Goal: Task Accomplishment & Management: Use online tool/utility

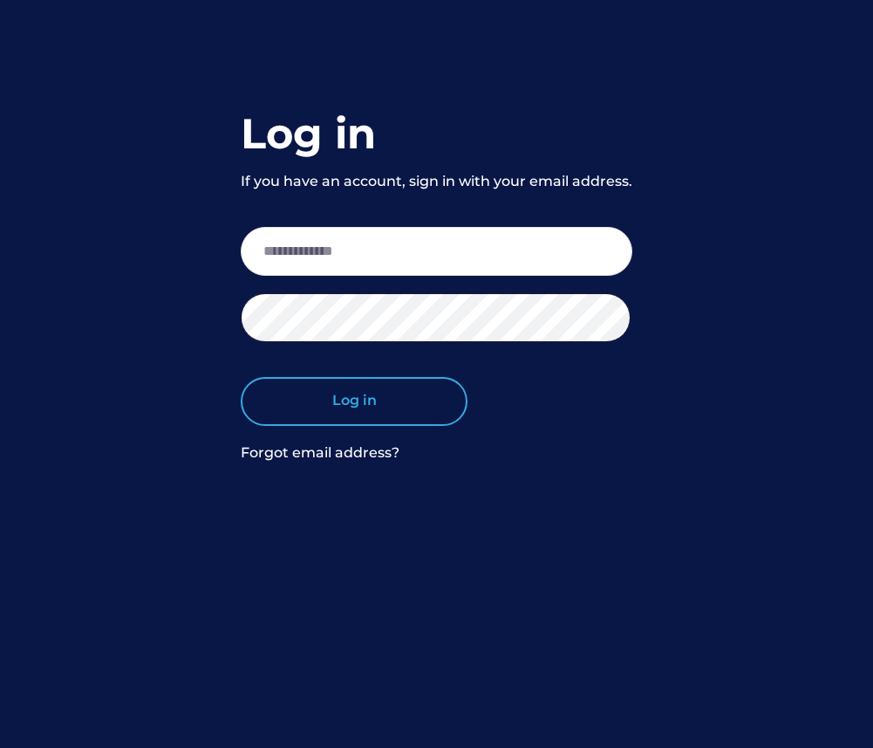
type input "**********"
click at [428, 413] on button "Log in" at bounding box center [354, 401] width 227 height 49
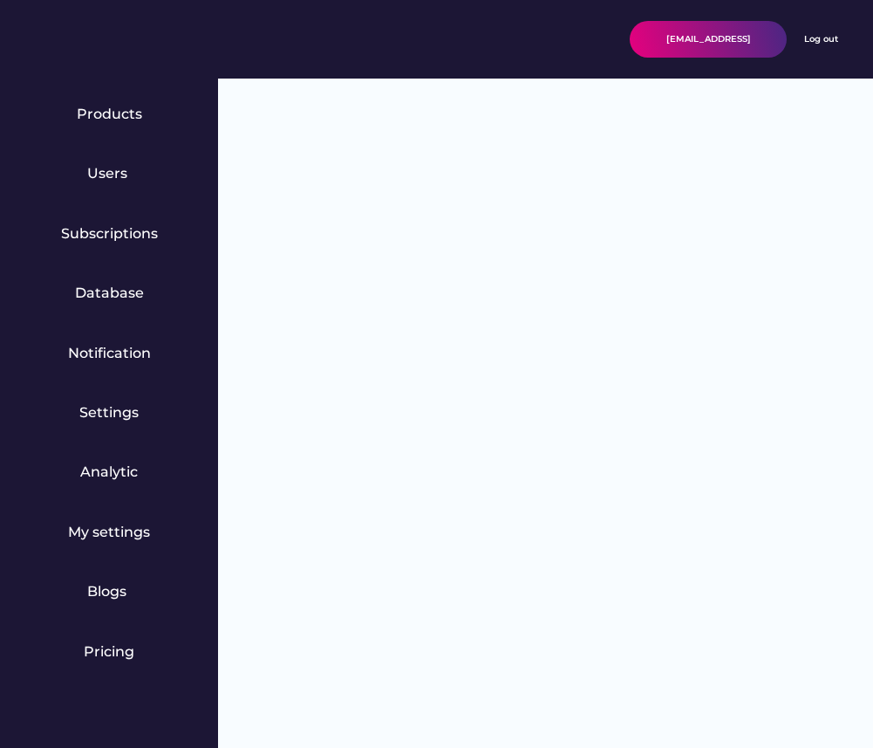
select select "**********"
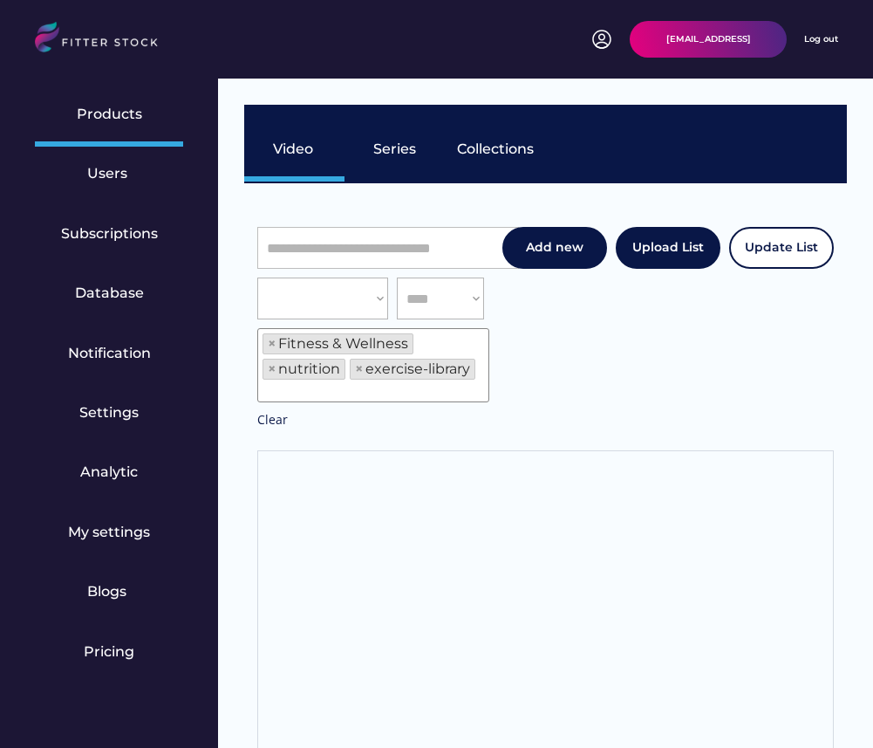
scroll to position [30, 0]
select select "**********"
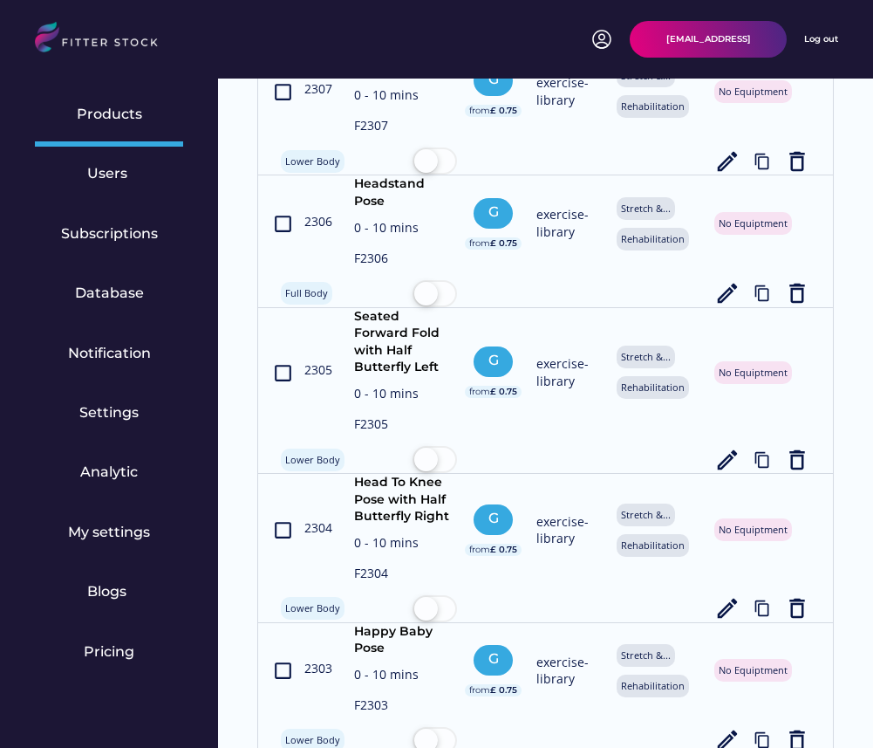
scroll to position [7029, 0]
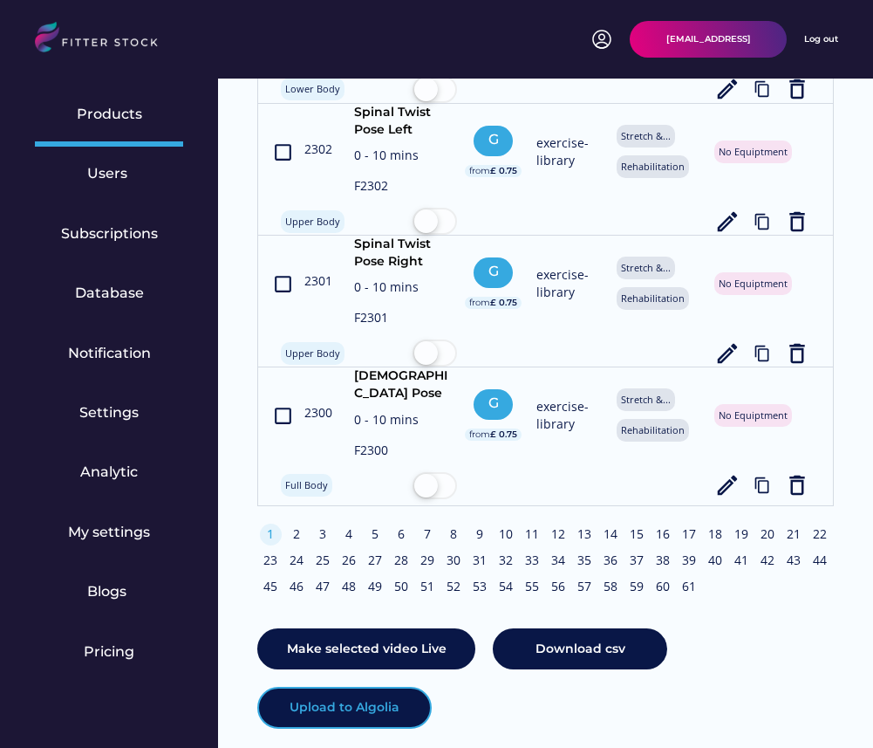
click at [381, 686] on button "Upload to Algolia" at bounding box center [344, 707] width 174 height 42
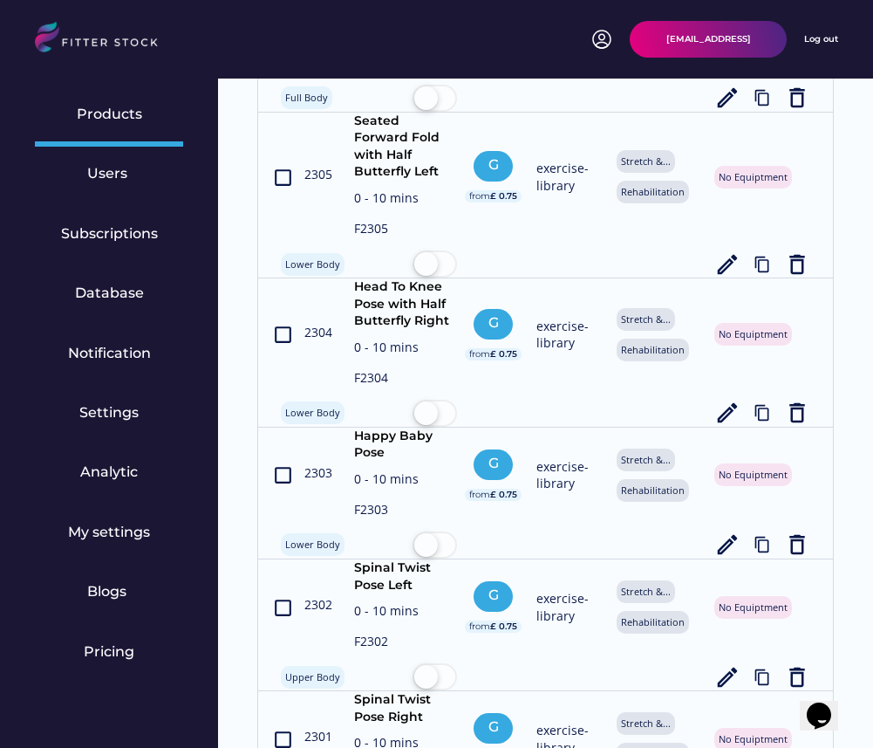
scroll to position [7029, 0]
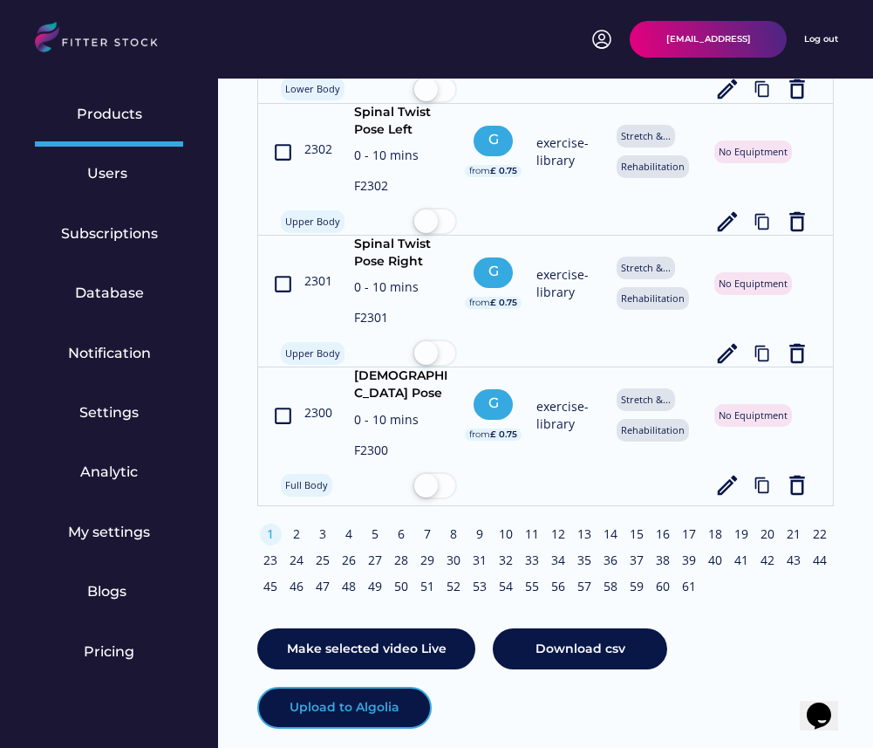
click at [345, 686] on button "Upload to Algolia" at bounding box center [344, 707] width 174 height 42
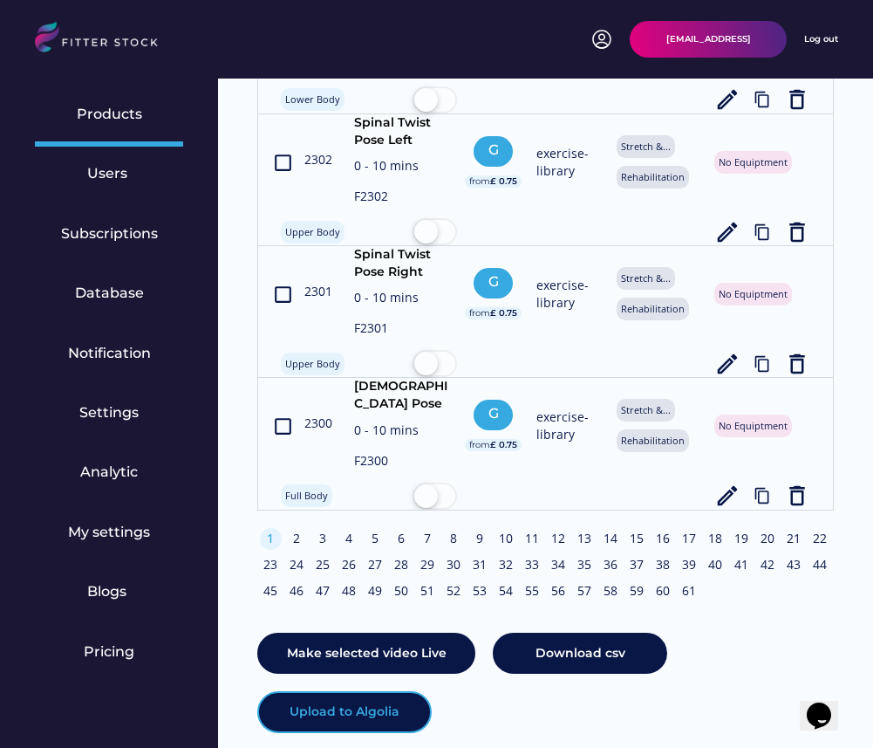
click at [370, 691] on button "Upload to Algolia" at bounding box center [344, 712] width 174 height 42
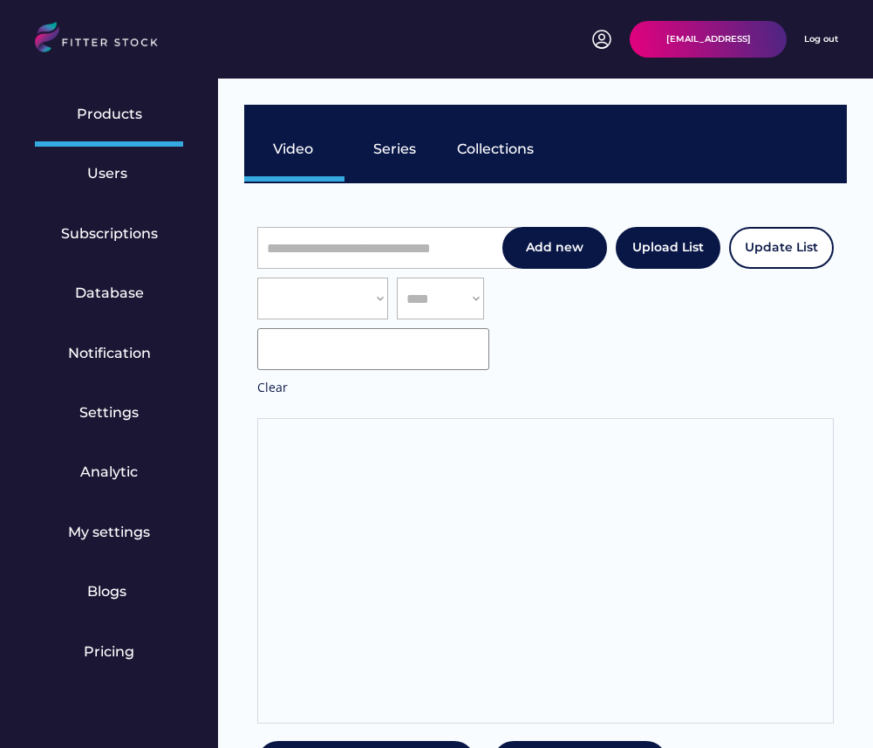
scroll to position [30, 0]
select select "**********"
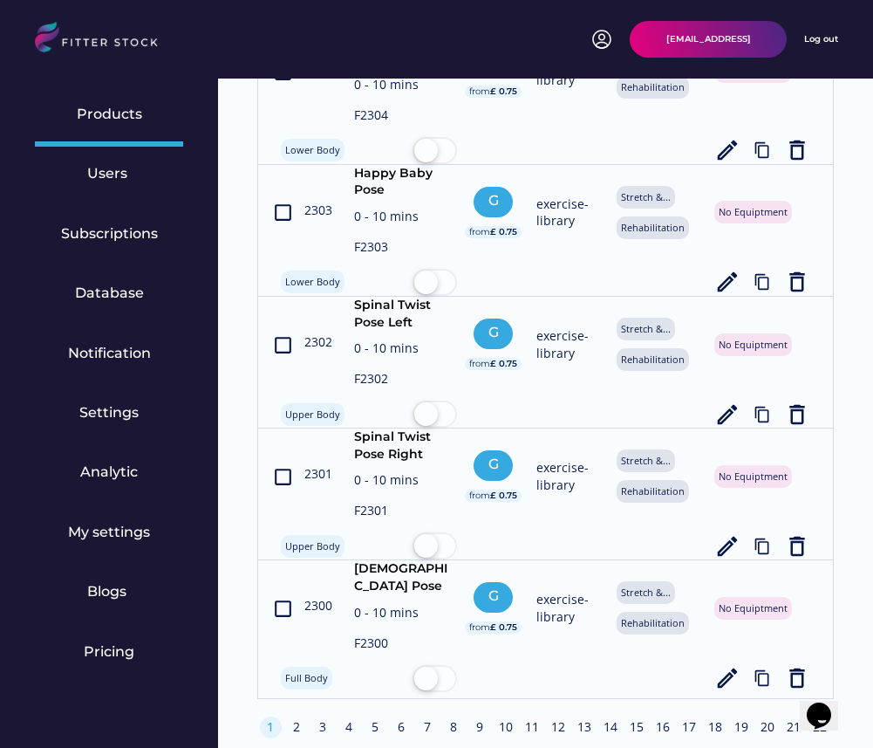
scroll to position [7029, 0]
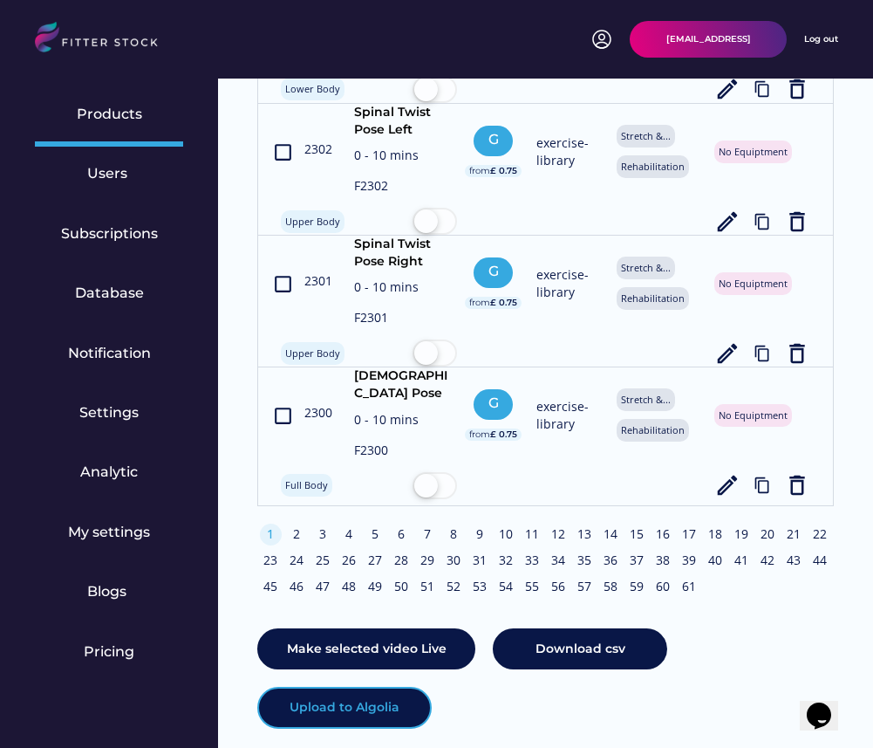
click at [374, 686] on button "Upload to Algolia" at bounding box center [344, 707] width 174 height 42
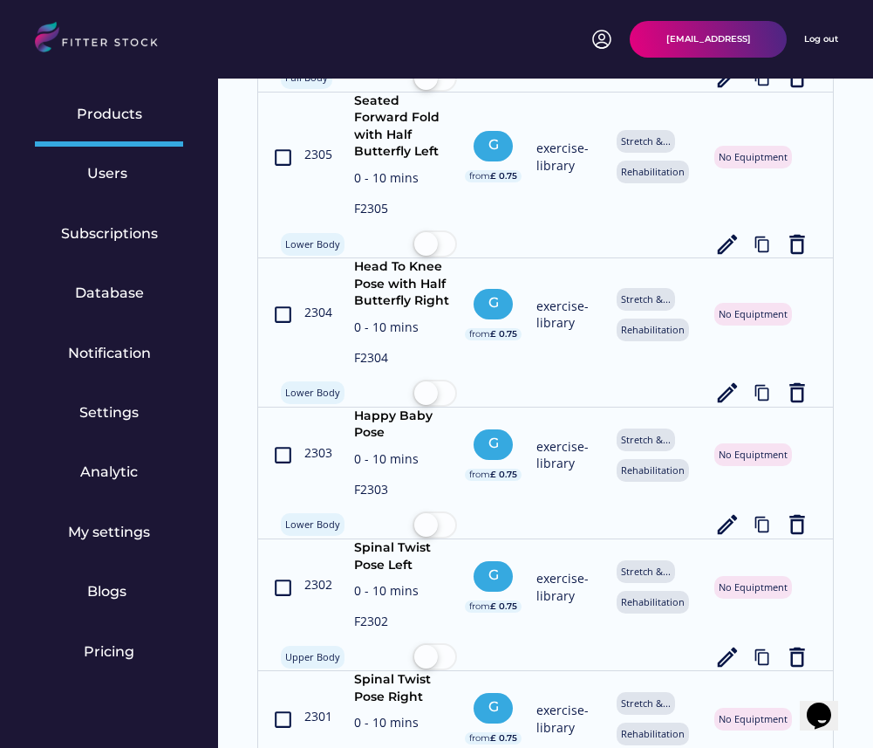
scroll to position [7029, 0]
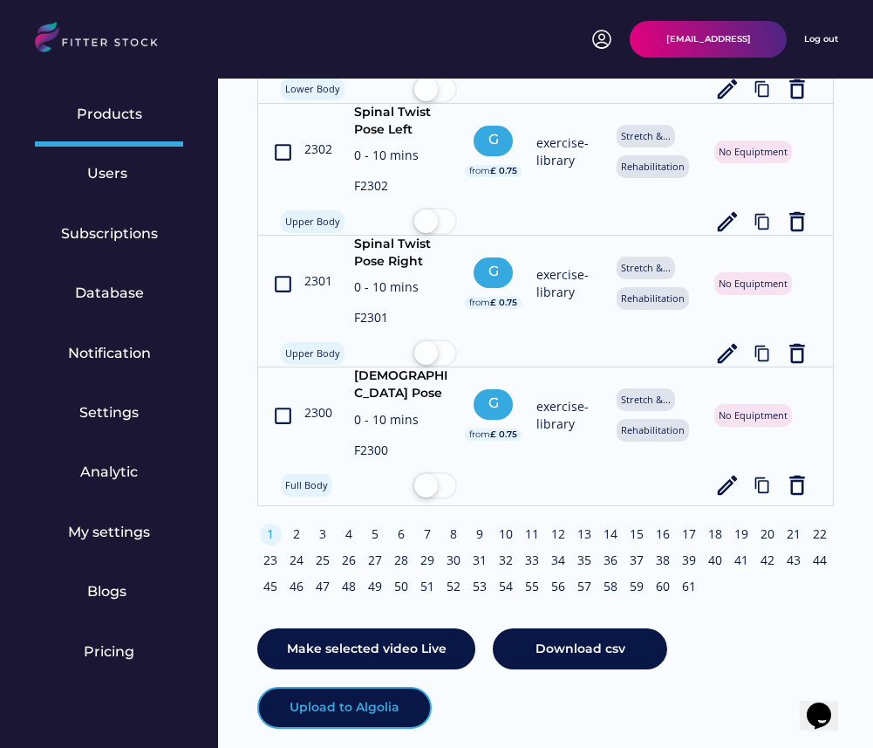
click at [380, 686] on button "Upload to Algolia" at bounding box center [344, 707] width 174 height 42
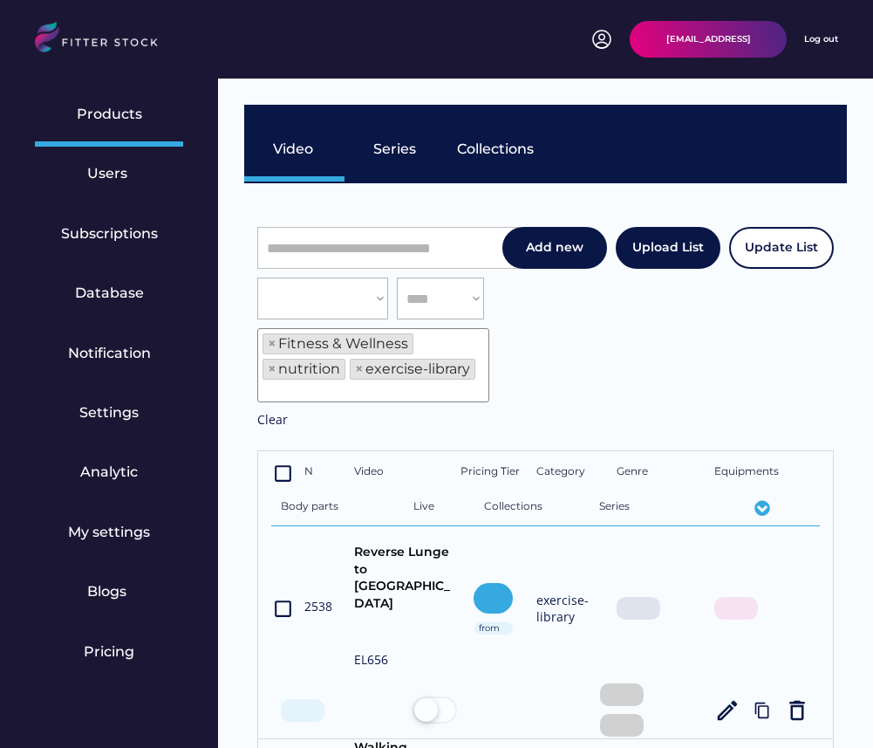
select select "**********"
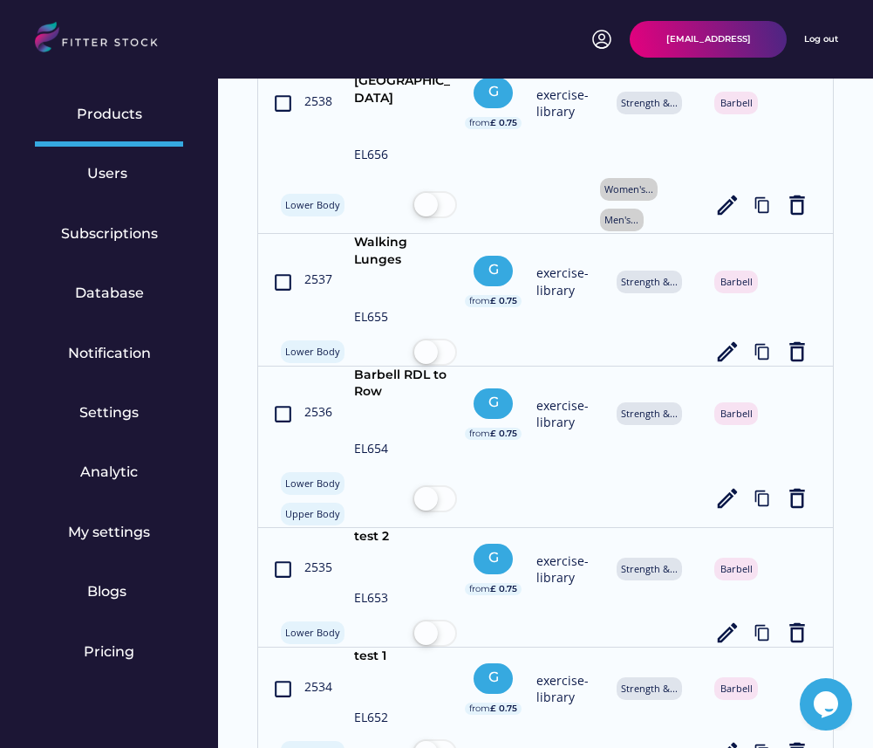
scroll to position [776, 0]
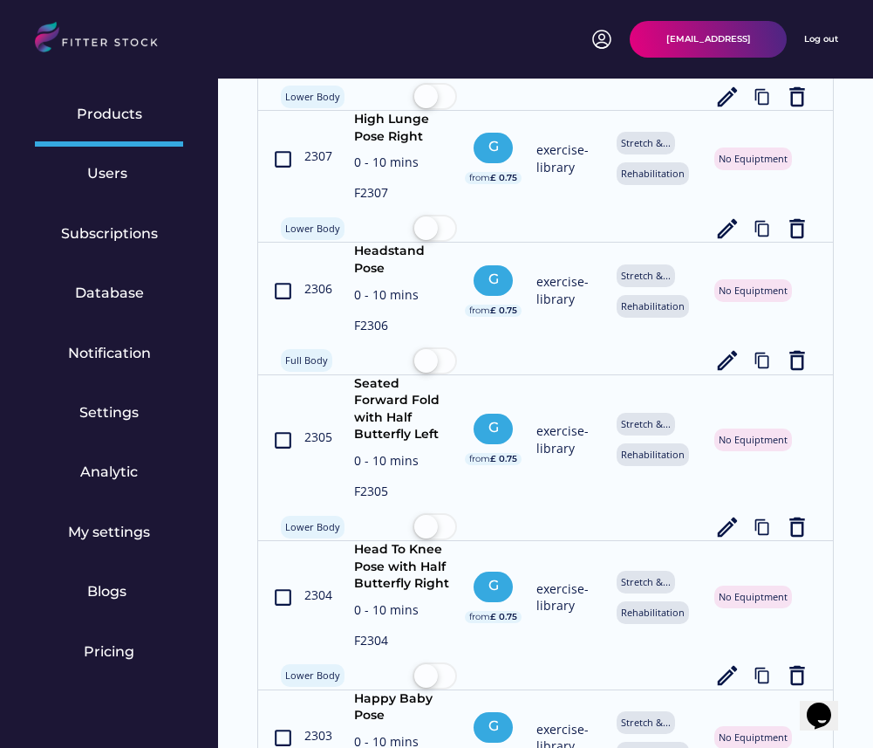
scroll to position [7029, 0]
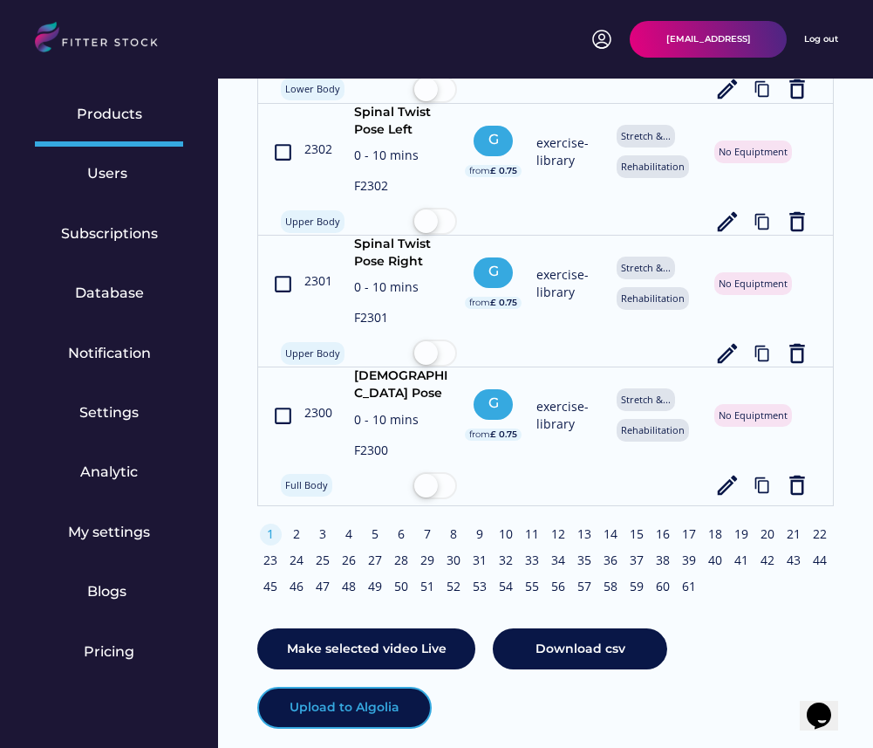
click at [356, 686] on button "Upload to Algolia" at bounding box center [344, 707] width 174 height 42
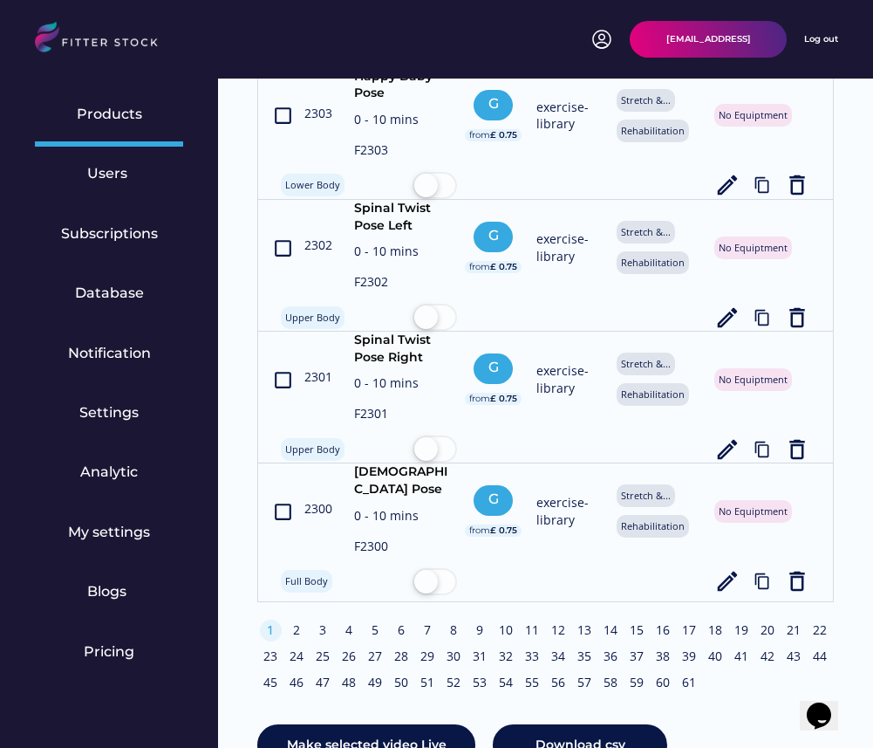
scroll to position [7029, 0]
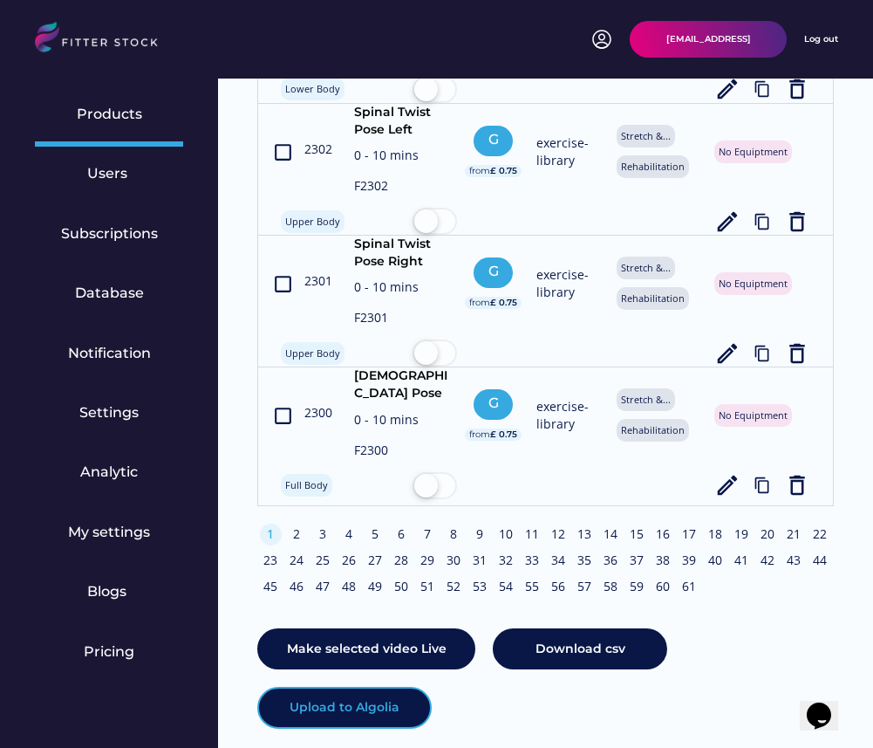
click at [406, 686] on button "Upload to Algolia" at bounding box center [344, 707] width 174 height 42
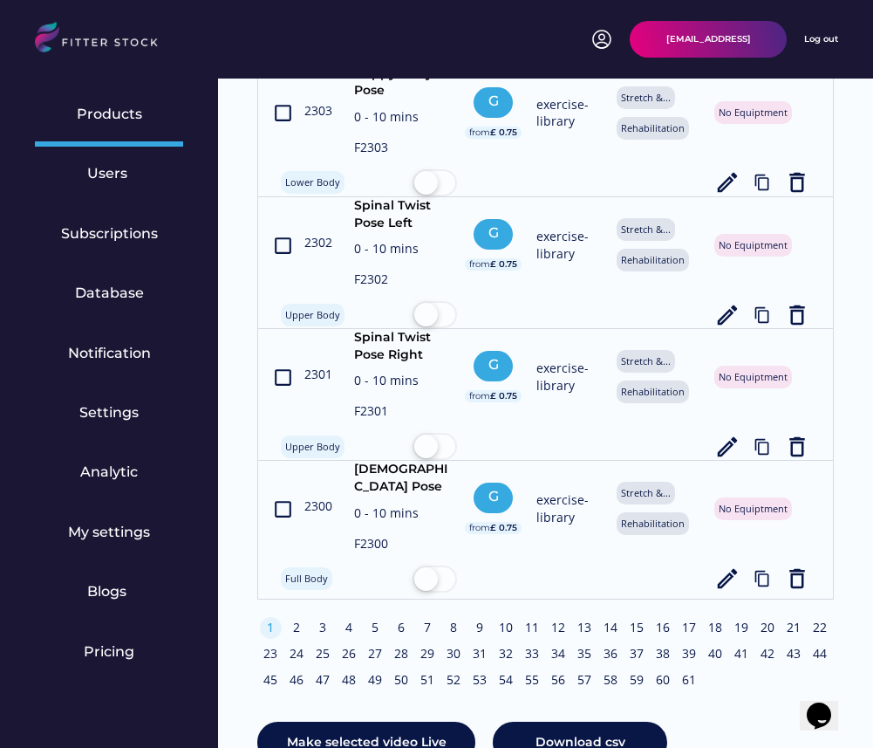
scroll to position [7029, 0]
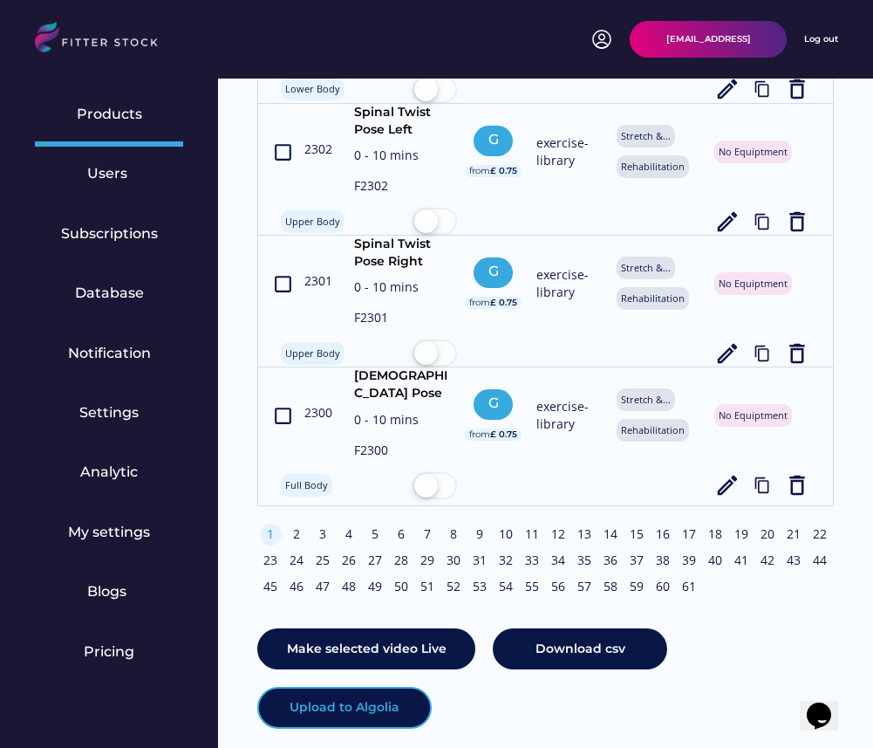
click at [359, 686] on button "Upload to Algolia" at bounding box center [344, 707] width 174 height 42
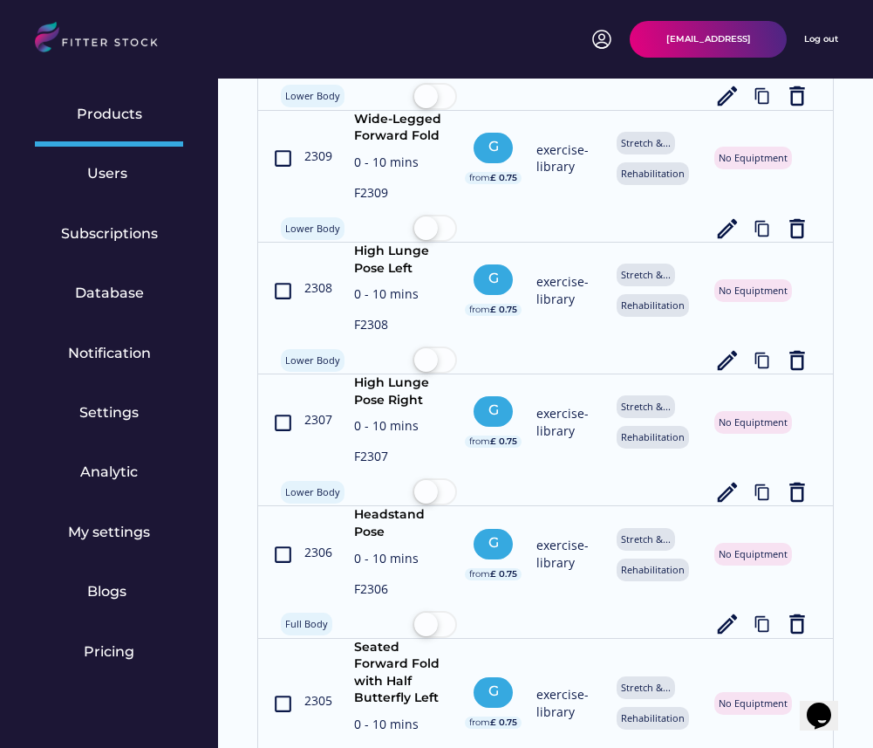
scroll to position [7029, 0]
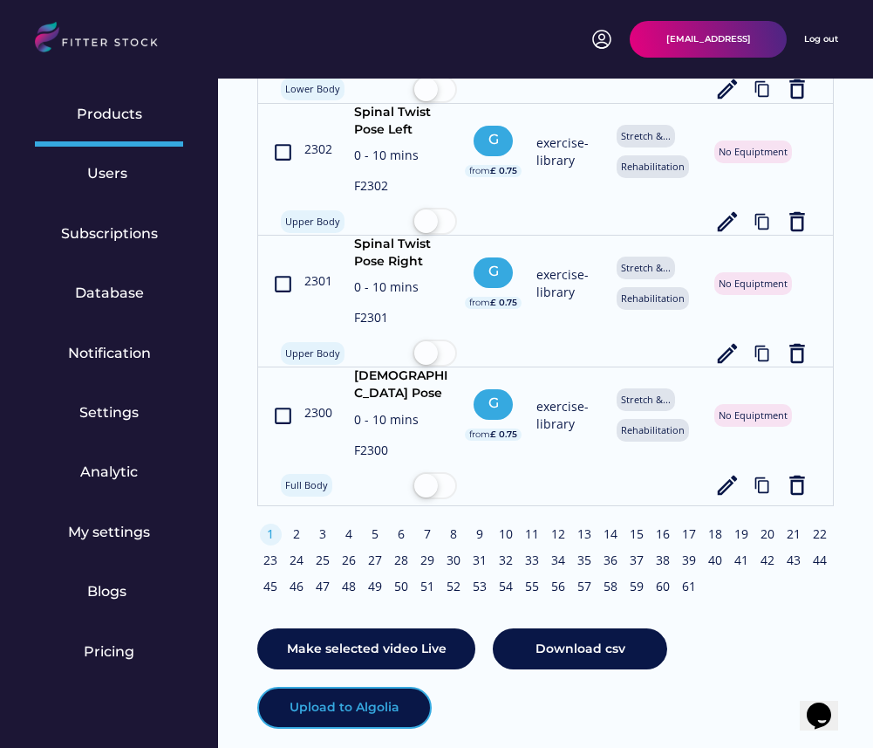
click at [348, 690] on button "Upload to Algolia" at bounding box center [344, 707] width 174 height 42
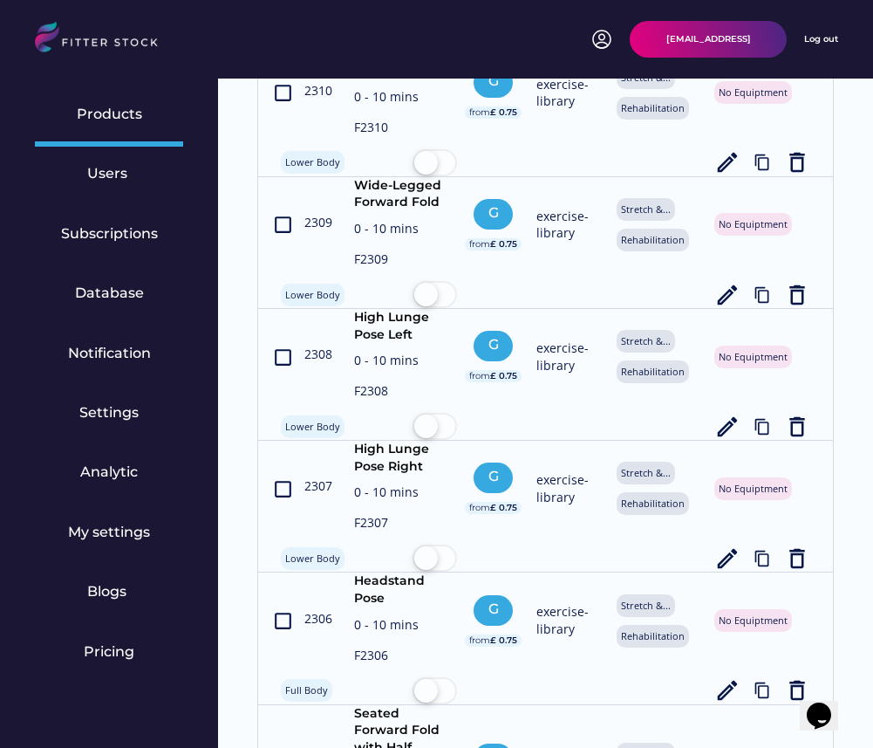
scroll to position [7029, 0]
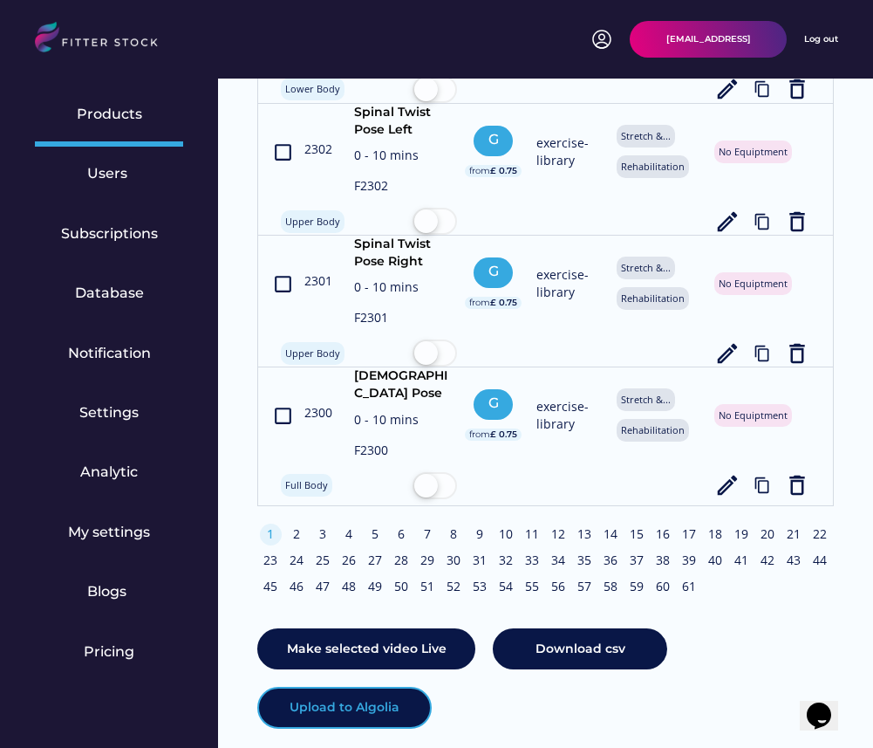
click at [396, 686] on button "Upload to Algolia" at bounding box center [344, 707] width 174 height 42
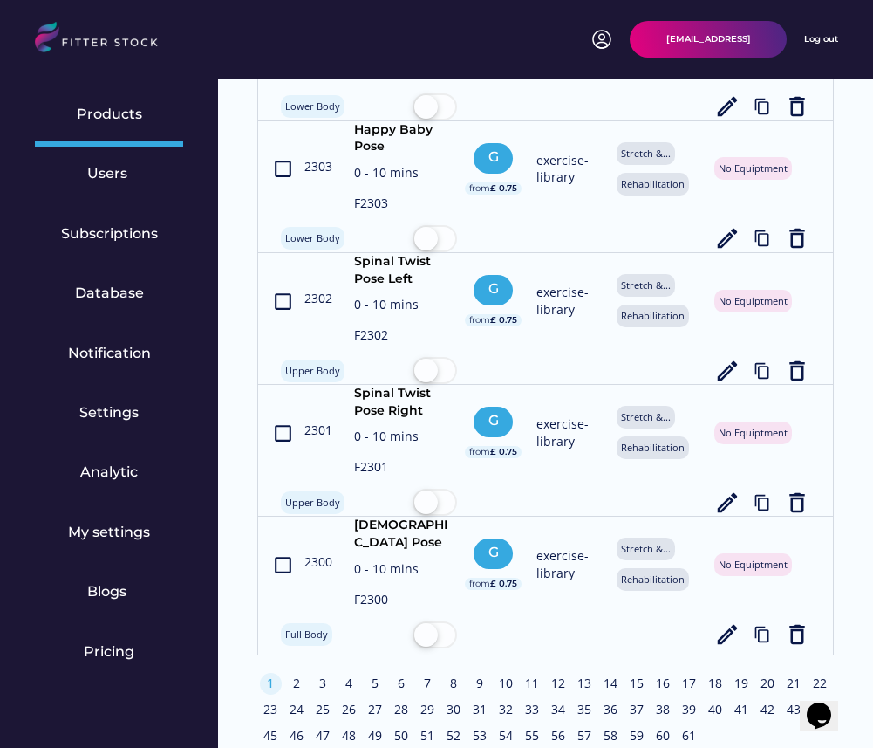
scroll to position [7029, 0]
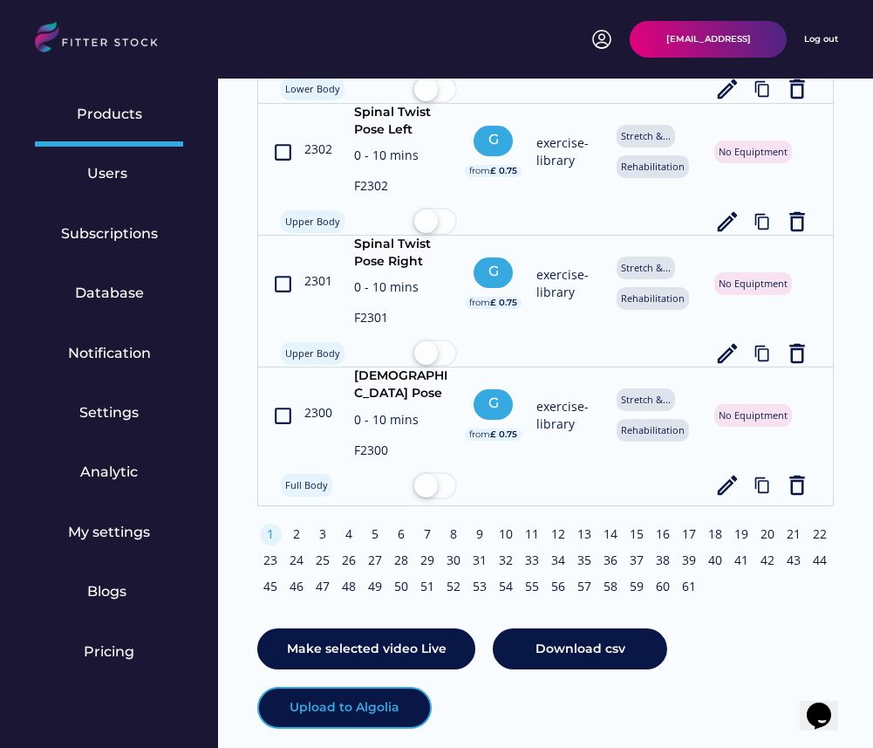
click at [367, 686] on button "Upload to Algolia" at bounding box center [344, 707] width 174 height 42
click at [368, 686] on button "Upload to Algolia" at bounding box center [344, 707] width 174 height 42
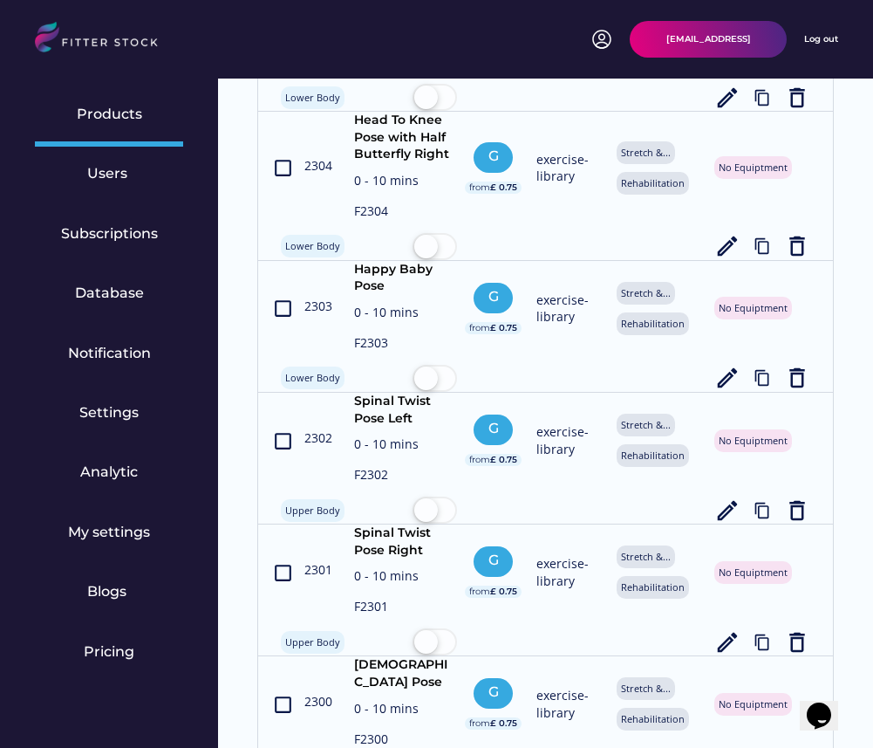
scroll to position [7029, 0]
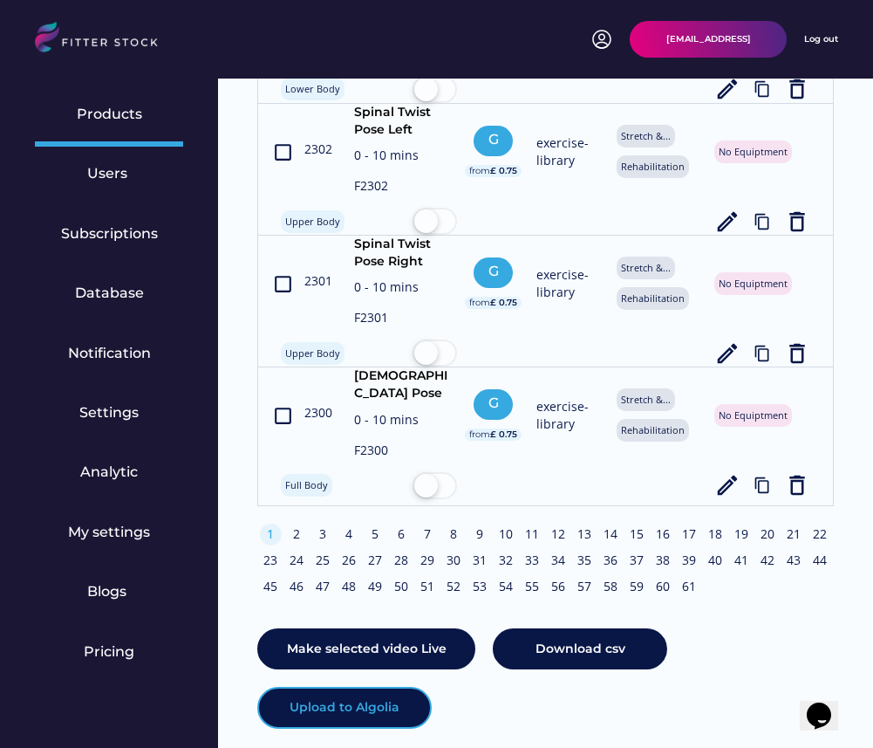
click at [357, 686] on button "Upload to Algolia" at bounding box center [344, 707] width 174 height 42
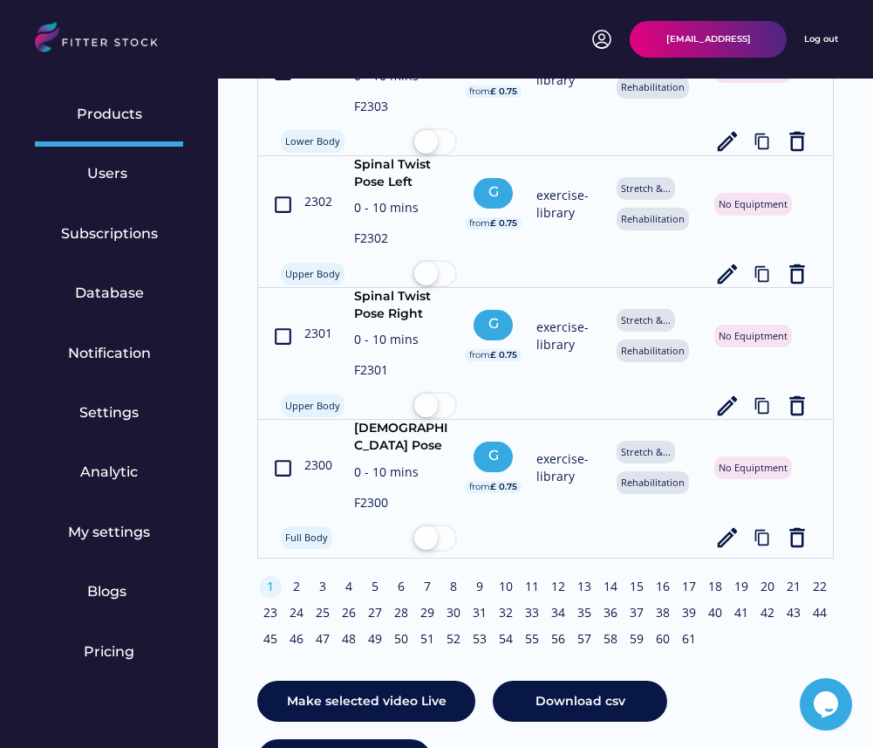
scroll to position [7029, 0]
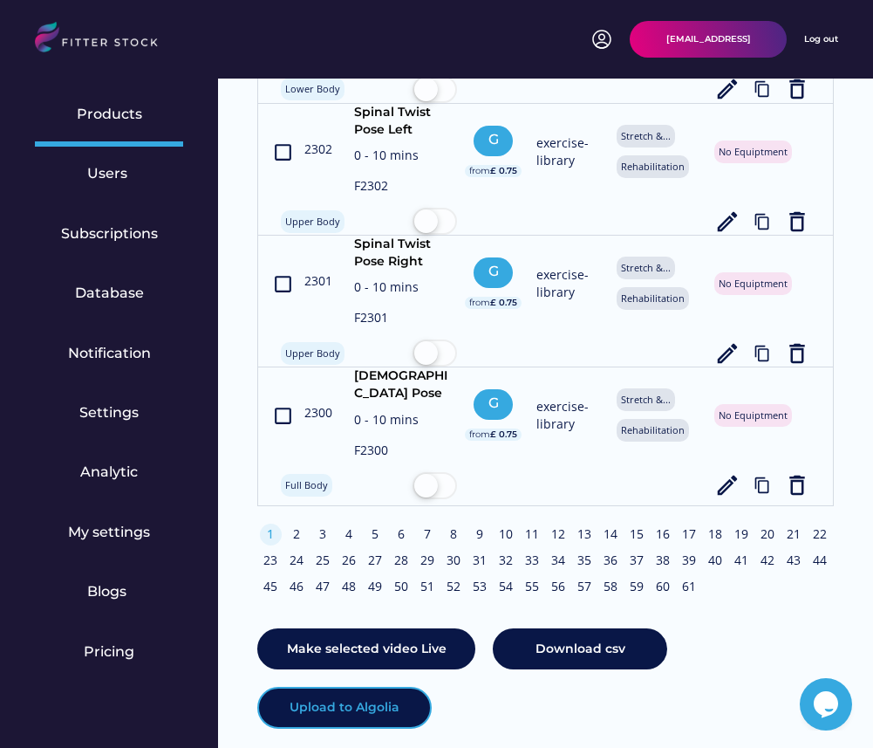
click at [368, 686] on button "Upload to Algolia" at bounding box center [344, 707] width 174 height 42
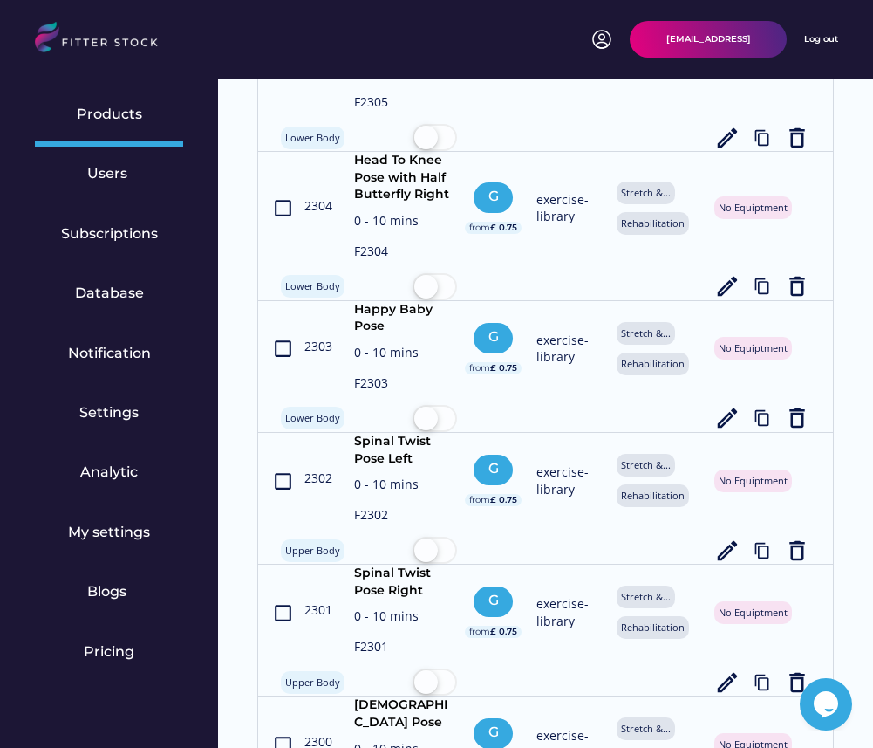
scroll to position [7029, 0]
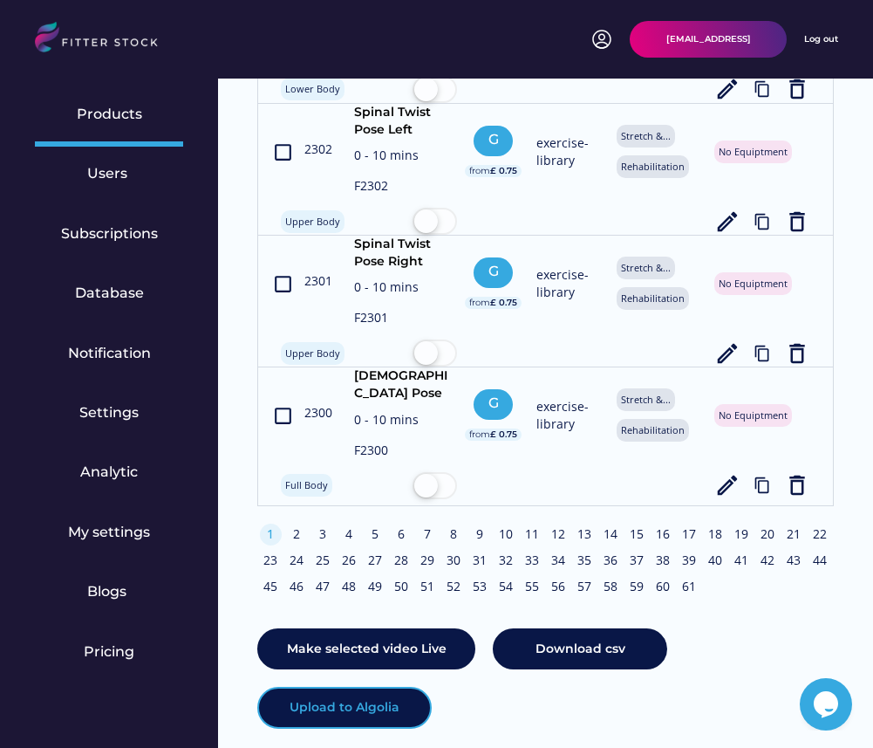
click at [371, 687] on button "Upload to Algolia" at bounding box center [344, 707] width 174 height 42
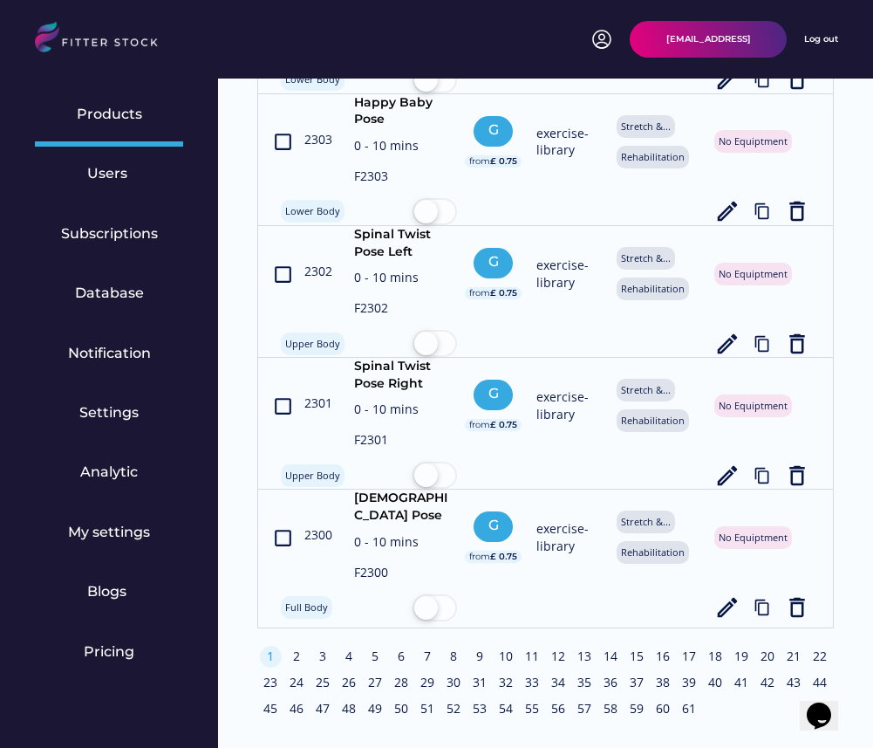
scroll to position [7029, 0]
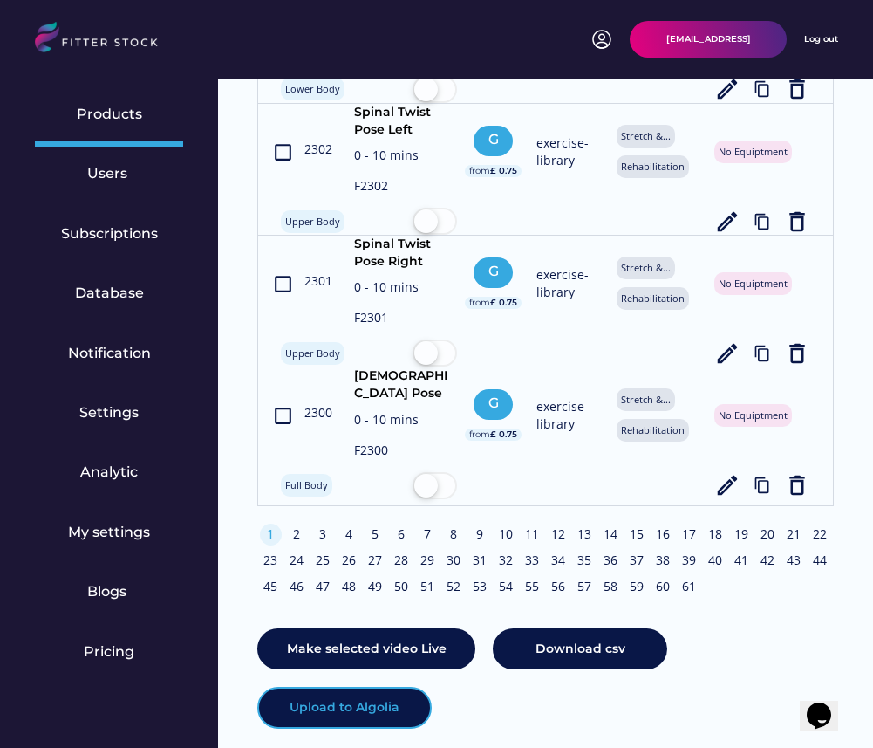
click at [358, 686] on button "Upload to Algolia" at bounding box center [344, 707] width 174 height 42
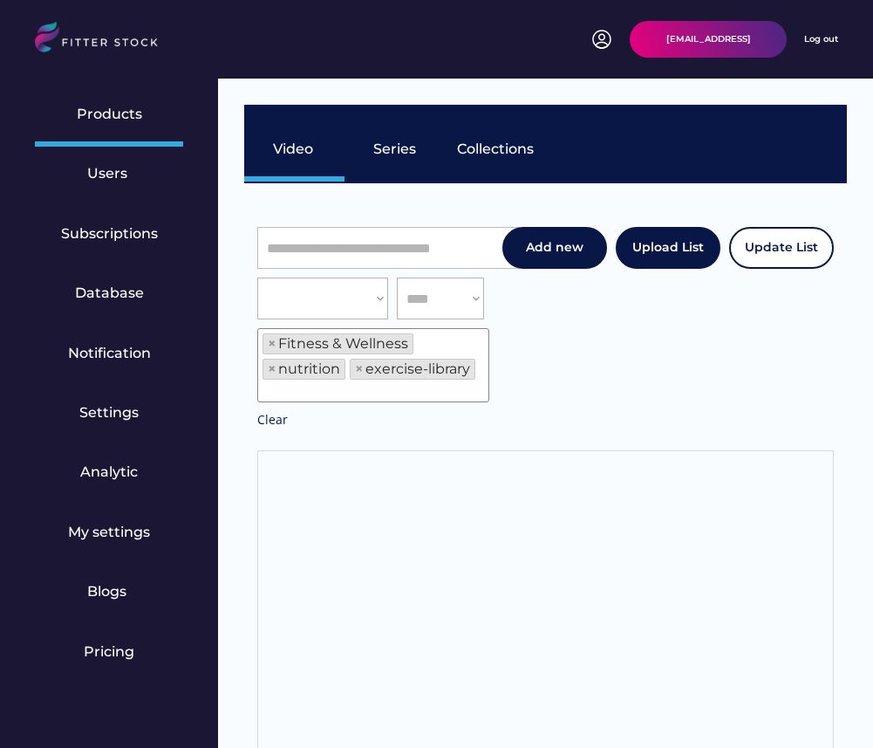
scroll to position [30, 0]
select select "**********"
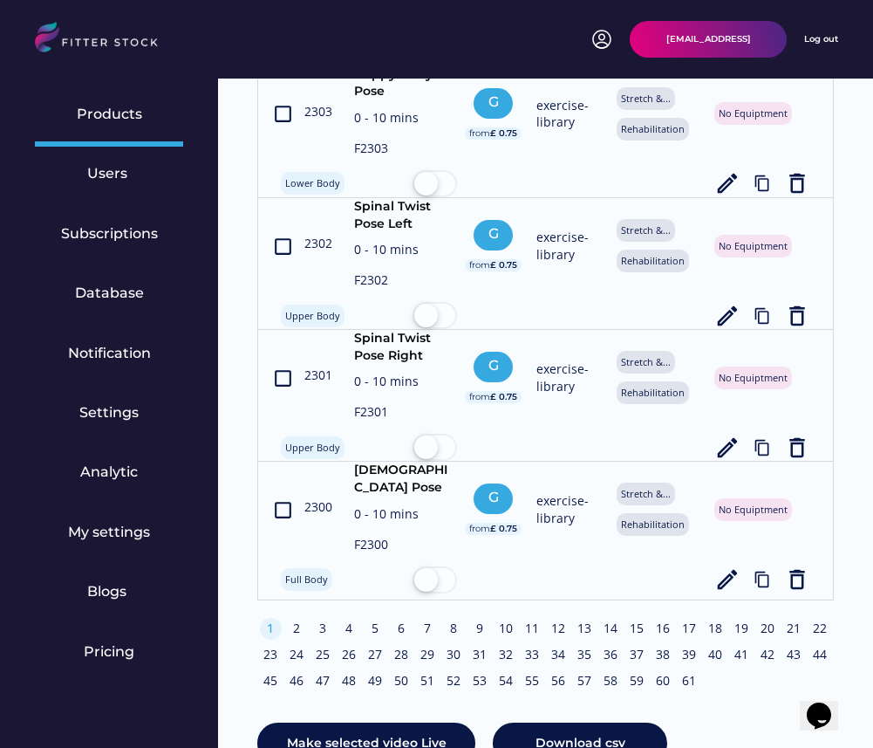
scroll to position [7029, 0]
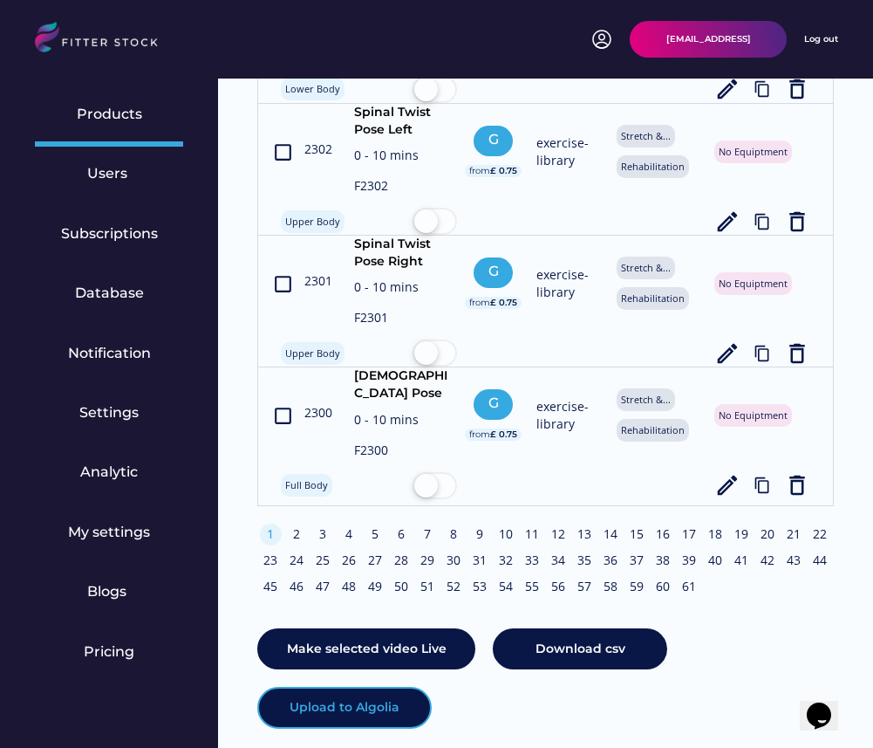
click at [392, 686] on button "Upload to Algolia" at bounding box center [344, 707] width 174 height 42
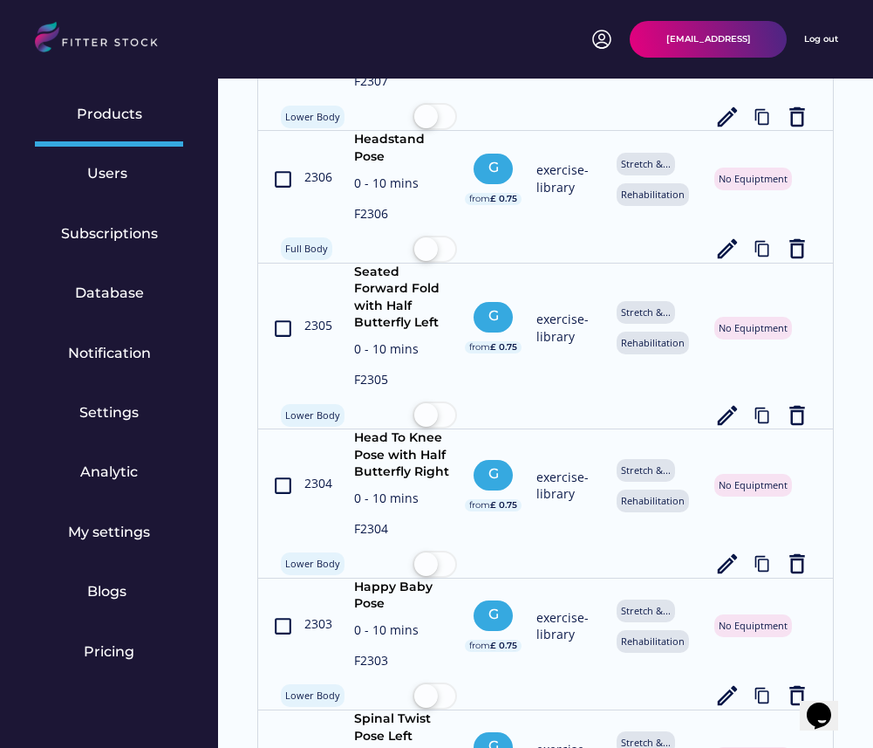
scroll to position [7029, 0]
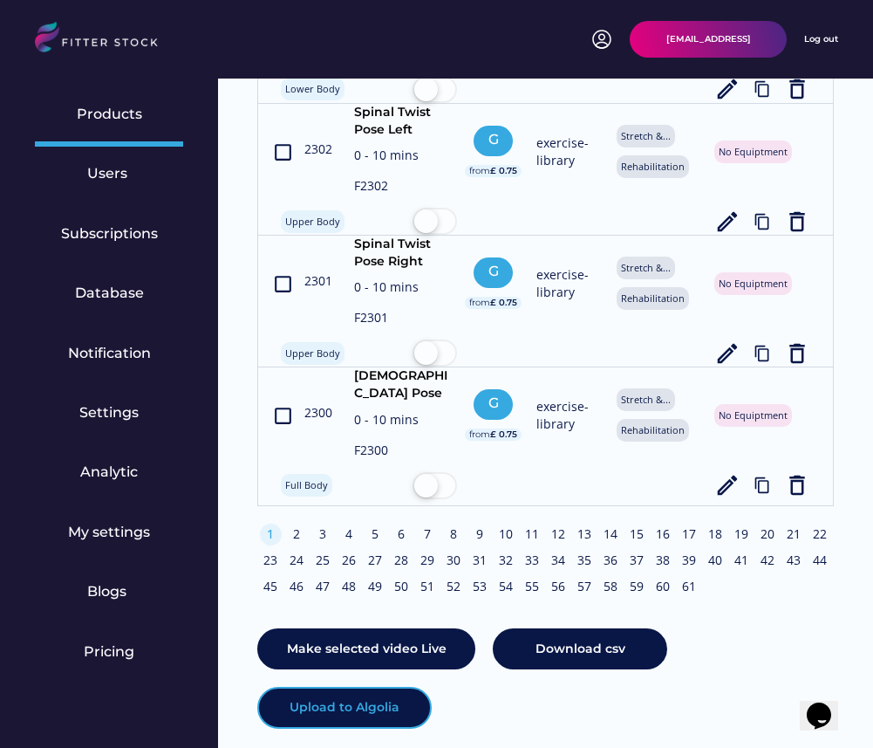
click at [383, 686] on button "Upload to Algolia" at bounding box center [344, 707] width 174 height 42
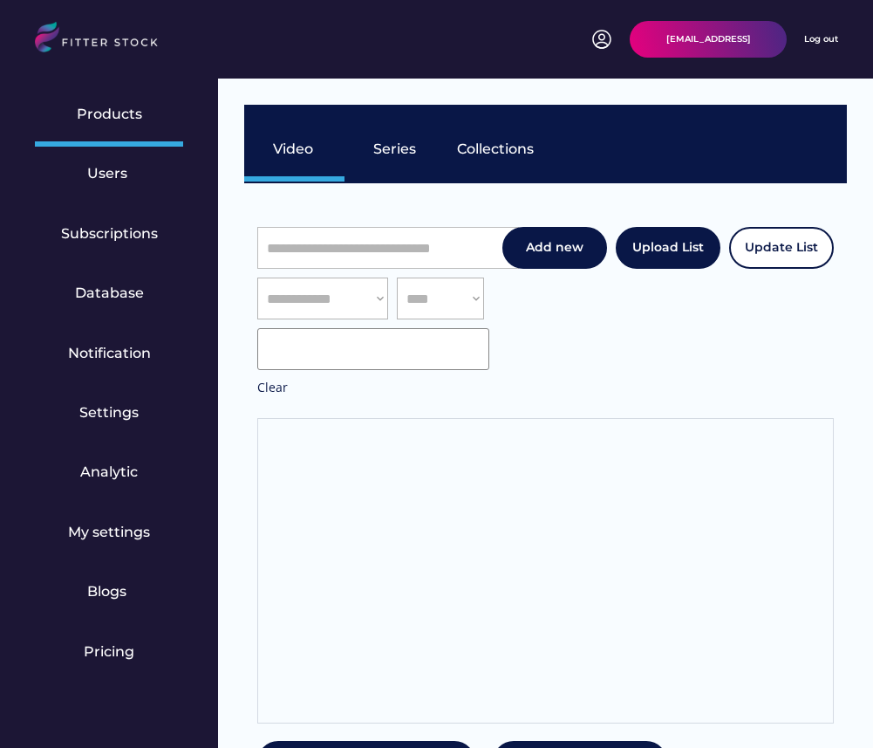
scroll to position [30, 0]
select select "**********"
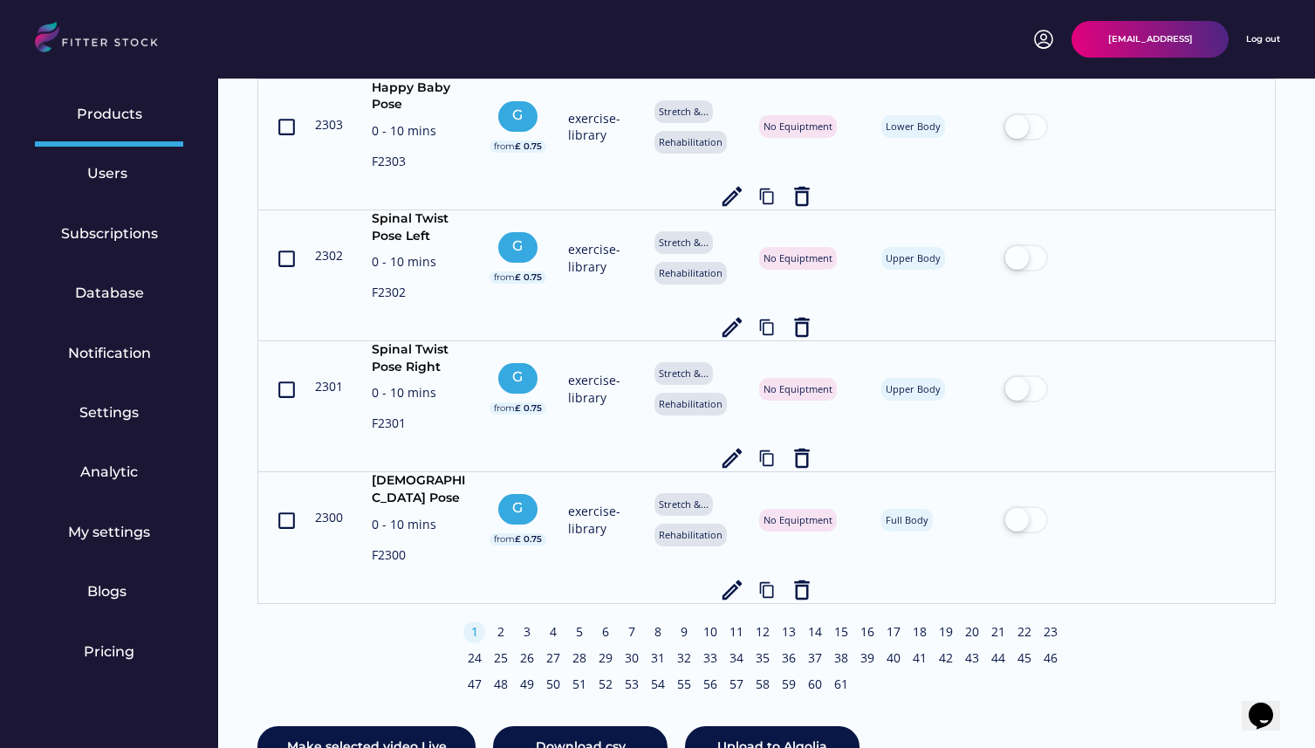
scroll to position [6752, 0]
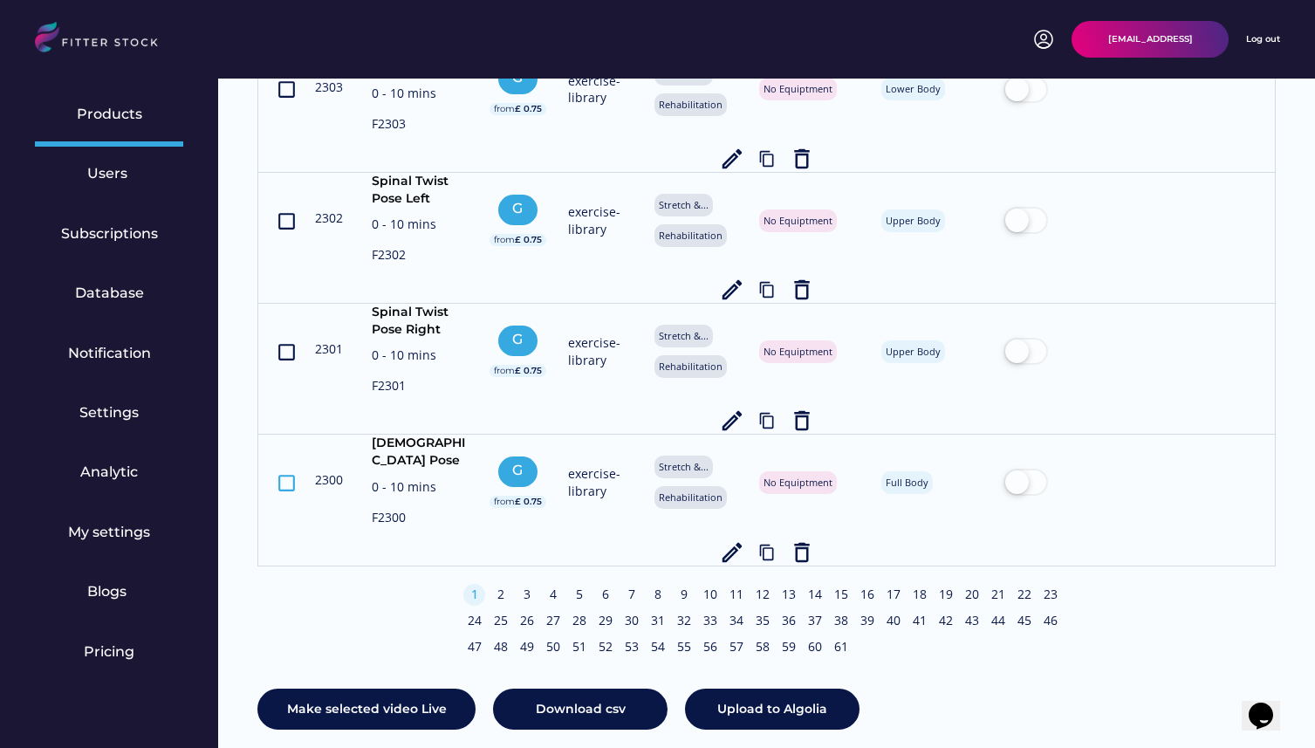
click at [286, 471] on text "crop_din" at bounding box center [287, 482] width 22 height 22
click at [286, 471] on text "check_box" at bounding box center [287, 482] width 22 height 22
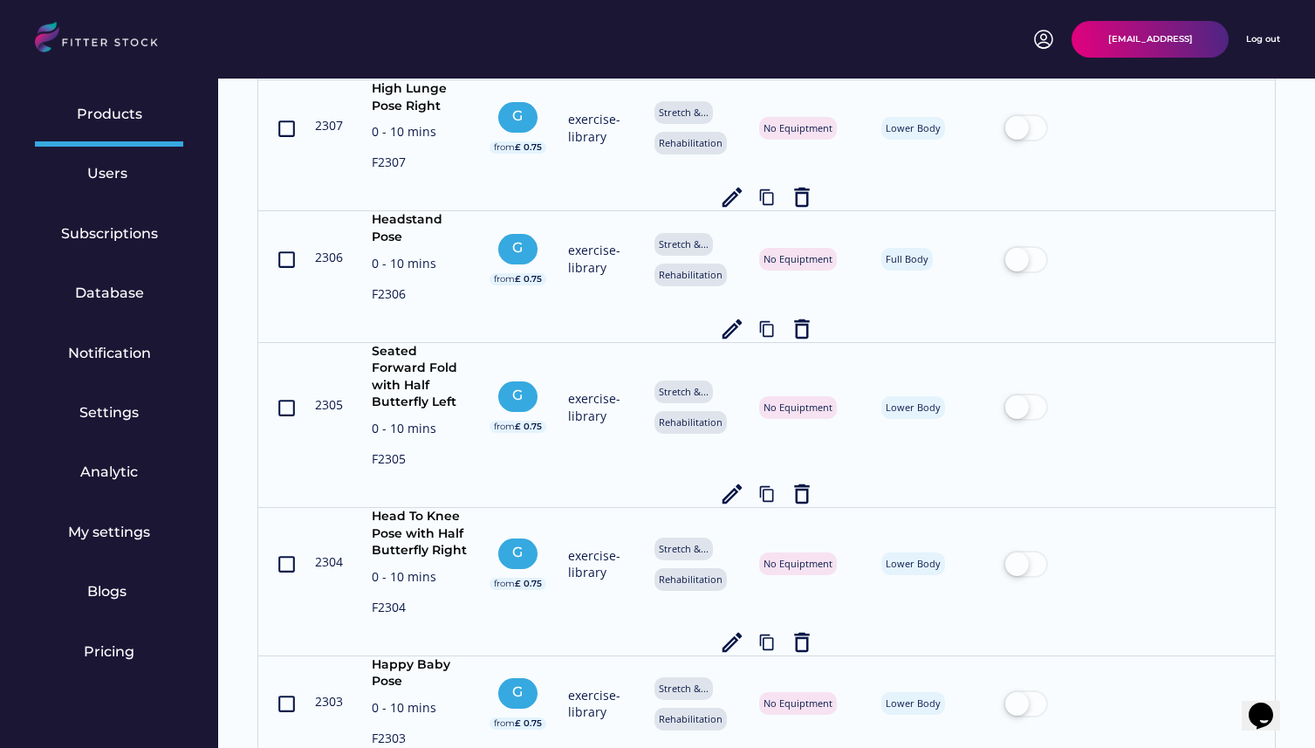
scroll to position [6752, 0]
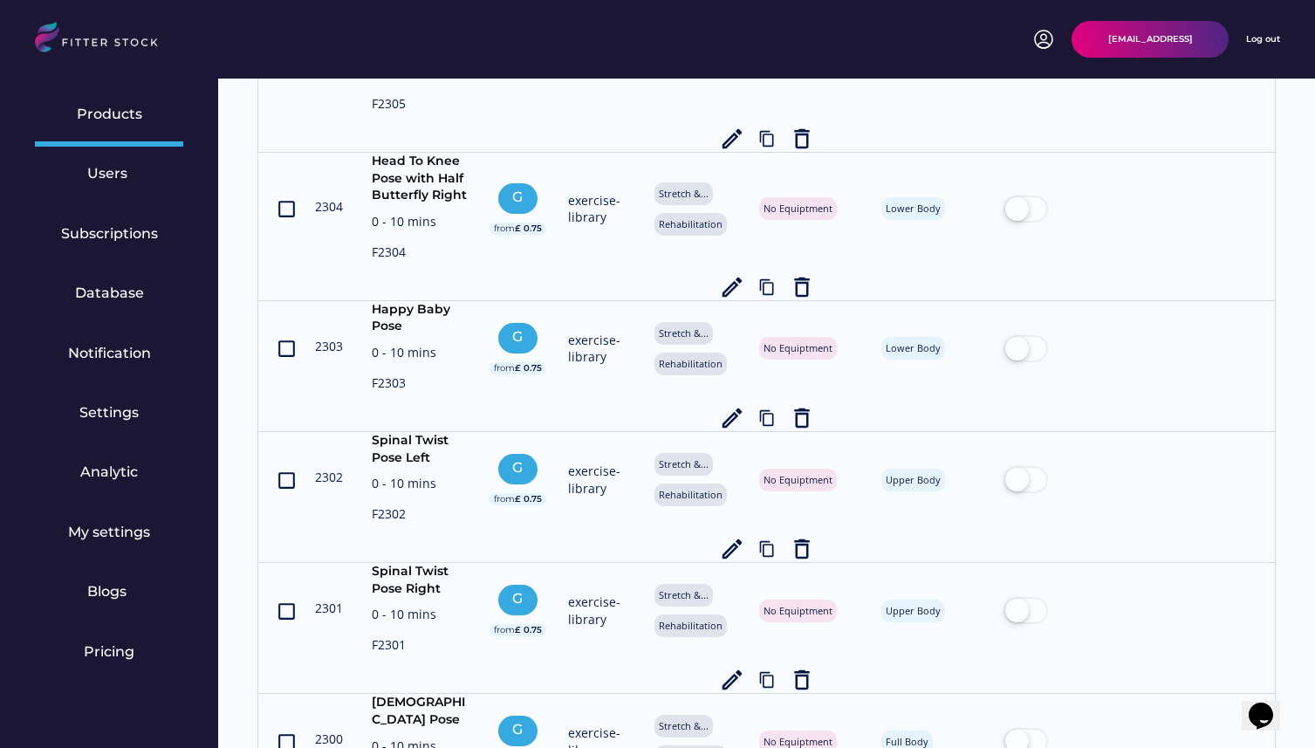
scroll to position [6752, 0]
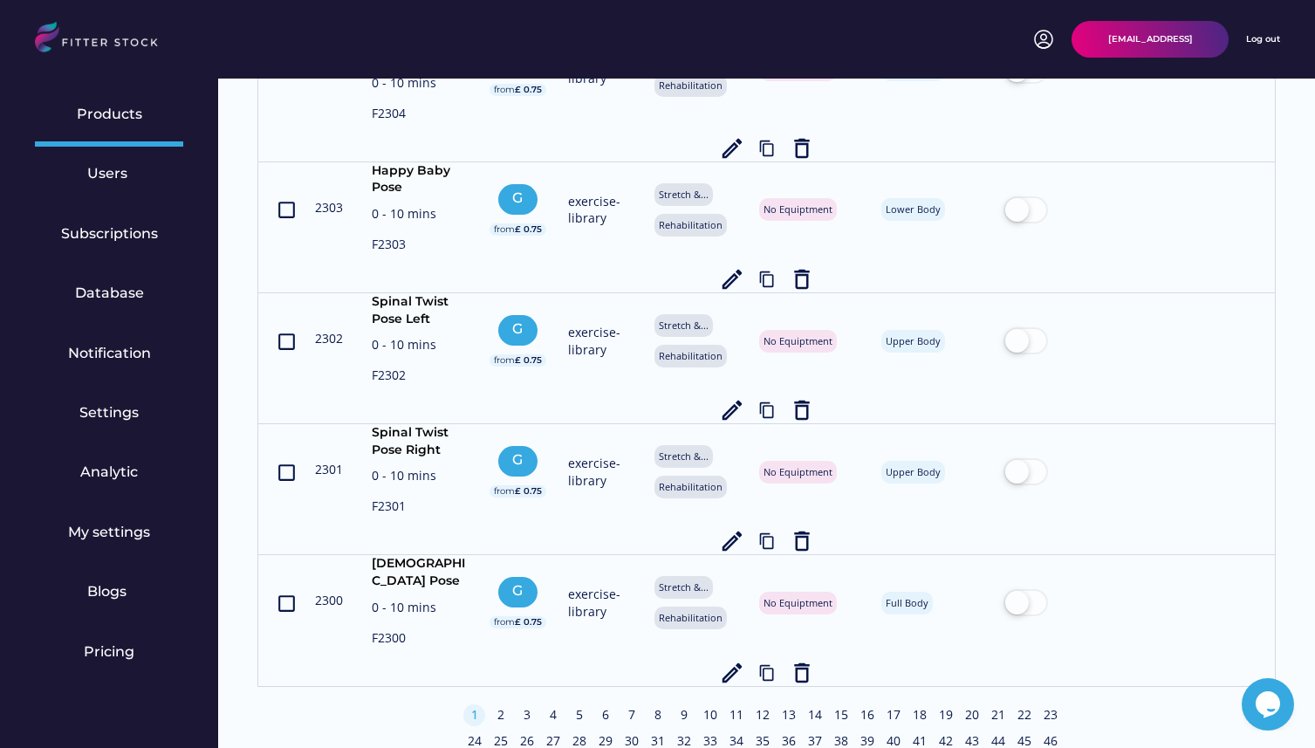
scroll to position [6786, 0]
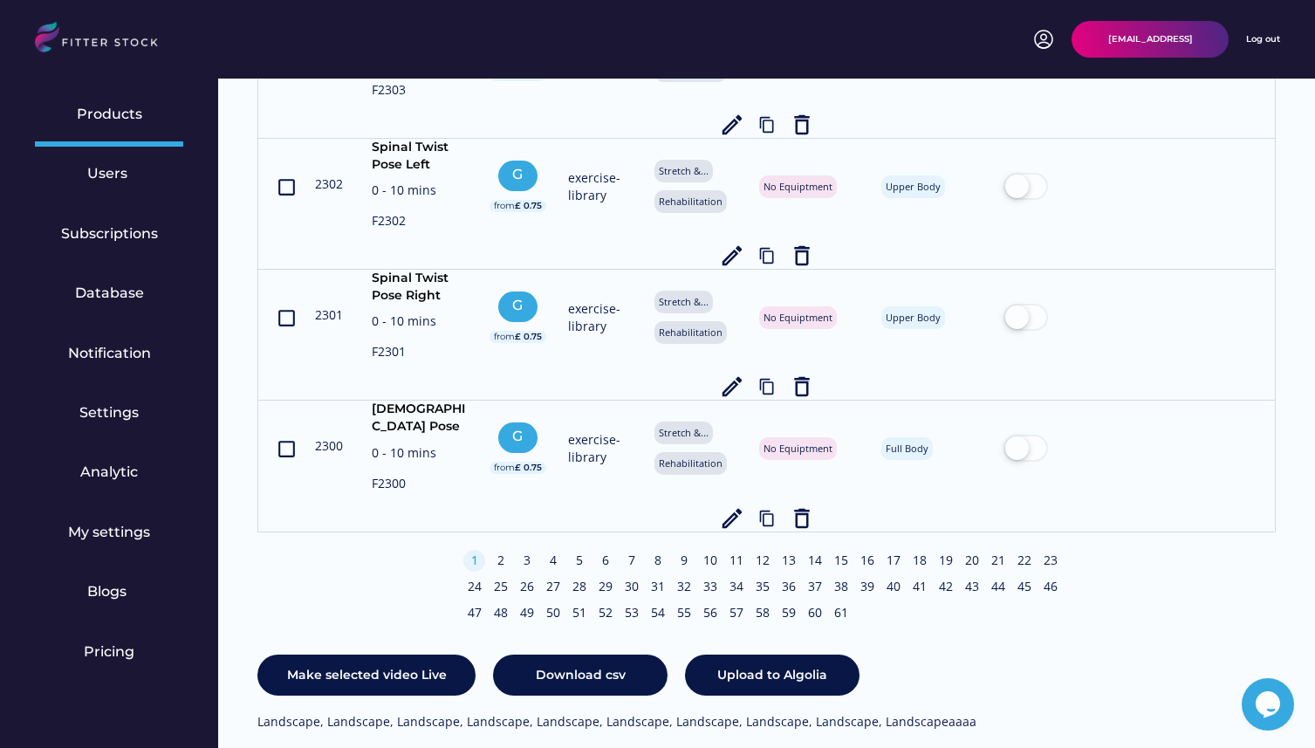
click at [468, 713] on div "Landscape, Landscape, Landscape, Landscape, Landscape, Landscape, Landscape, La…" at bounding box center [616, 721] width 719 height 17
click at [365, 713] on div "Landscape, Landscape, Landscape, Landscape, Landscape, Landscape, Landscape, La…" at bounding box center [616, 721] width 719 height 17
click at [491, 713] on div "Landscape, Landscape, Landscape, Landscape, Landscape, Landscape, Landscape, La…" at bounding box center [616, 721] width 719 height 17
click at [643, 713] on div "Landscape, Landscape, Landscape, Landscape, Landscape, Landscape, Landscape, La…" at bounding box center [616, 721] width 719 height 17
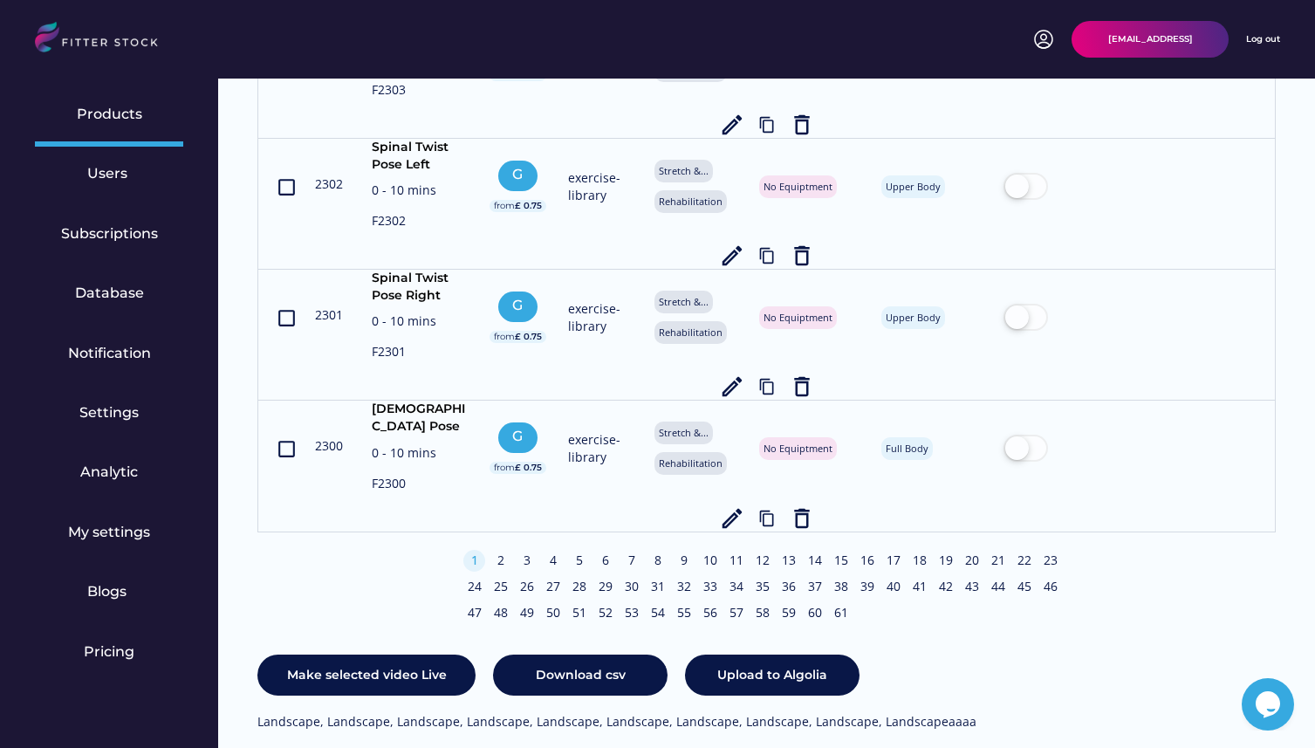
click at [747, 713] on div "Landscape, Landscape, Landscape, Landscape, Landscape, Landscape, Landscape, La…" at bounding box center [616, 721] width 719 height 17
click at [919, 665] on div "Make selected video Live Download csv Upload to Algolia Landscape, Landscape, L…" at bounding box center [766, 692] width 1018 height 76
click at [912, 713] on div "Landscape, Landscape, Landscape, Landscape, Landscape, Landscape, Landscape, La…" at bounding box center [616, 721] width 719 height 17
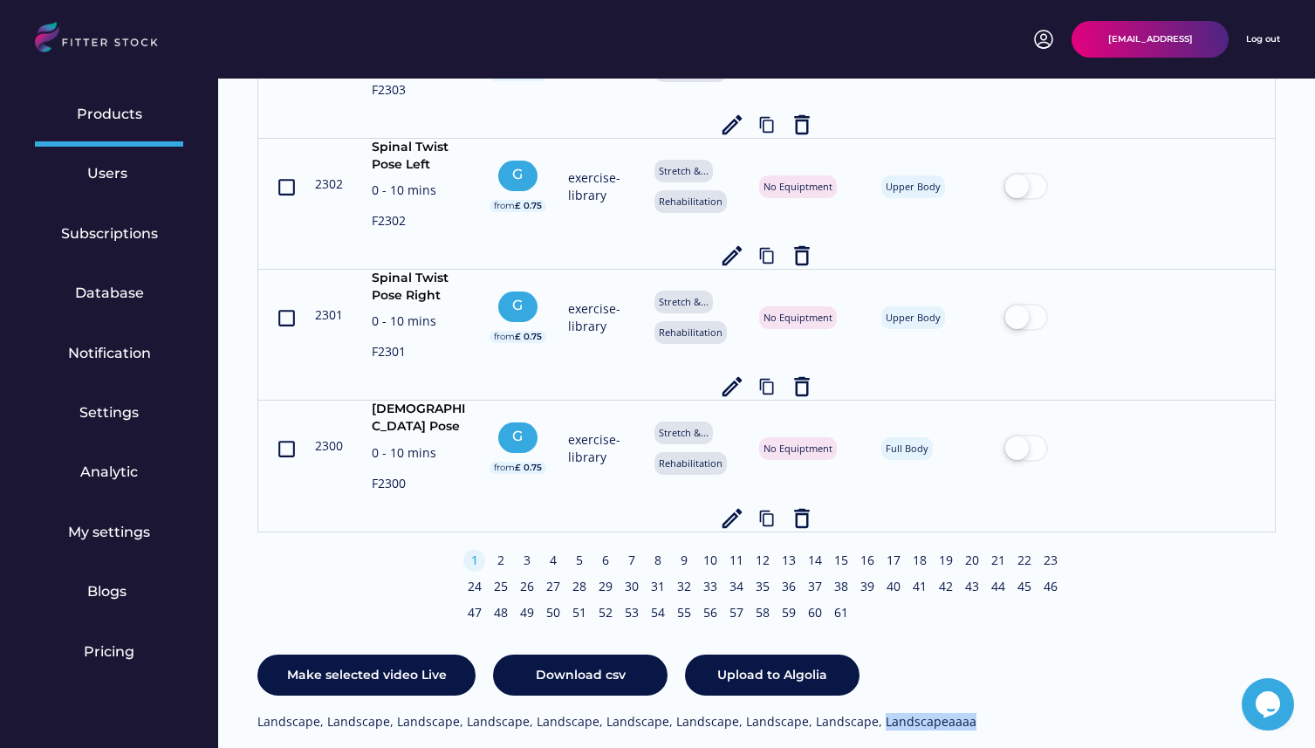
click at [912, 713] on div "Landscape, Landscape, Landscape, Landscape, Landscape, Landscape, Landscape, La…" at bounding box center [616, 721] width 719 height 17
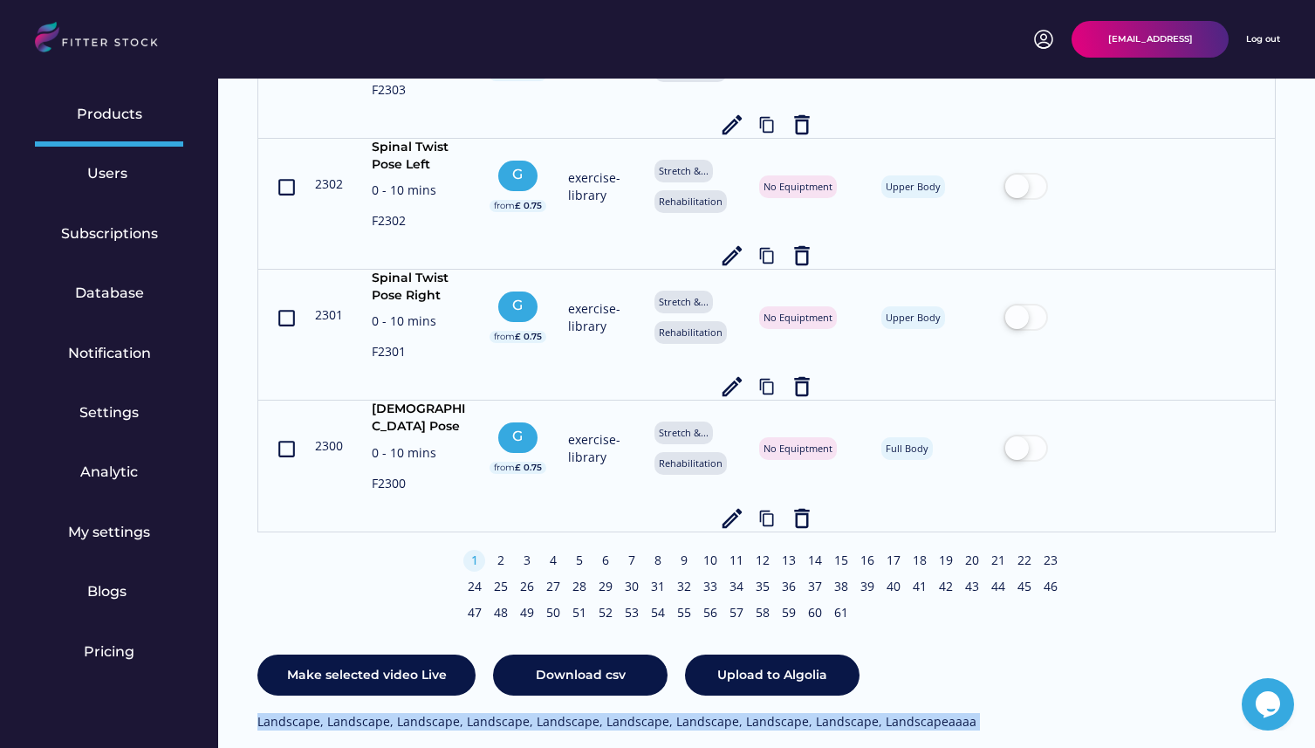
click at [912, 713] on div "Landscape, Landscape, Landscape, Landscape, Landscape, Landscape, Landscape, La…" at bounding box center [616, 721] width 719 height 17
click at [943, 713] on div "Landscape, Landscape, Landscape, Landscape, Landscape, Landscape, Landscape, La…" at bounding box center [616, 721] width 719 height 17
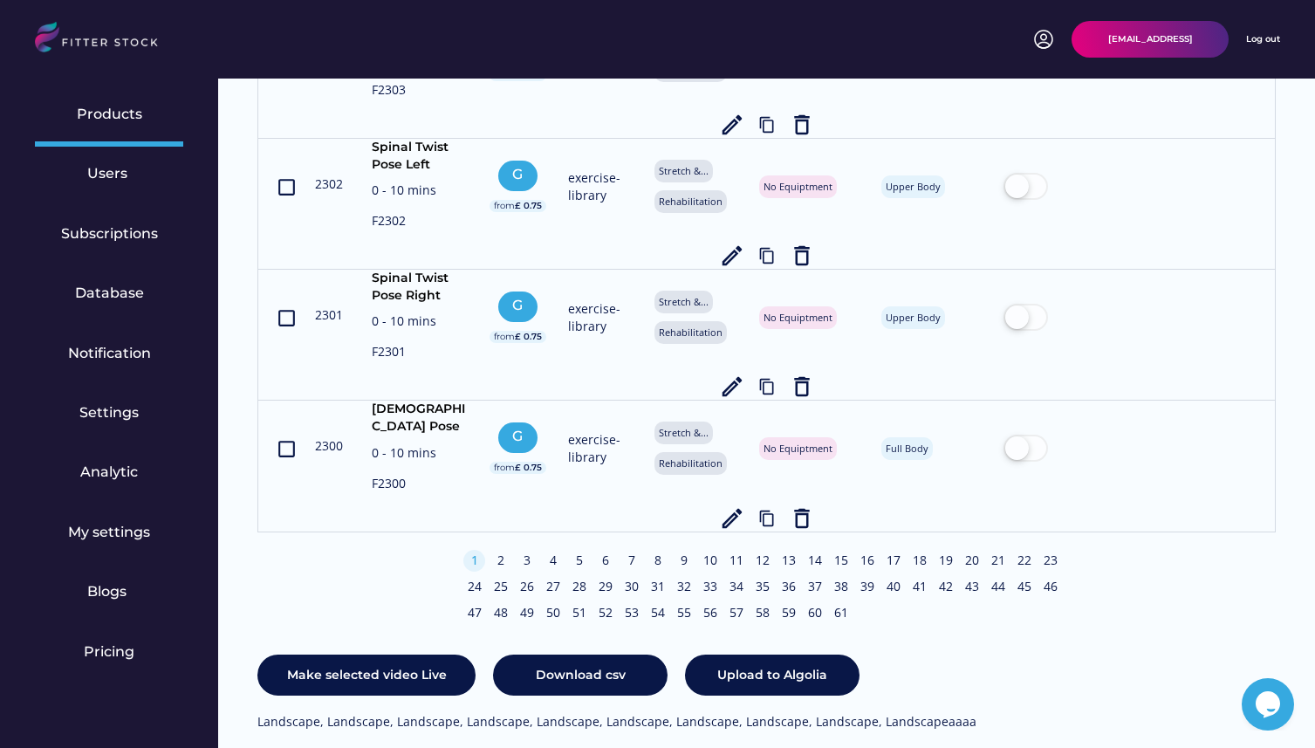
click at [943, 713] on div "Landscape, Landscape, Landscape, Landscape, Landscape, Landscape, Landscape, La…" at bounding box center [616, 721] width 719 height 17
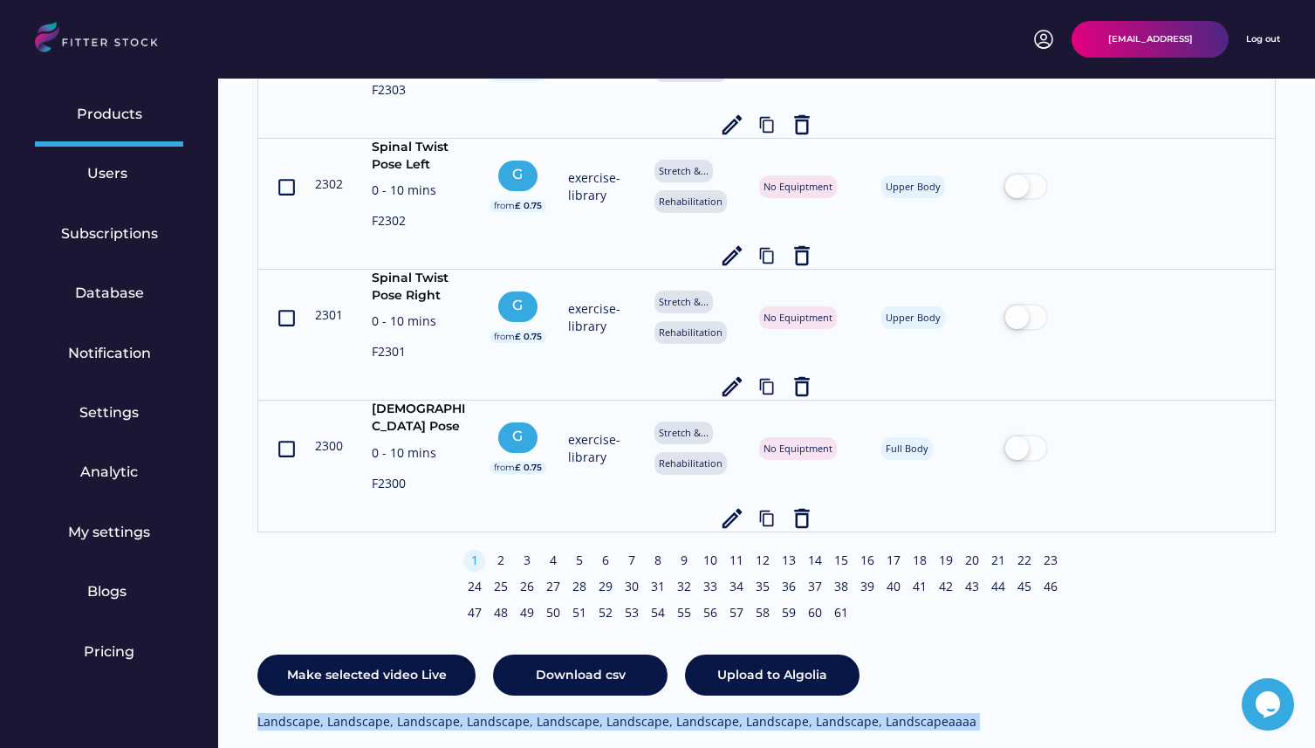
click at [932, 713] on div "Landscape, Landscape, Landscape, Landscape, Landscape, Landscape, Landscape, La…" at bounding box center [616, 721] width 719 height 17
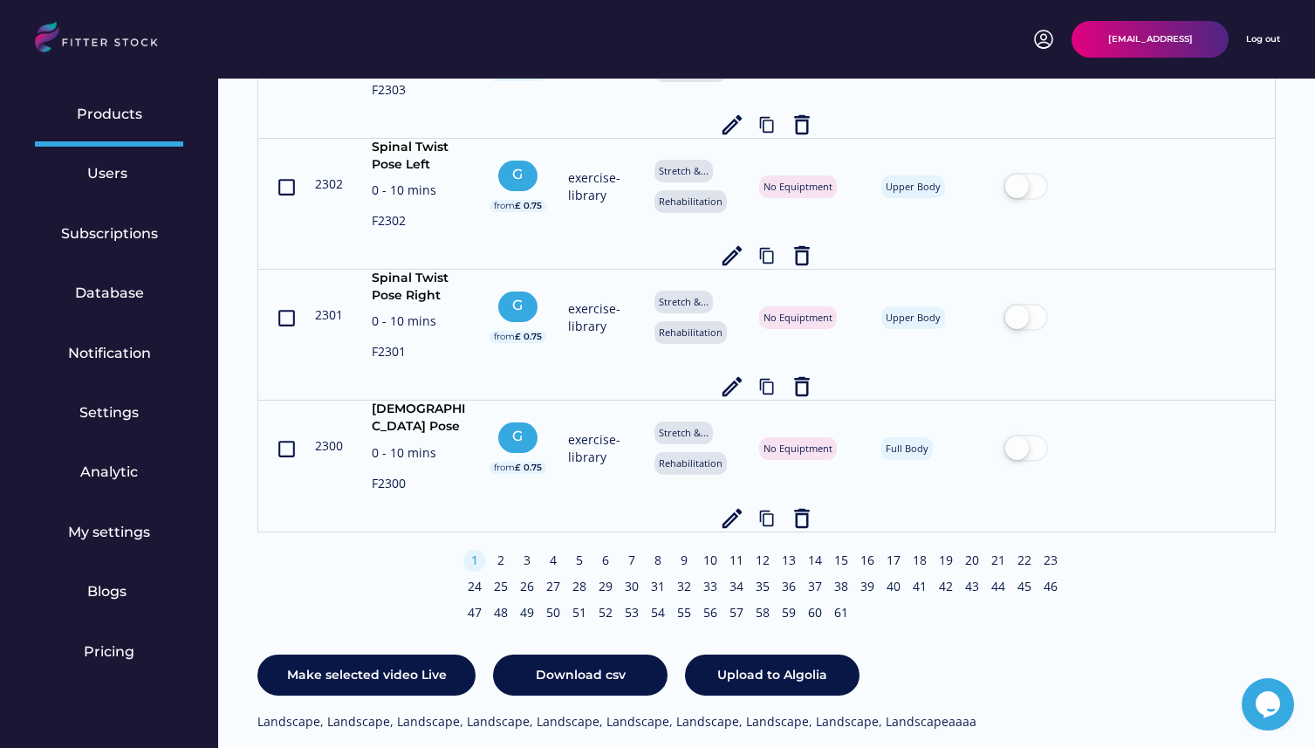
click at [932, 713] on div "Landscape, Landscape, Landscape, Landscape, Landscape, Landscape, Landscape, La…" at bounding box center [616, 721] width 719 height 17
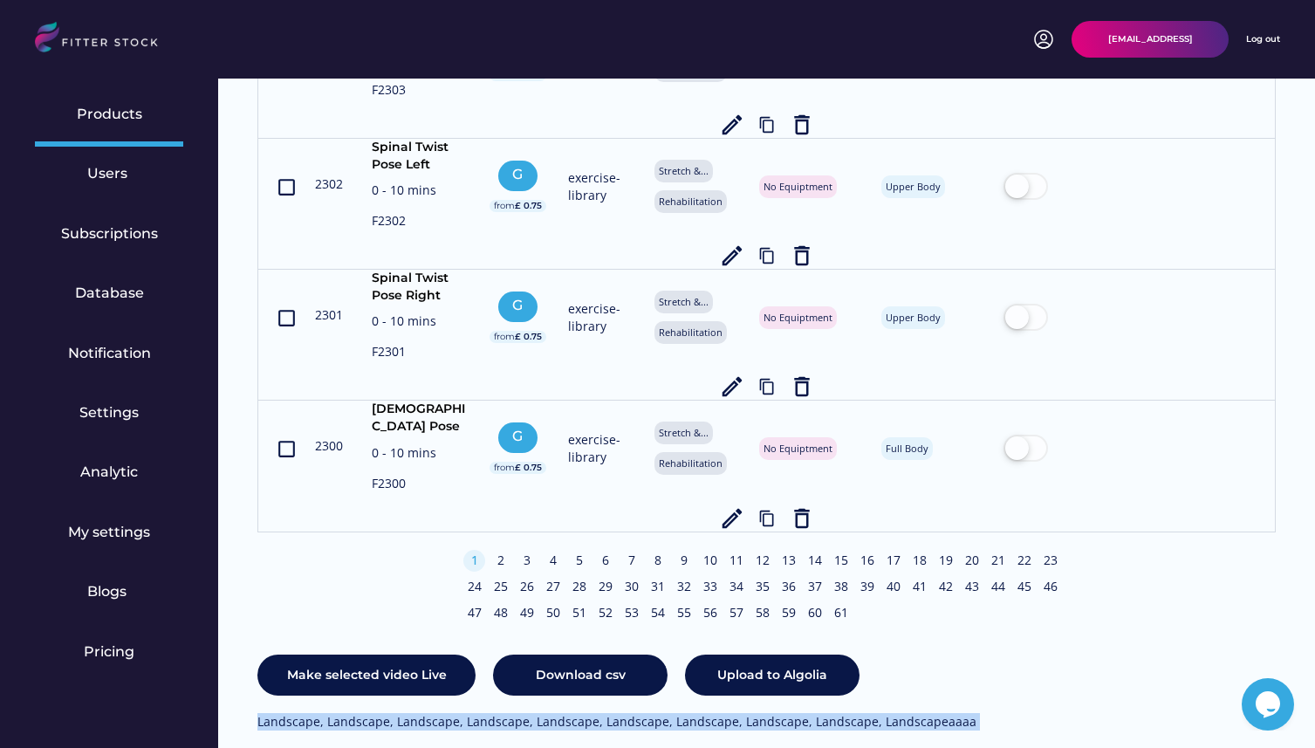
click at [932, 713] on div "Landscape, Landscape, Landscape, Landscape, Landscape, Landscape, Landscape, La…" at bounding box center [616, 721] width 719 height 17
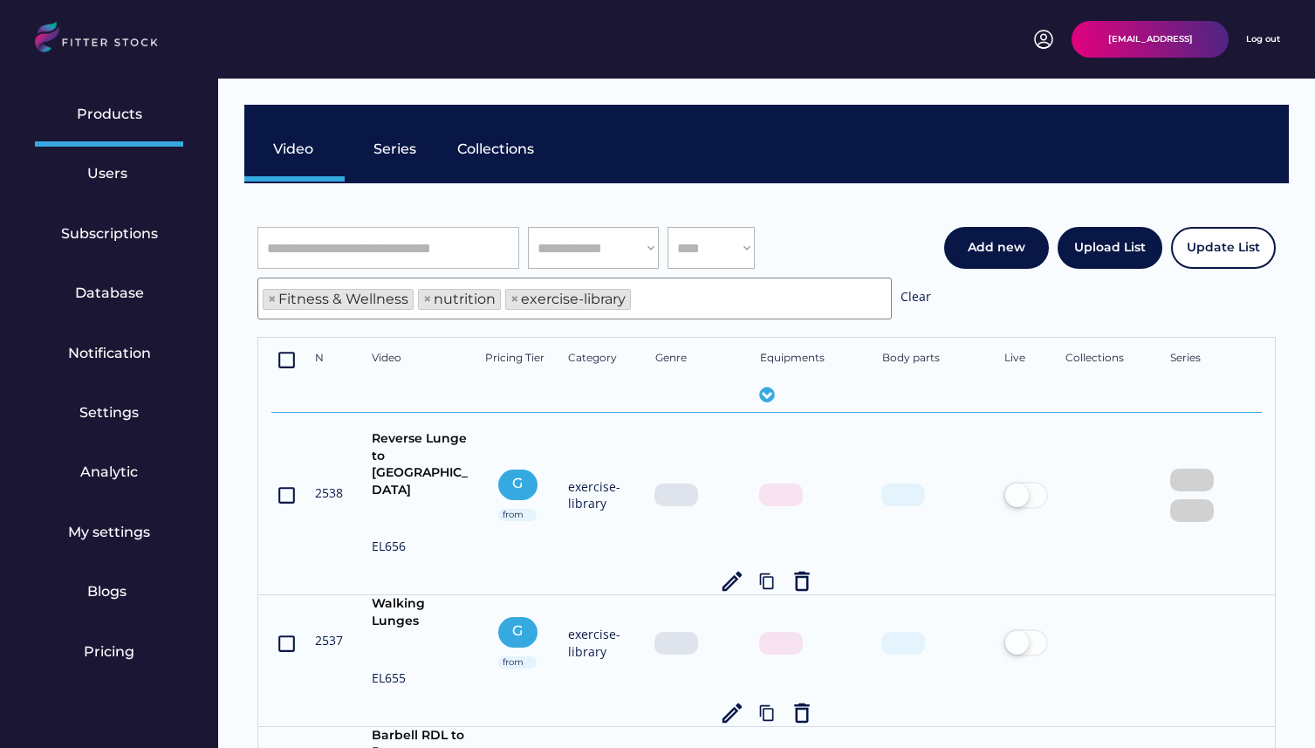
select select "**********"
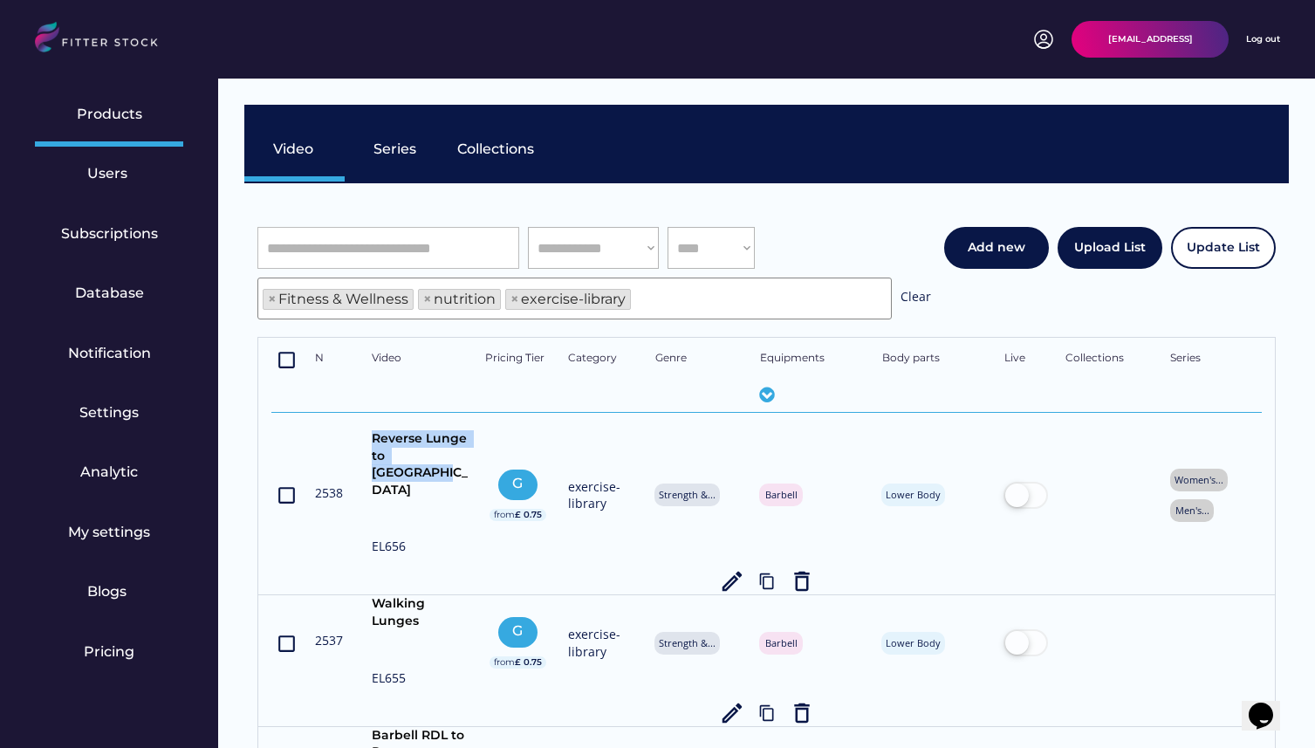
drag, startPoint x: 366, startPoint y: 432, endPoint x: 461, endPoint y: 461, distance: 98.5
click at [461, 461] on div "crop_din 2538 Reverse Lunge to Knee Drive EL656 G from £ 0.75 exercise-library …" at bounding box center [766, 512] width 990 height 164
copy div "Reverse Lunge to [GEOGRAPHIC_DATA]"
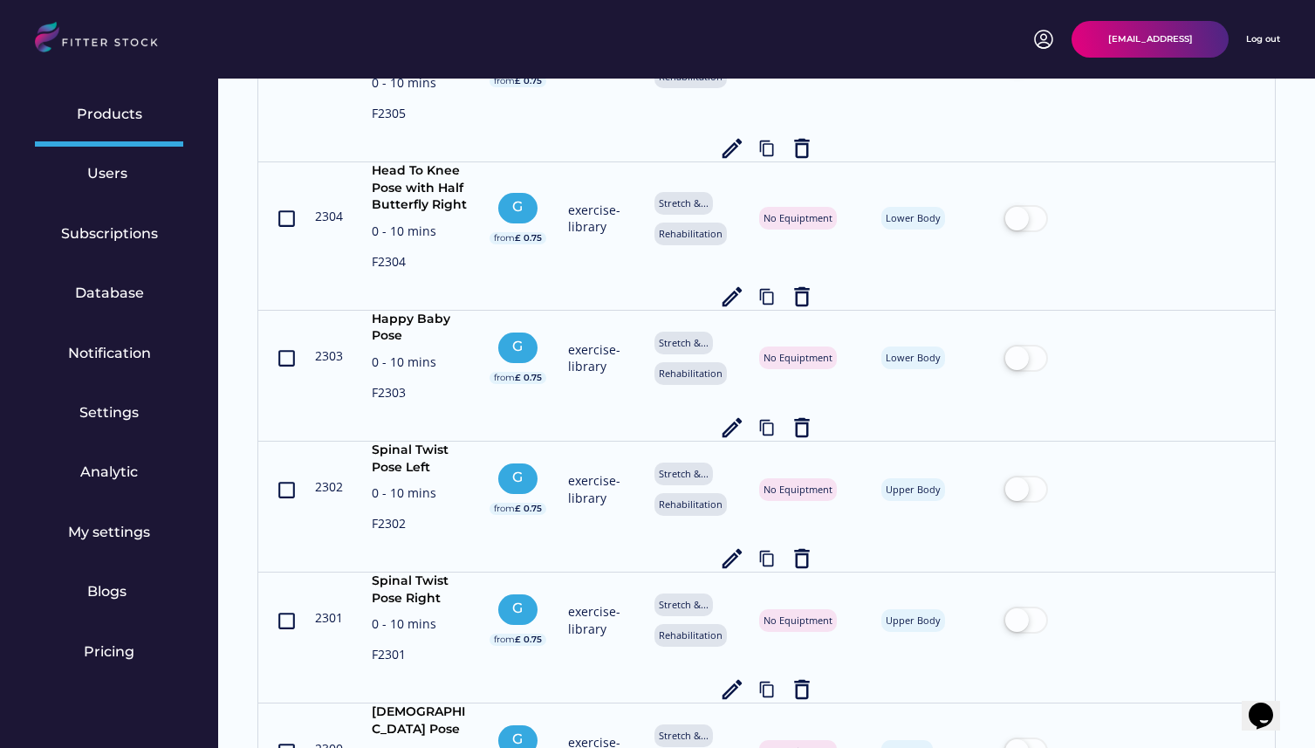
scroll to position [6752, 0]
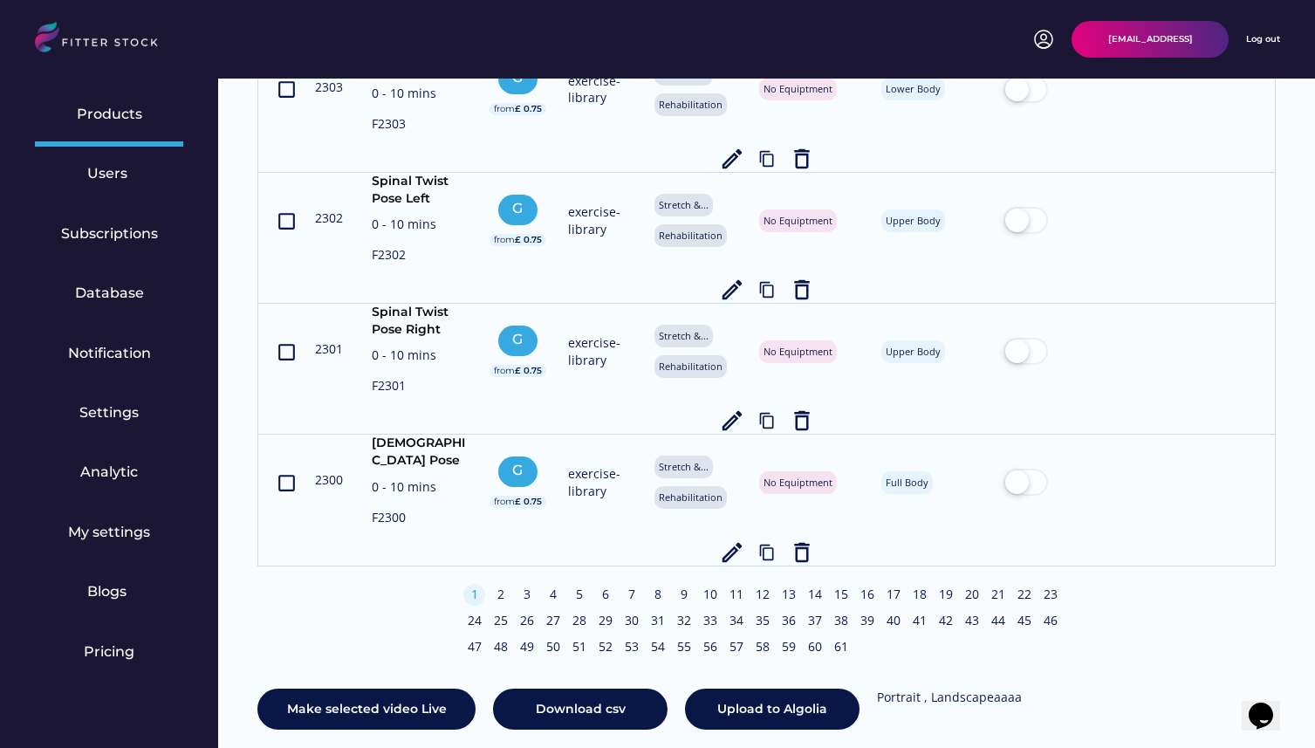
click at [1028, 688] on div "Make selected video Live Download csv Upload to Algolia Portrait , Landscapeaaaa" at bounding box center [766, 709] width 1018 height 42
drag, startPoint x: 1028, startPoint y: 658, endPoint x: 890, endPoint y: 661, distance: 137.9
click at [890, 688] on div "Make selected video Live Download csv Upload to Algolia Portrait , Landscapeaaaa" at bounding box center [766, 709] width 1018 height 42
click at [890, 688] on div "Portrait , Landscapeaaaa" at bounding box center [949, 696] width 145 height 17
drag, startPoint x: 890, startPoint y: 661, endPoint x: 1029, endPoint y: 682, distance: 141.1
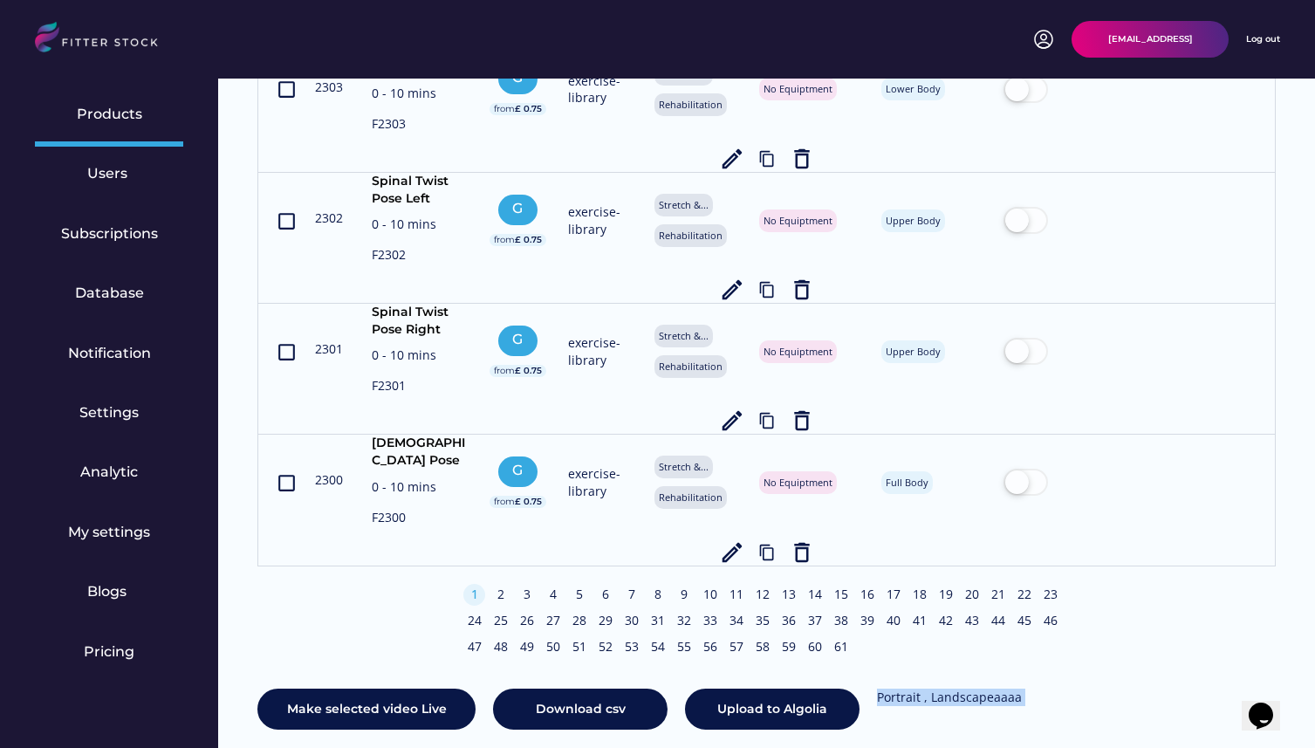
click at [1029, 688] on div "Make selected video Live Download csv Upload to Algolia Portrait , Landscapeaaaa" at bounding box center [766, 709] width 1018 height 42
click at [1014, 688] on div "Portrait , Landscapeaaaa" at bounding box center [949, 696] width 145 height 17
drag, startPoint x: 1014, startPoint y: 669, endPoint x: 891, endPoint y: 664, distance: 123.1
click at [891, 688] on div "Portrait , Landscapeaaaa" at bounding box center [949, 696] width 145 height 17
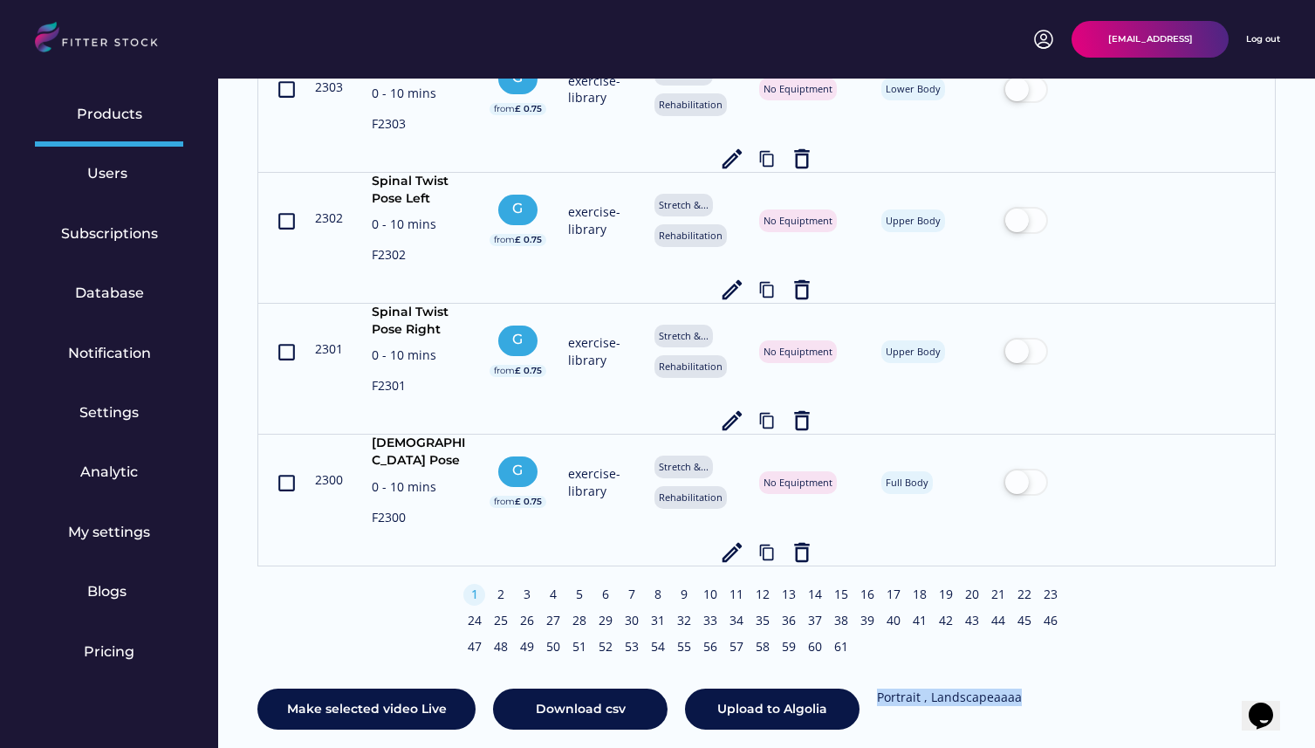
drag, startPoint x: 891, startPoint y: 664, endPoint x: 1011, endPoint y: 658, distance: 120.5
click at [1011, 688] on div "Portrait , Landscapeaaaa" at bounding box center [949, 696] width 145 height 17
drag, startPoint x: 1011, startPoint y: 658, endPoint x: 892, endPoint y: 667, distance: 119.0
click at [892, 688] on div "Portrait , Landscapeaaaa" at bounding box center [949, 696] width 145 height 17
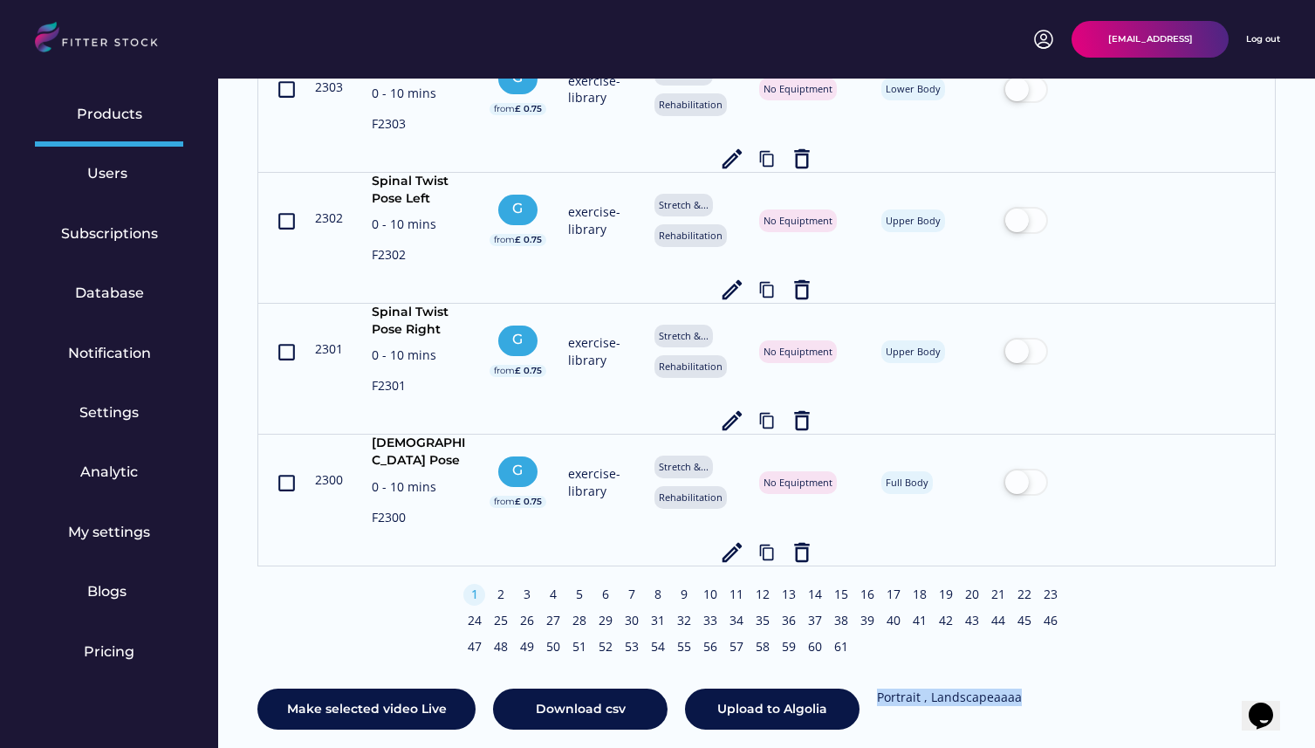
click at [892, 688] on div "Portrait , Landscapeaaaa" at bounding box center [949, 696] width 145 height 17
drag, startPoint x: 892, startPoint y: 667, endPoint x: 998, endPoint y: 671, distance: 105.6
click at [998, 688] on div "Make selected video Live Download csv Upload to Algolia Portrait , Landscapeaaaa" at bounding box center [766, 709] width 1018 height 42
click at [1019, 688] on div "Make selected video Live Download csv Upload to Algolia Portrait , Landscapeaaaa" at bounding box center [766, 709] width 1018 height 42
drag, startPoint x: 1019, startPoint y: 663, endPoint x: 898, endPoint y: 652, distance: 120.9
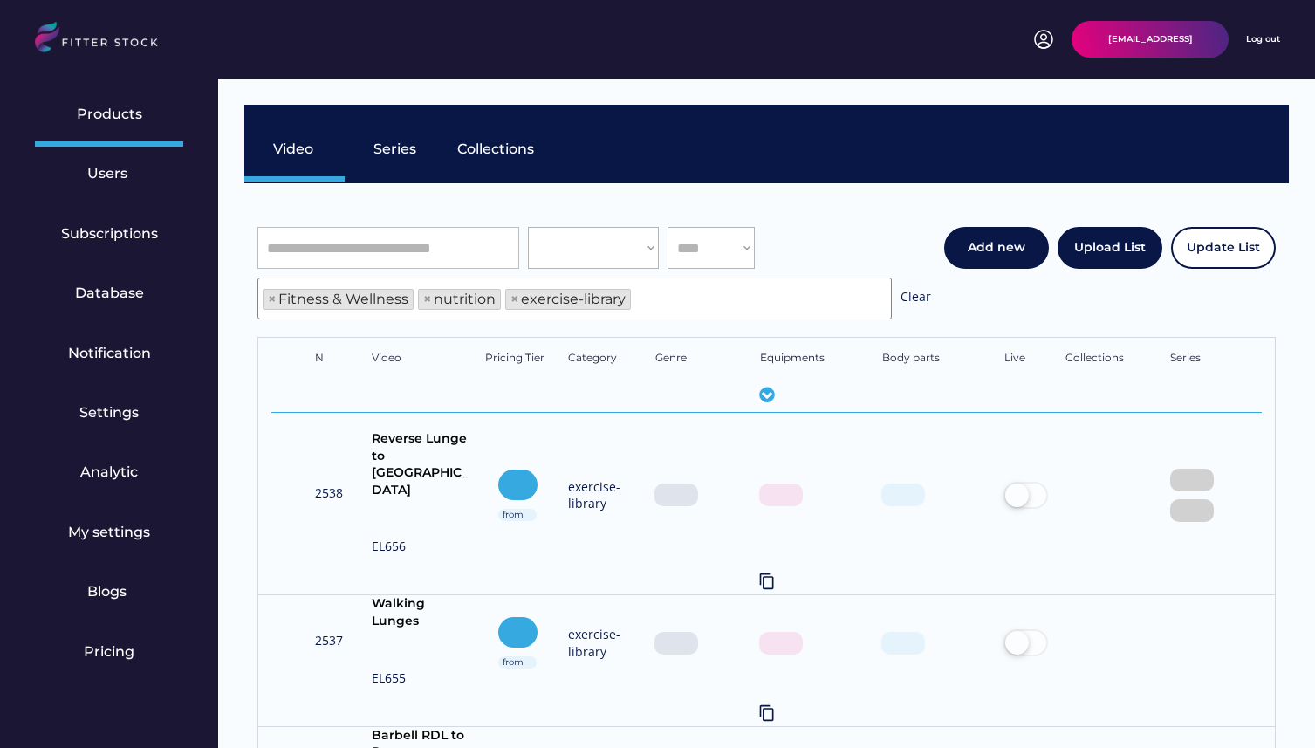
scroll to position [30, 0]
select select "**********"
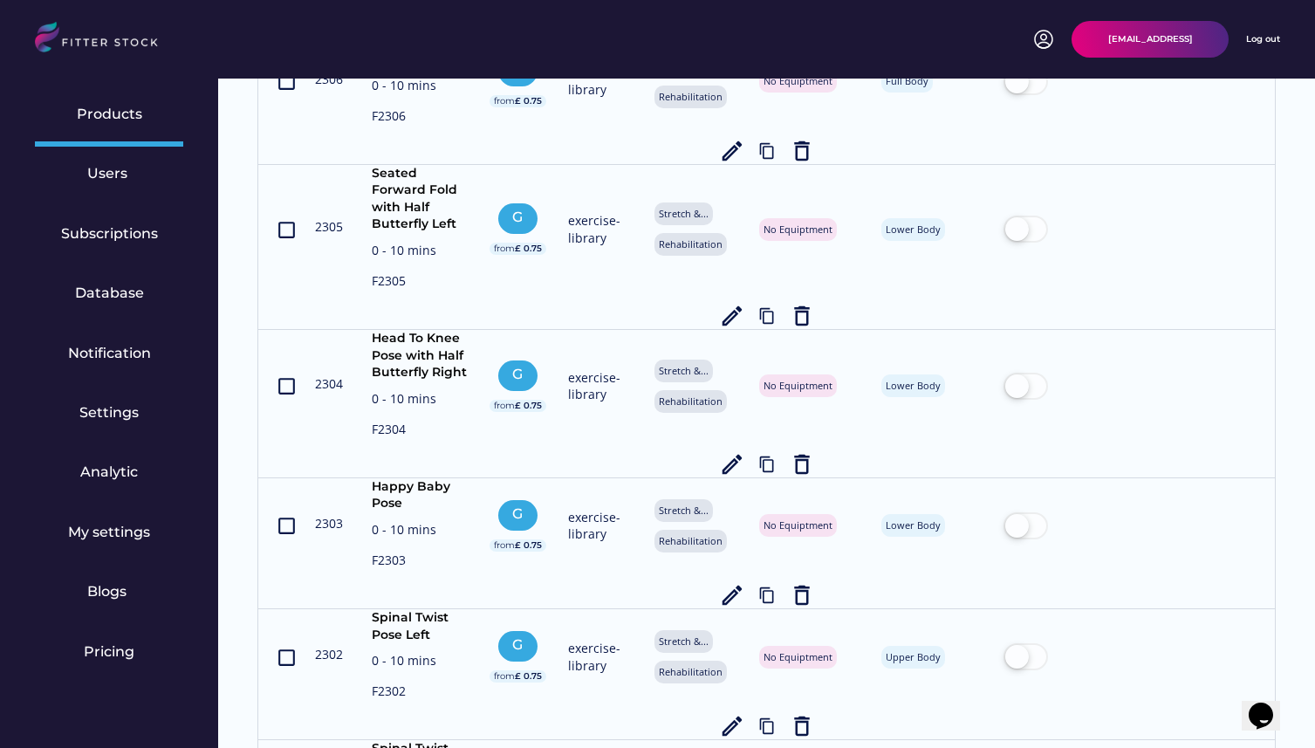
scroll to position [6752, 0]
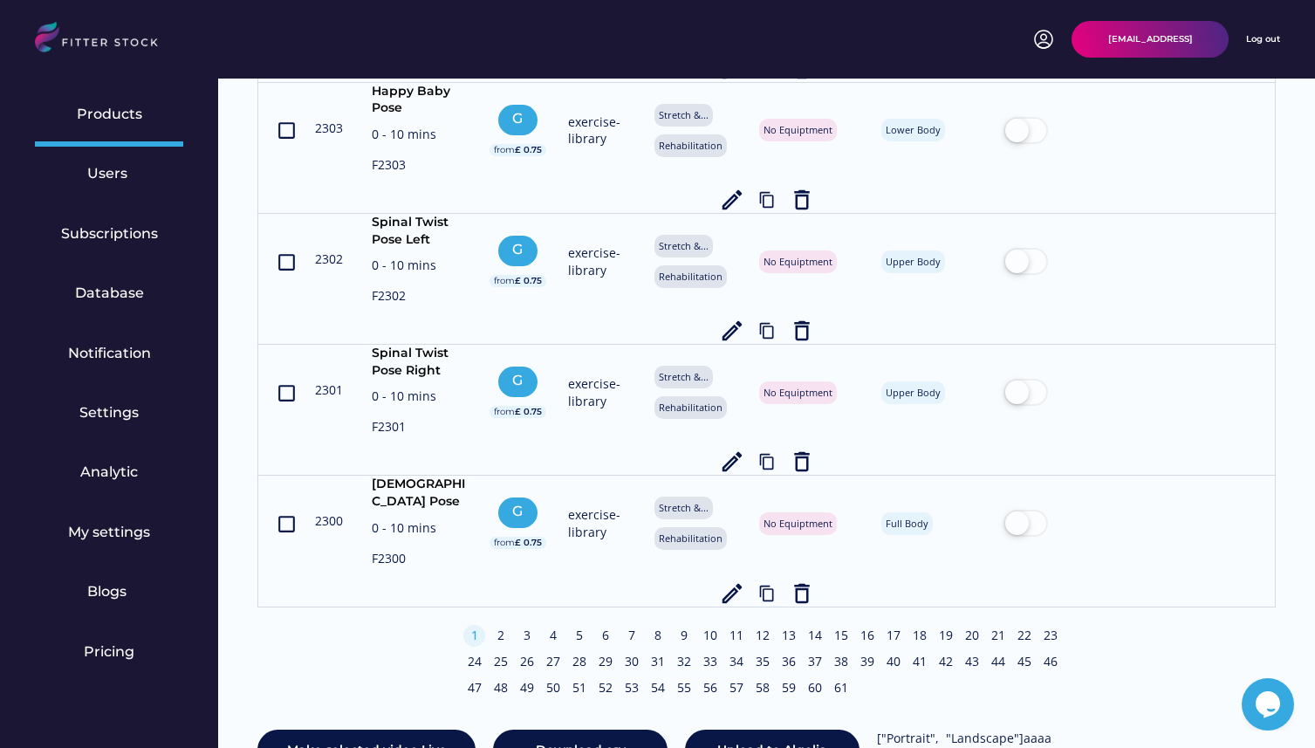
scroll to position [6752, 0]
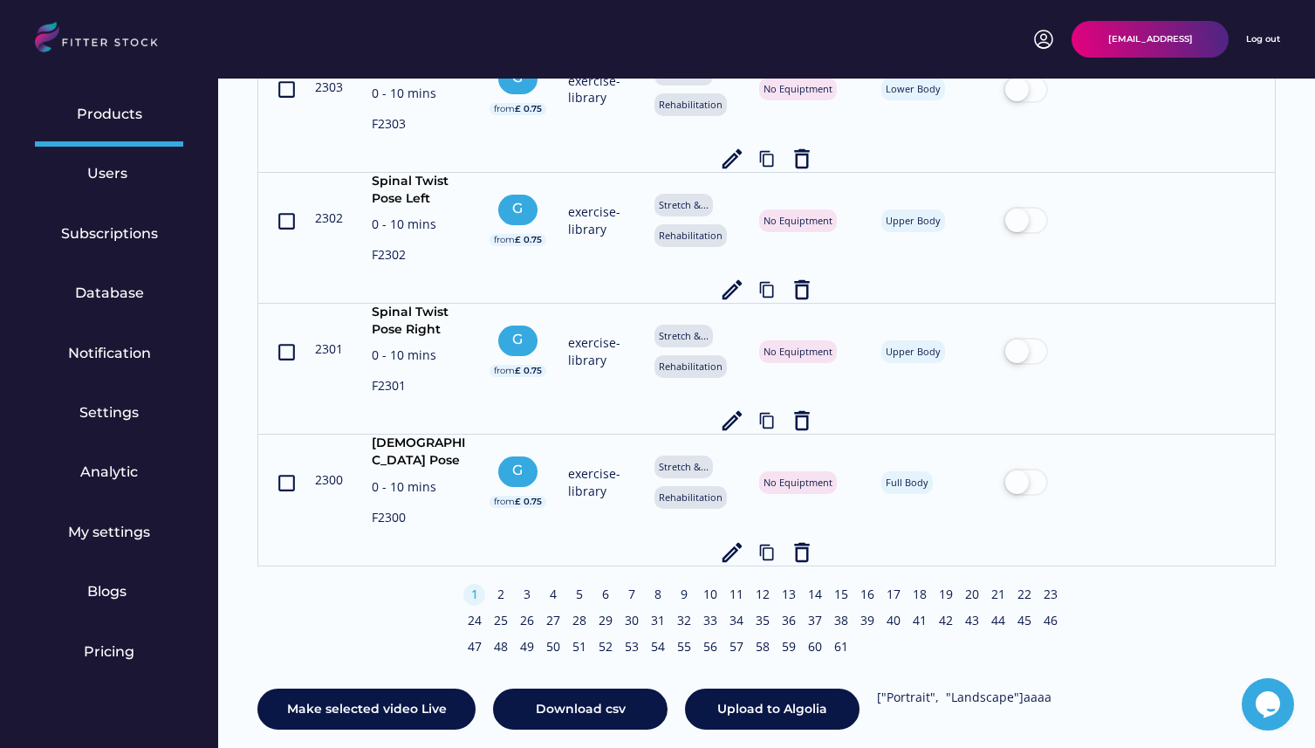
click at [1048, 688] on div "Make selected video Live Download csv Upload to Algolia ["Portrait", "Landscape…" at bounding box center [766, 709] width 1018 height 42
click at [1002, 688] on div "["Portrait", "Landscape"]aaaa" at bounding box center [964, 696] width 174 height 17
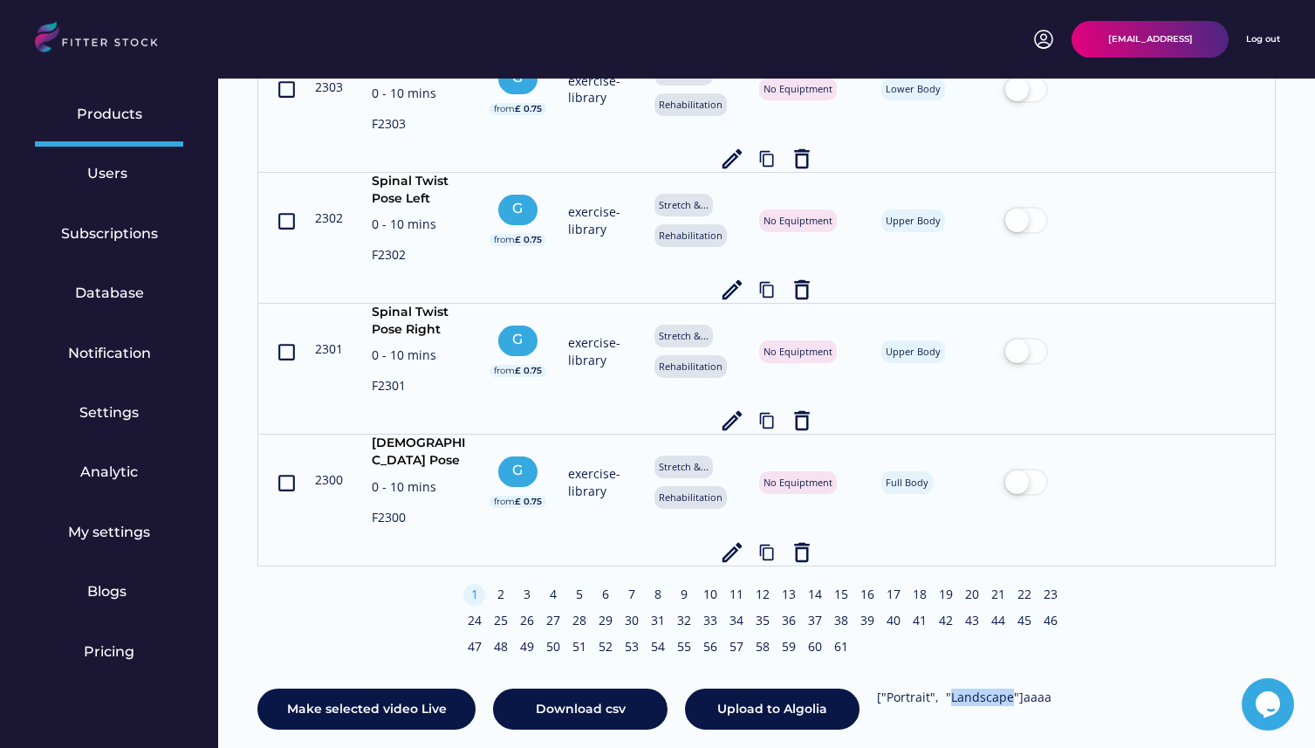
click at [1002, 688] on div "["Portrait", "Landscape"]aaaa" at bounding box center [964, 696] width 174 height 17
click at [966, 688] on div "["Portrait", "Landscape"]aaaa" at bounding box center [964, 696] width 174 height 17
click at [1049, 688] on div "Make selected video Live Download csv Upload to Algolia ["Portrait", "Landscape…" at bounding box center [766, 709] width 1018 height 42
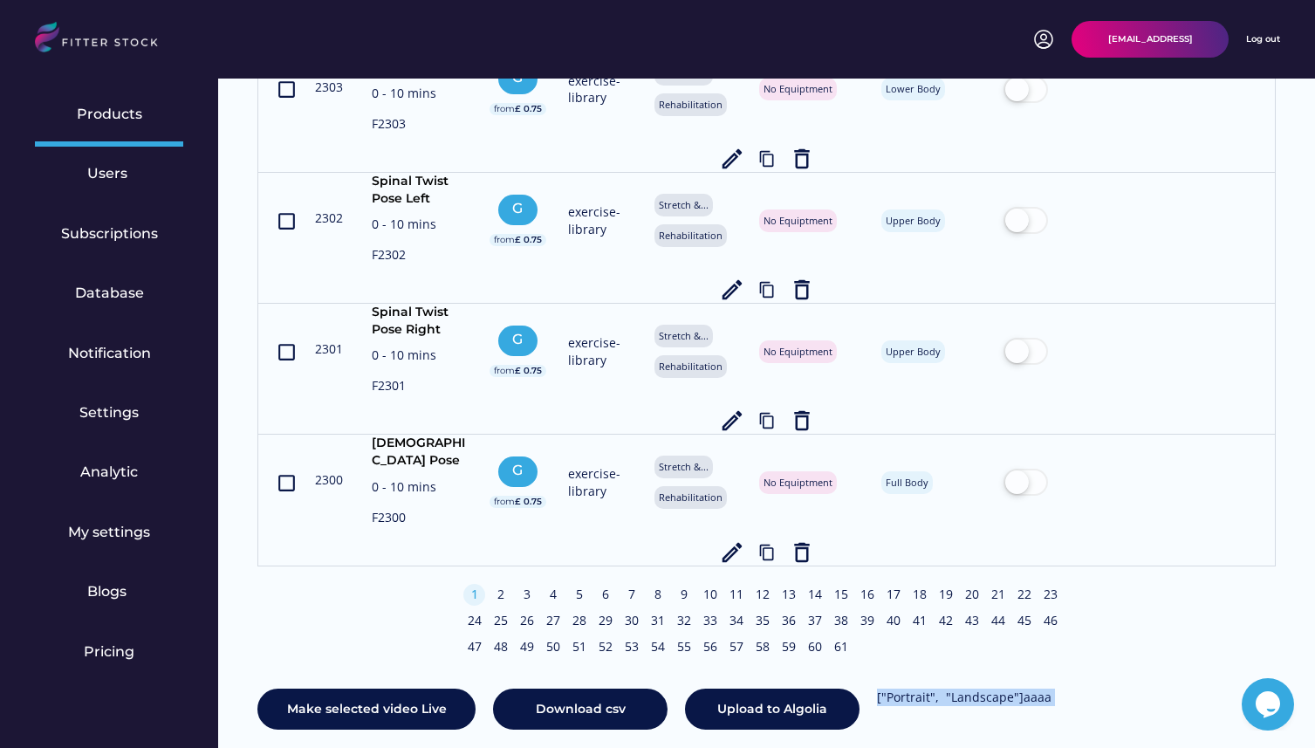
copy div "["Portrait", "Landscape"]aaaa 0 videos see details Payment amount End of subscr…"
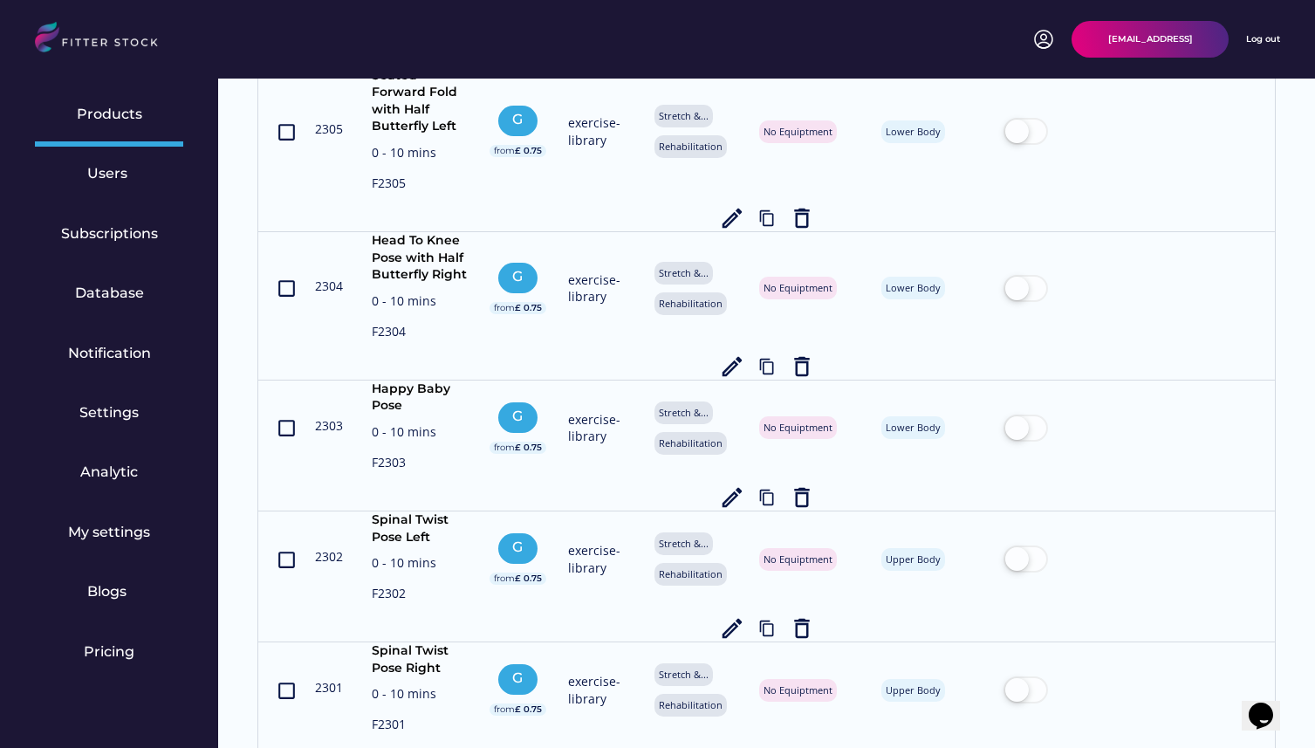
scroll to position [6752, 0]
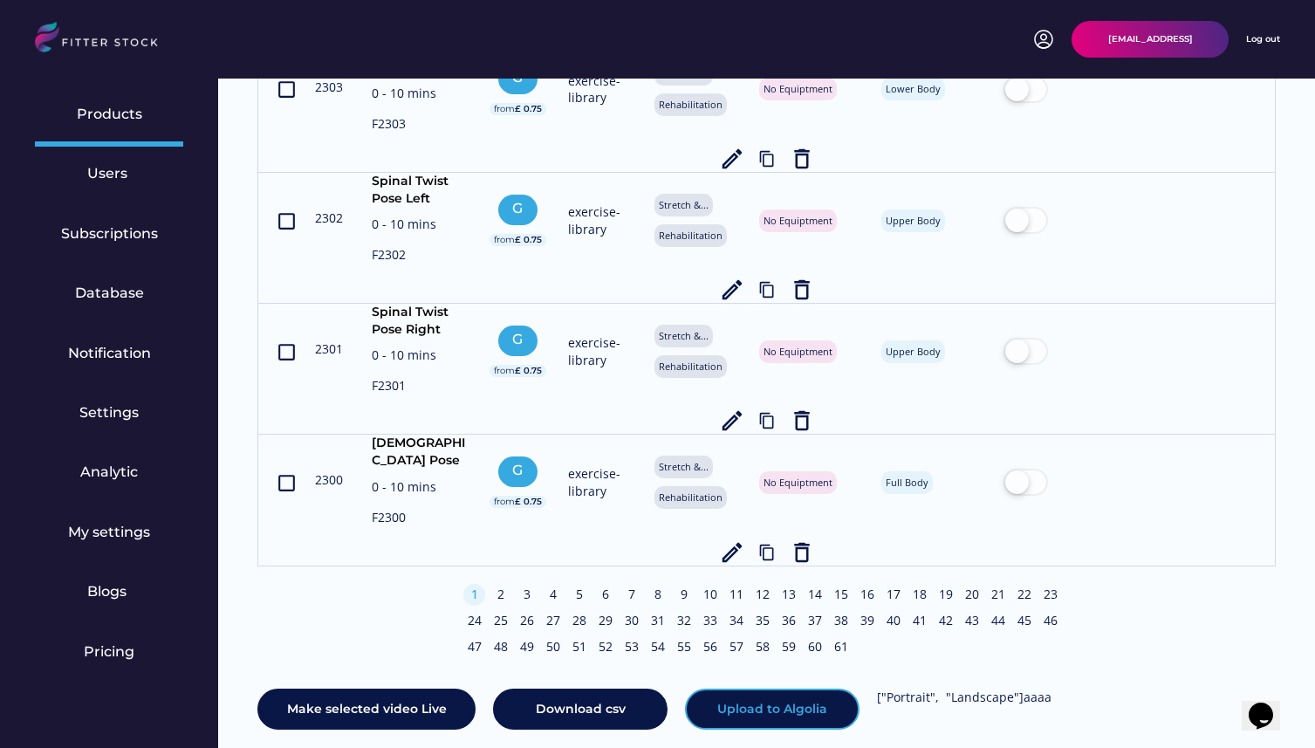
click at [703, 688] on button "Upload to Algolia" at bounding box center [772, 709] width 174 height 42
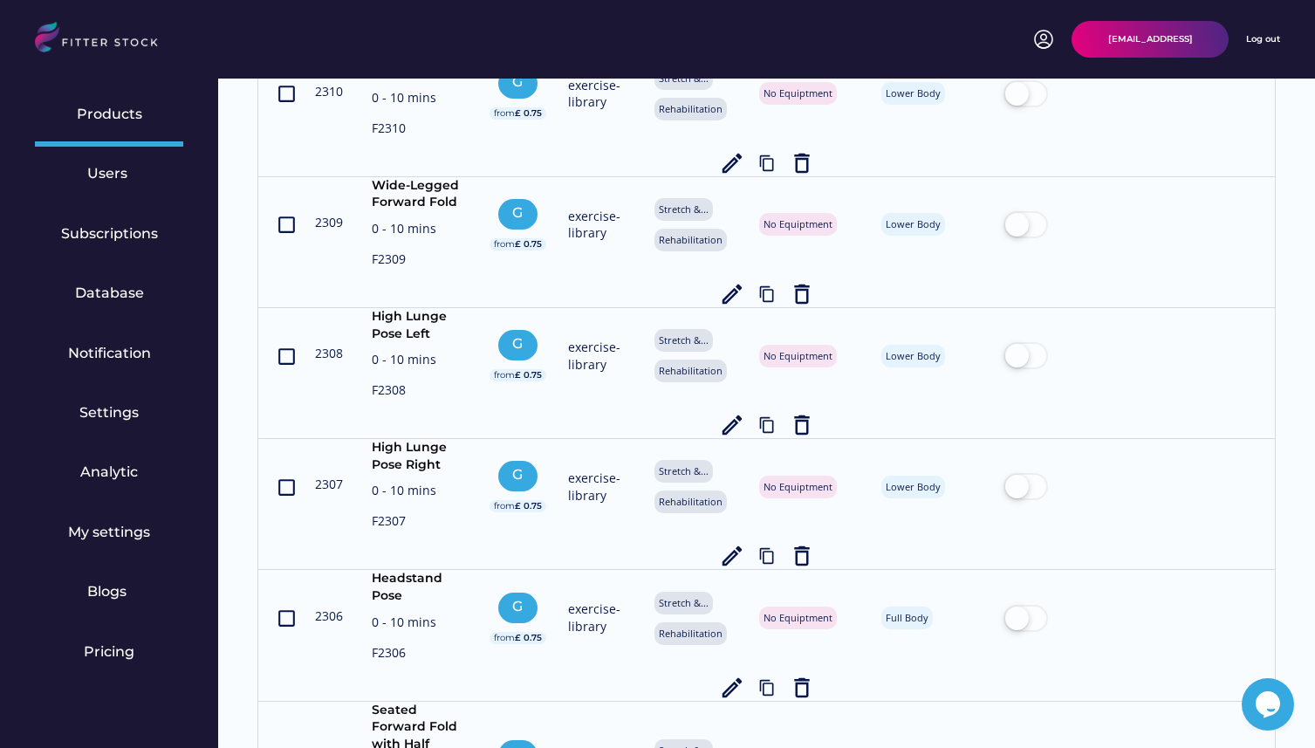
scroll to position [6752, 0]
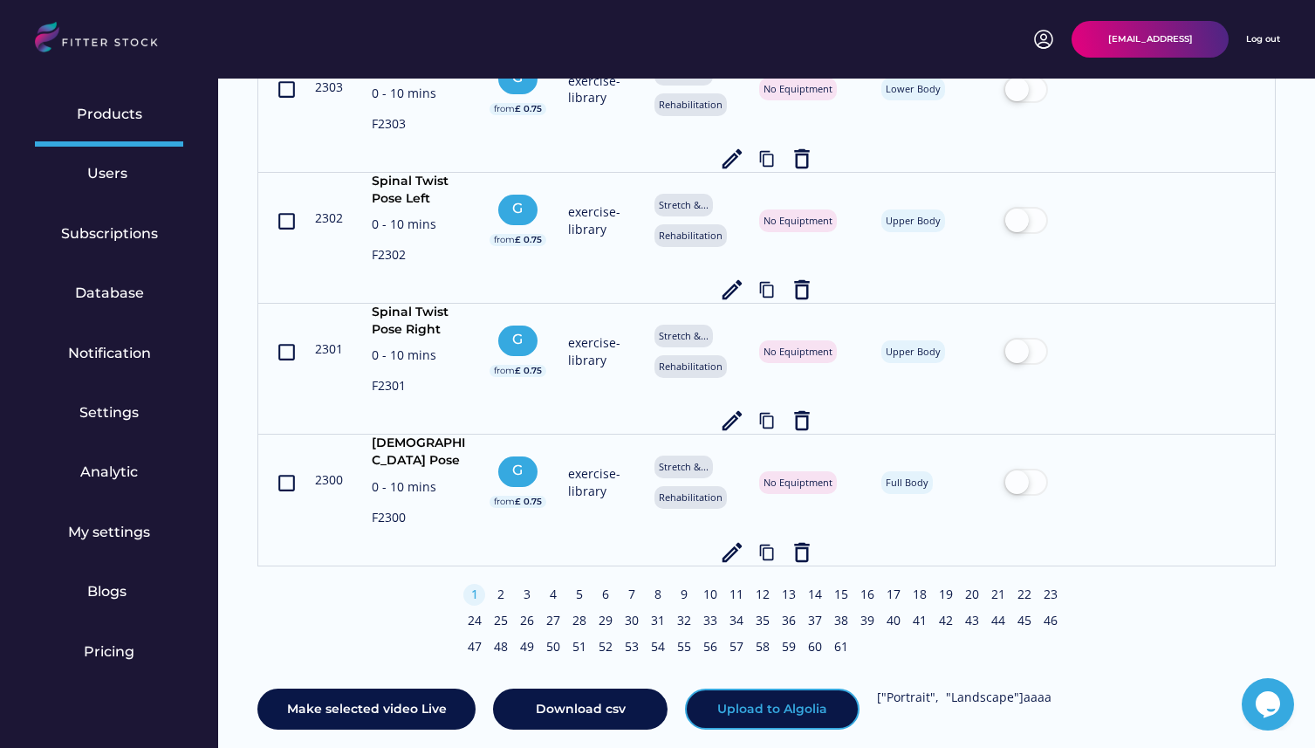
click at [775, 688] on button "Upload to Algolia" at bounding box center [772, 709] width 174 height 42
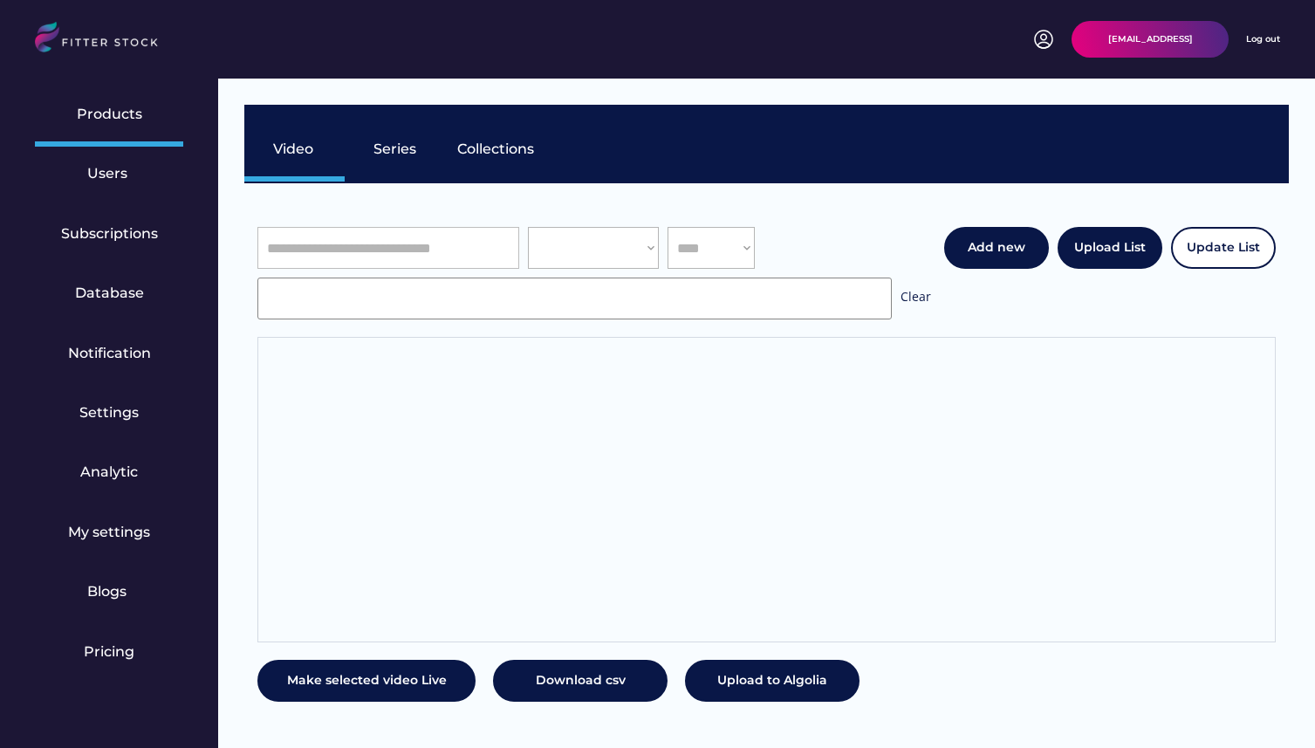
select select "**********"
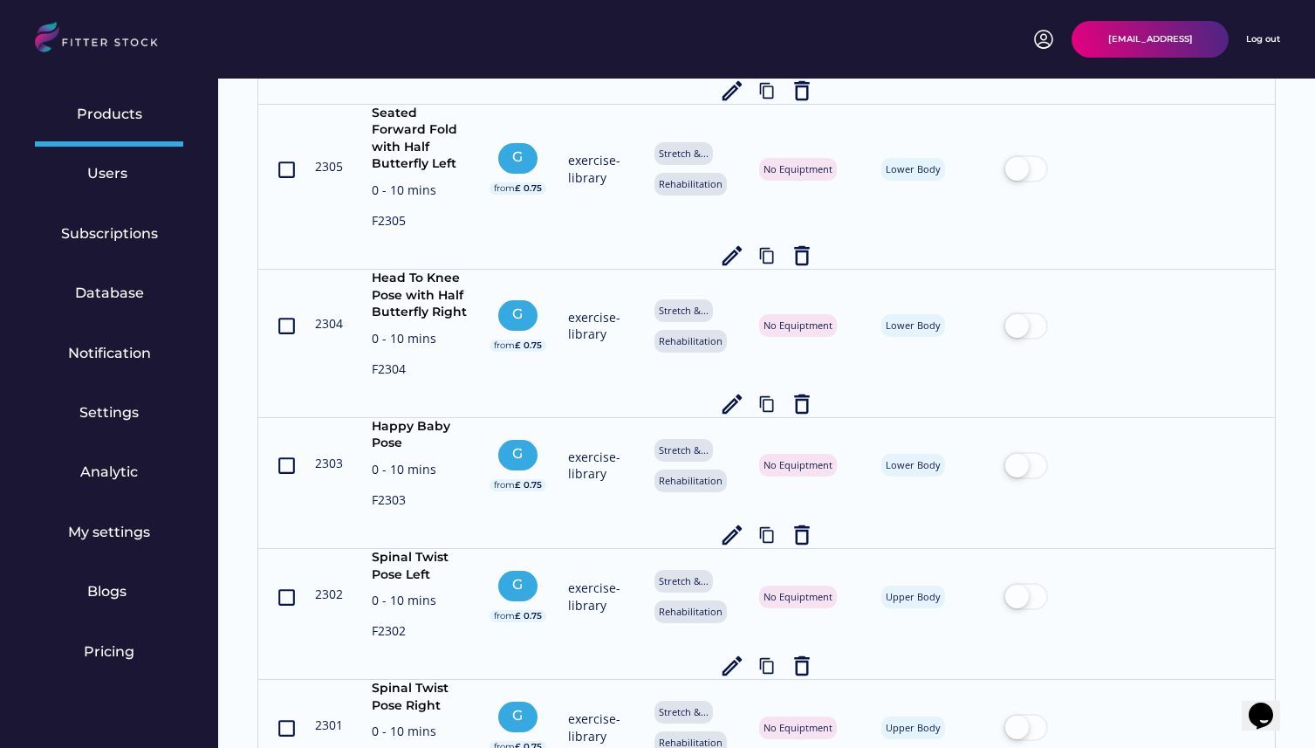
scroll to position [6752, 0]
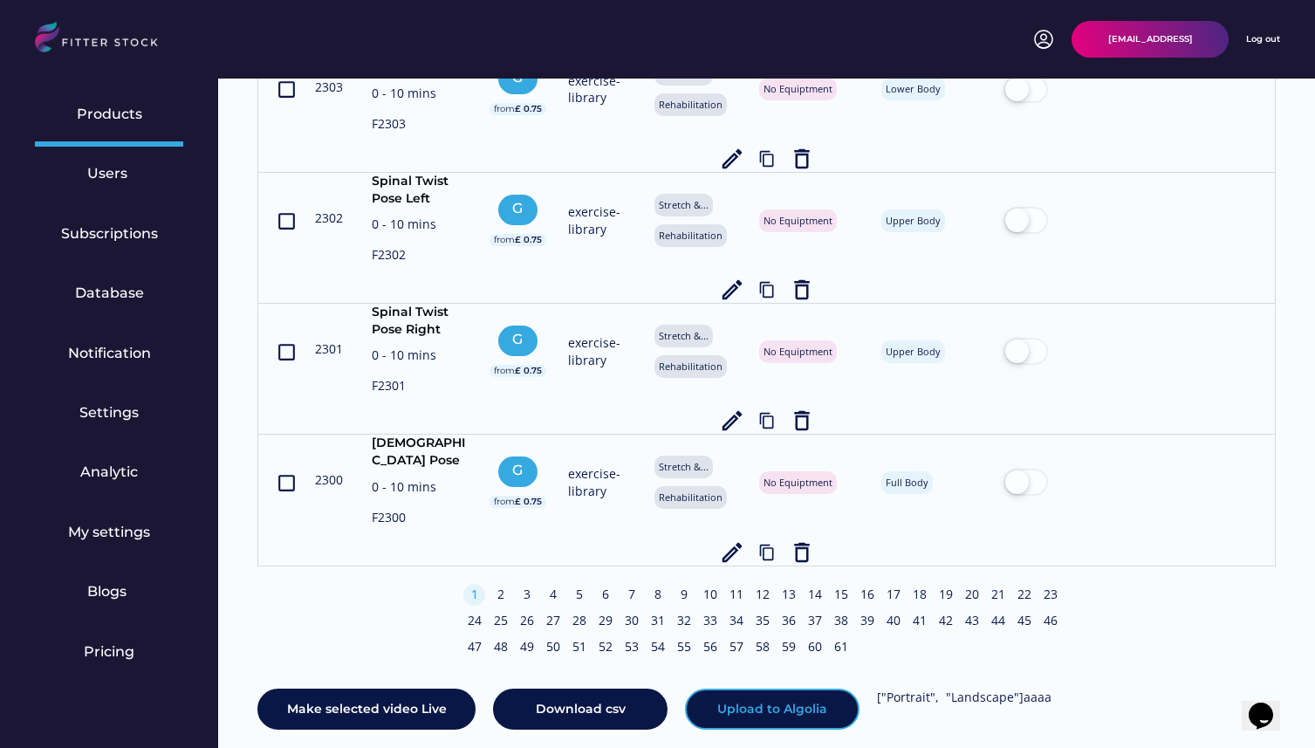
click at [756, 688] on button "Upload to Algolia" at bounding box center [772, 709] width 174 height 42
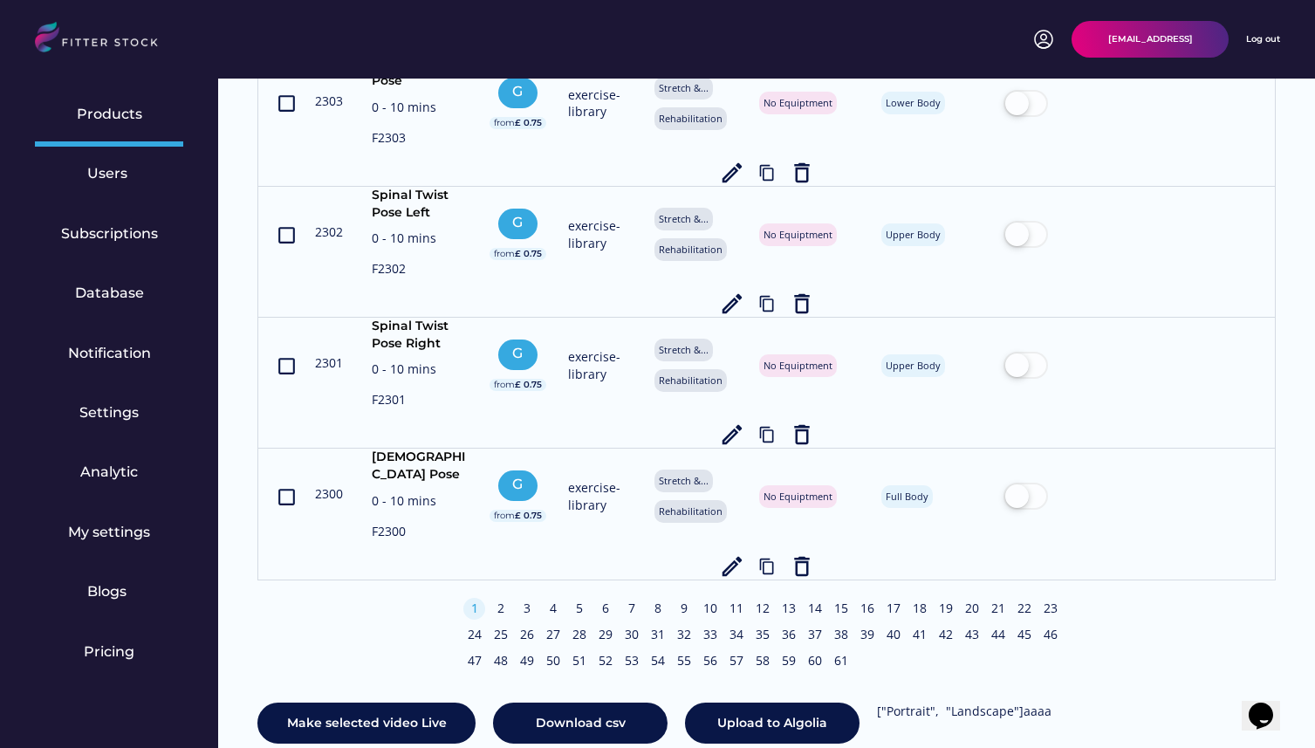
scroll to position [6752, 0]
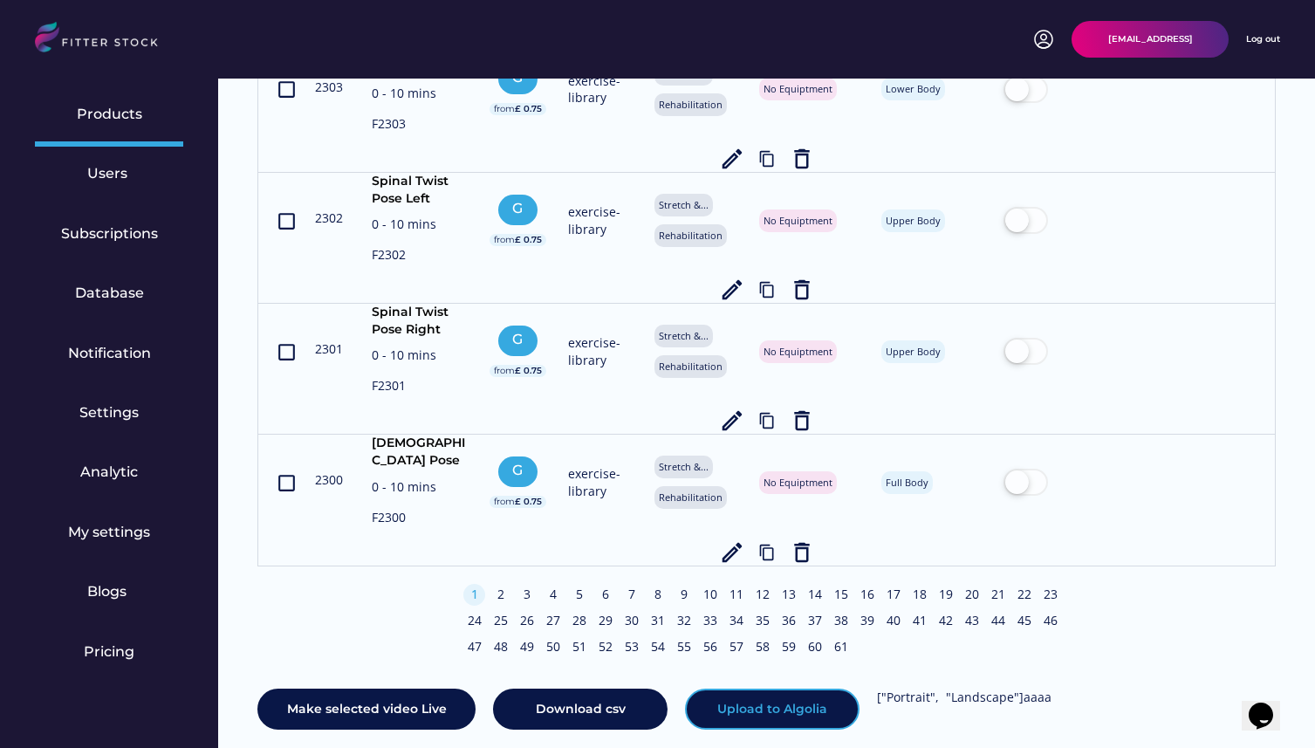
click at [741, 689] on button "Upload to Algolia" at bounding box center [772, 709] width 174 height 42
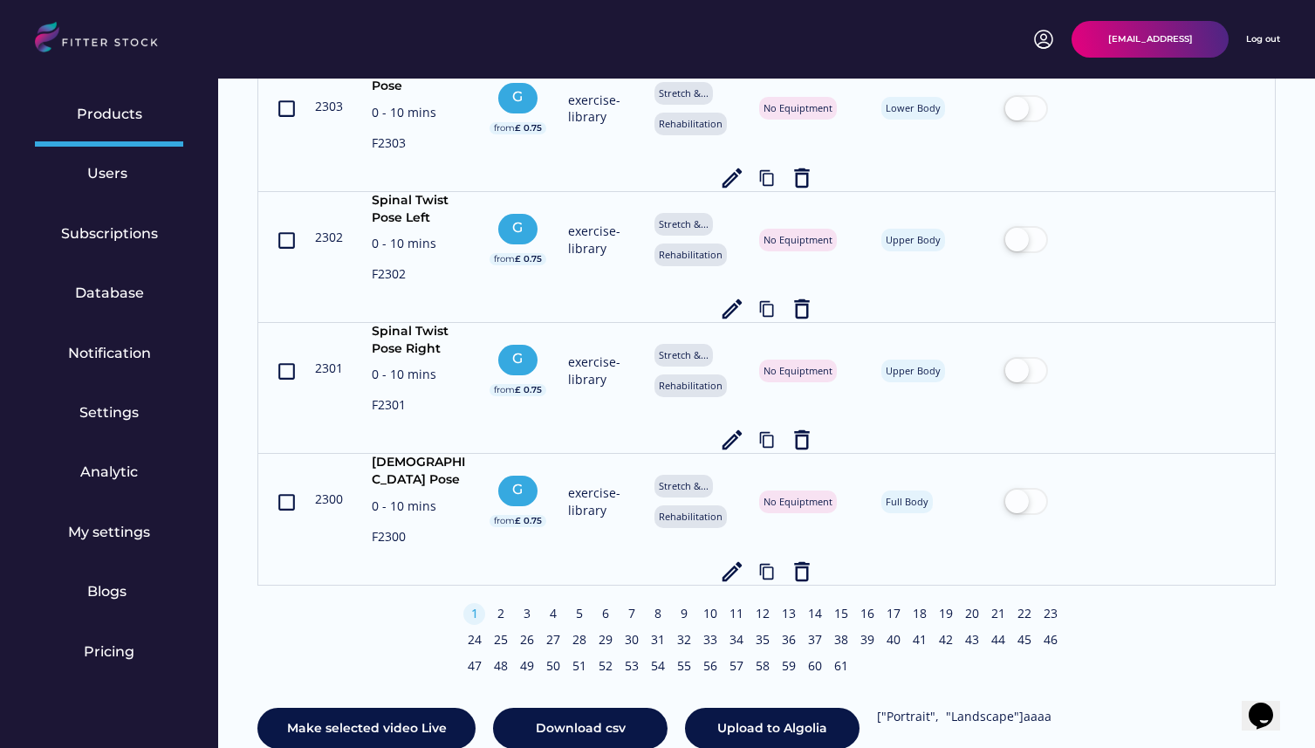
scroll to position [6752, 0]
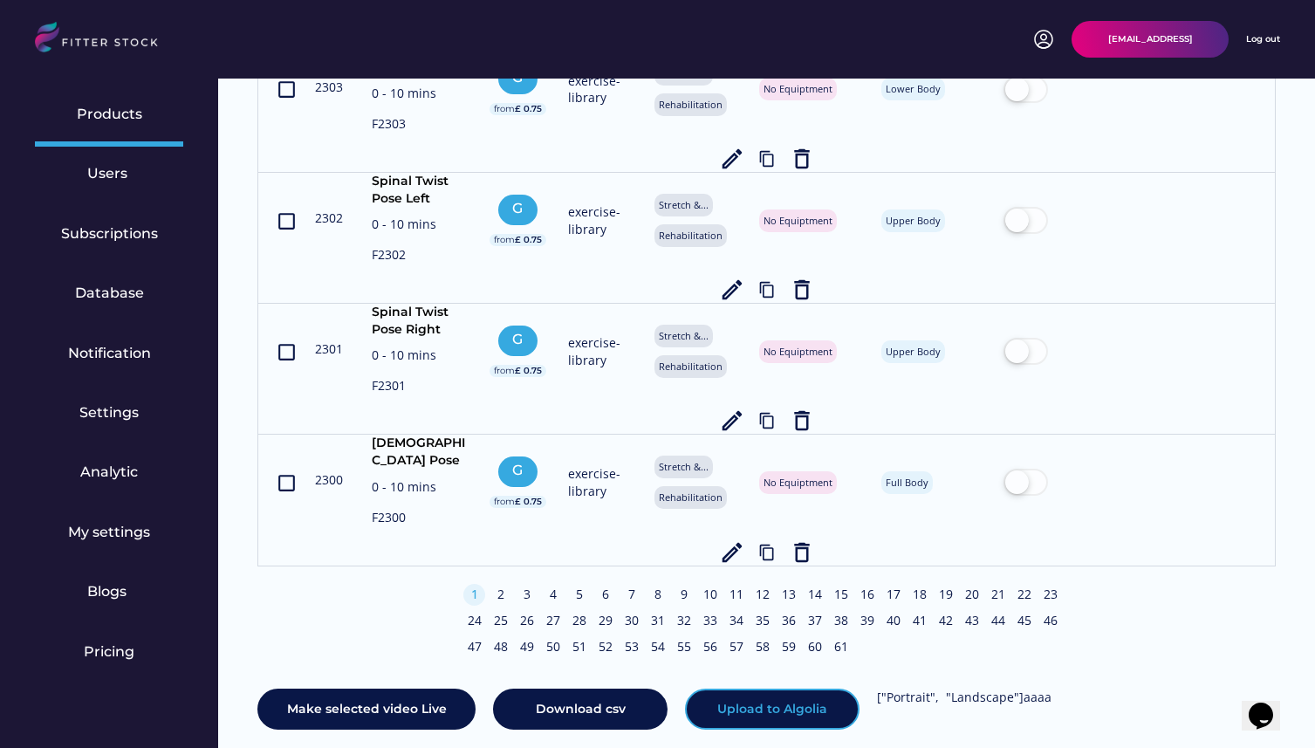
click at [771, 688] on button "Upload to Algolia" at bounding box center [772, 709] width 174 height 42
click at [770, 688] on button "Upload to Algolia" at bounding box center [772, 709] width 174 height 42
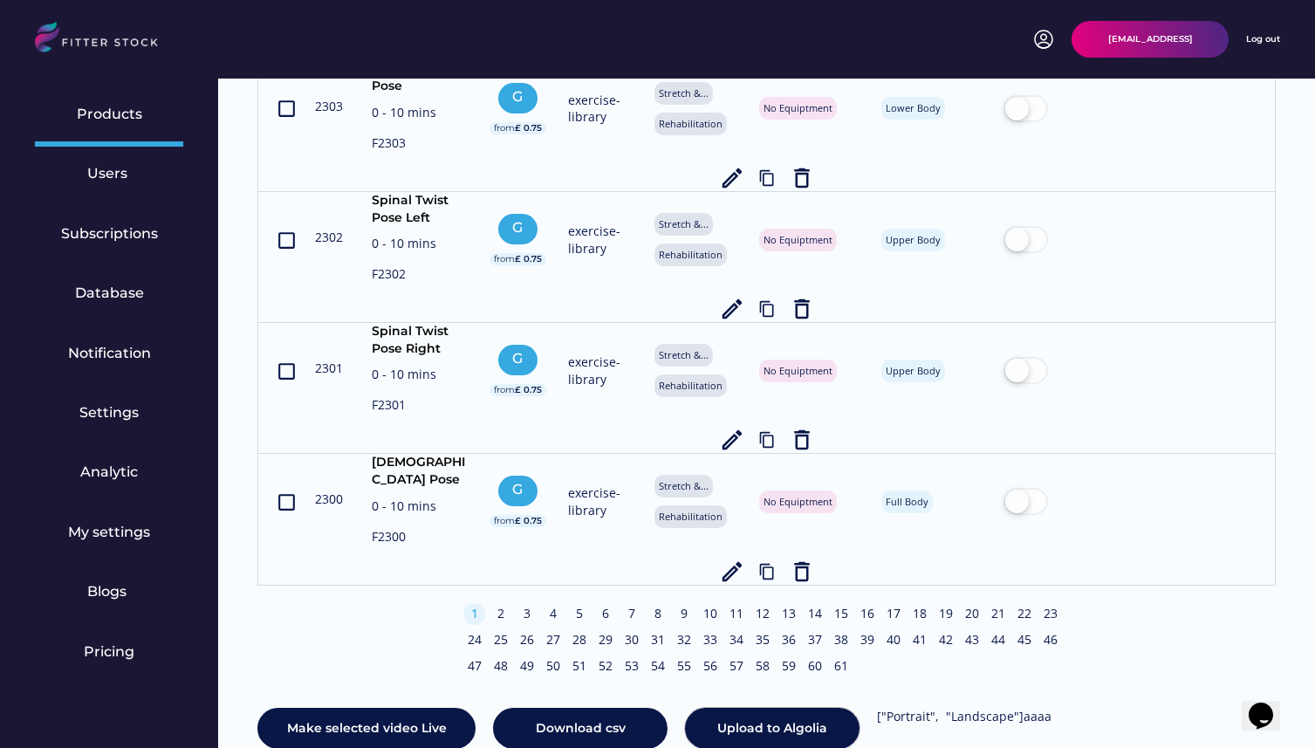
scroll to position [6752, 0]
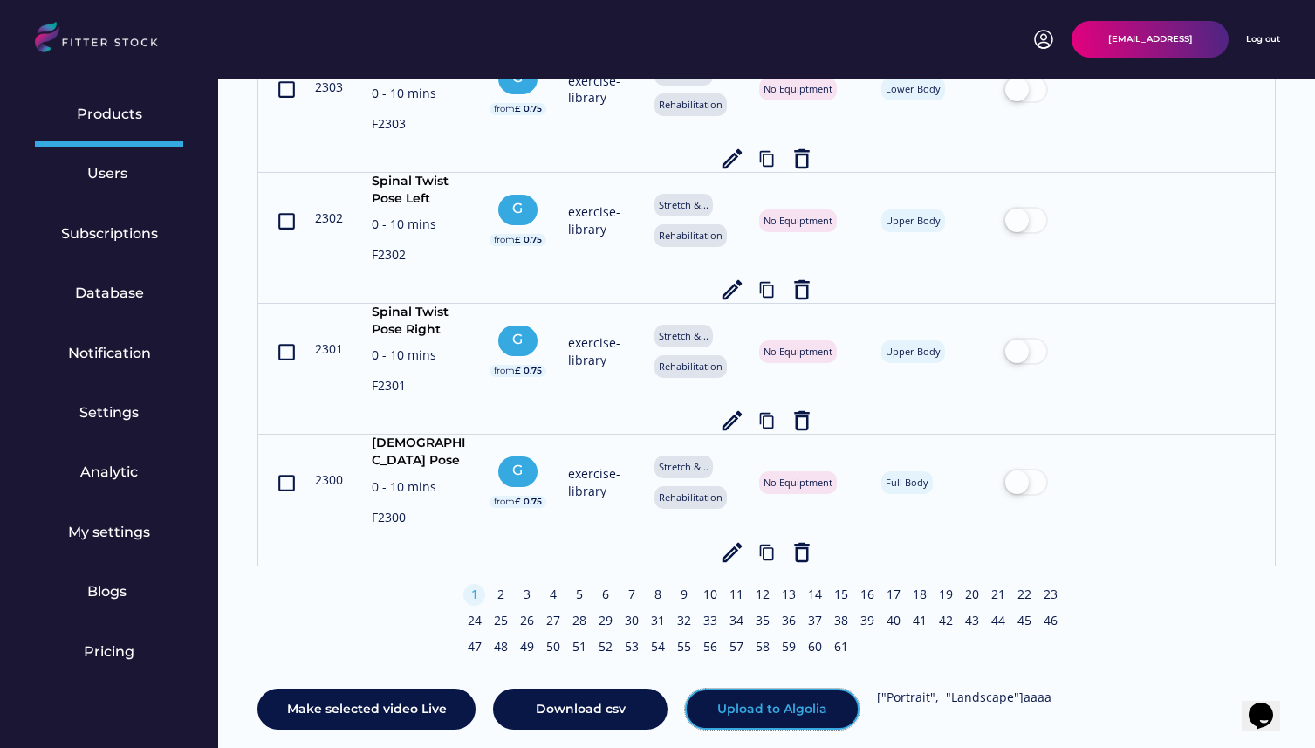
click at [718, 688] on button "Upload to Algolia" at bounding box center [772, 709] width 174 height 42
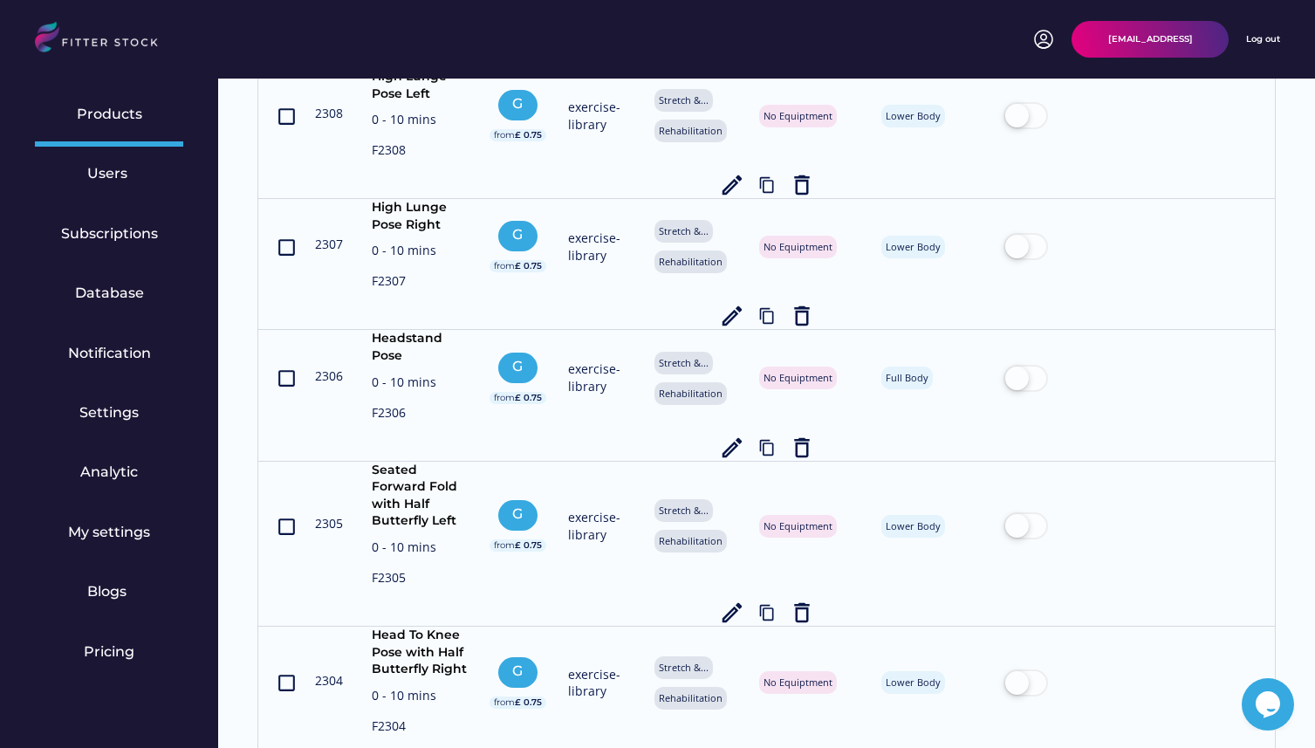
scroll to position [6752, 0]
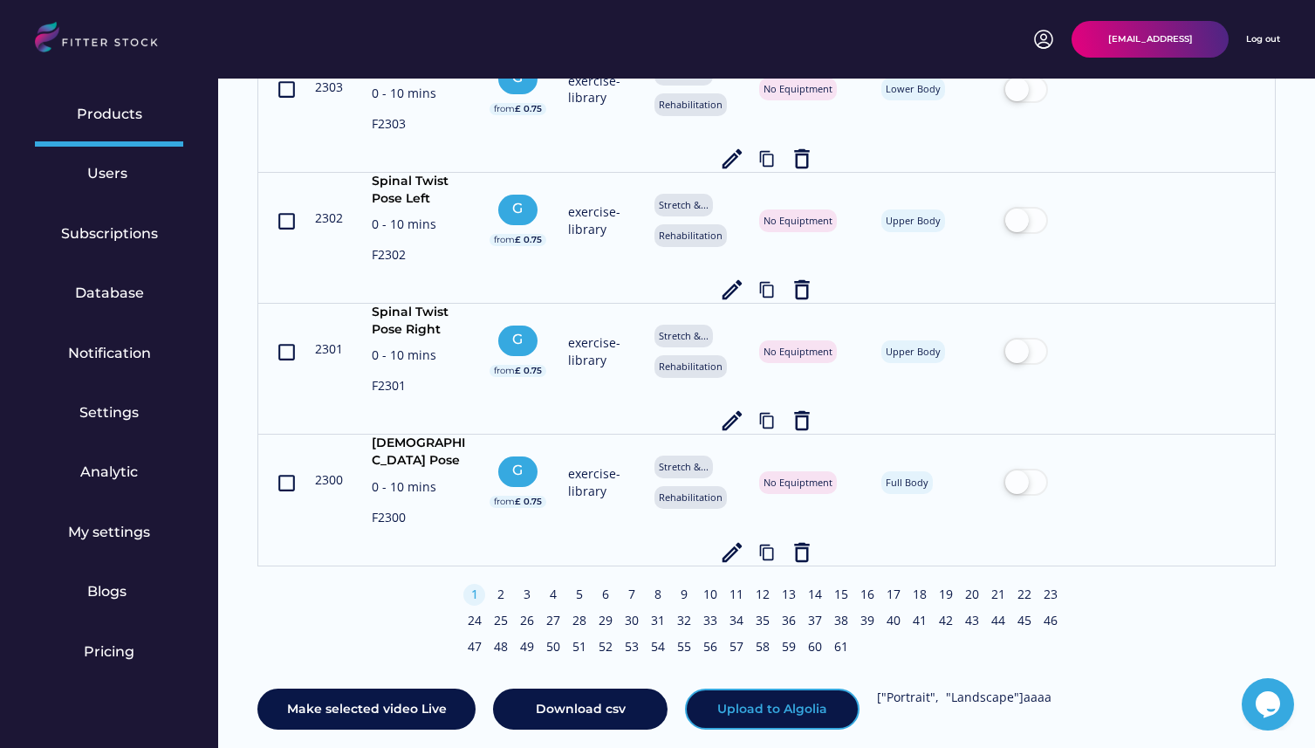
click at [784, 688] on button "Upload to Algolia" at bounding box center [772, 709] width 174 height 42
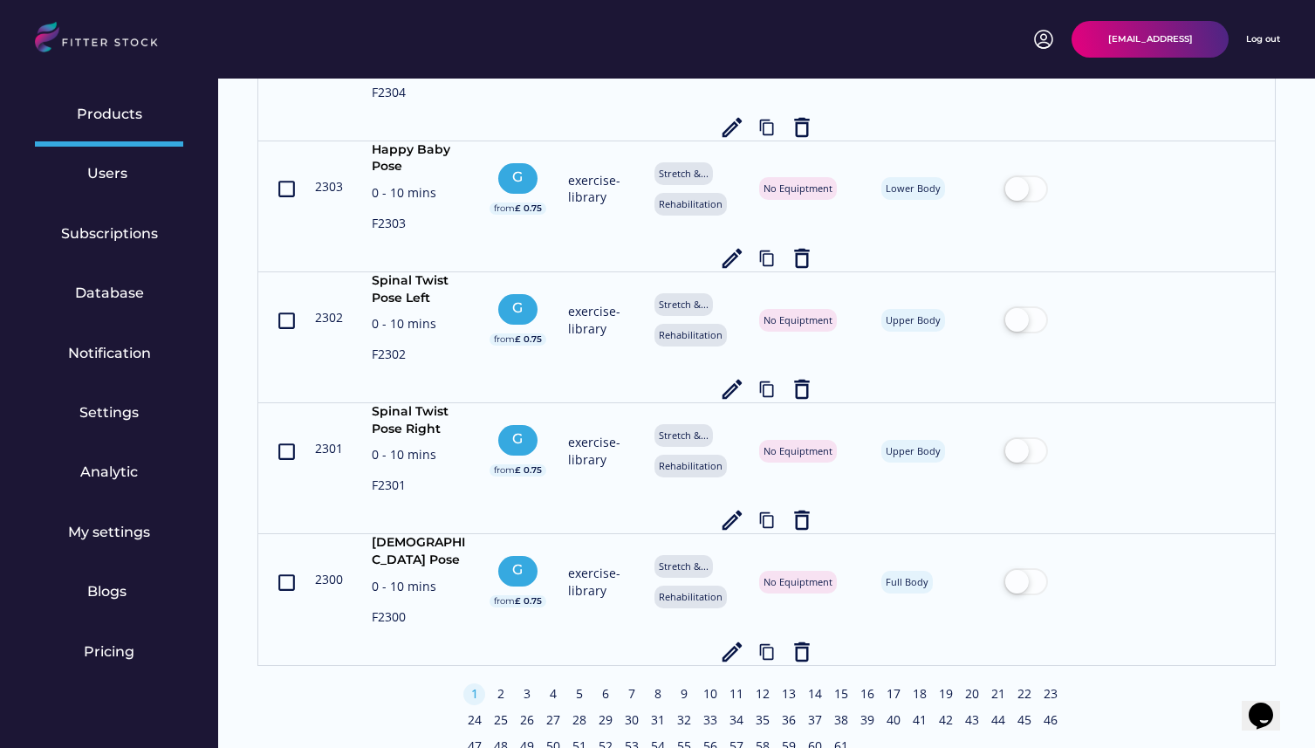
scroll to position [6752, 0]
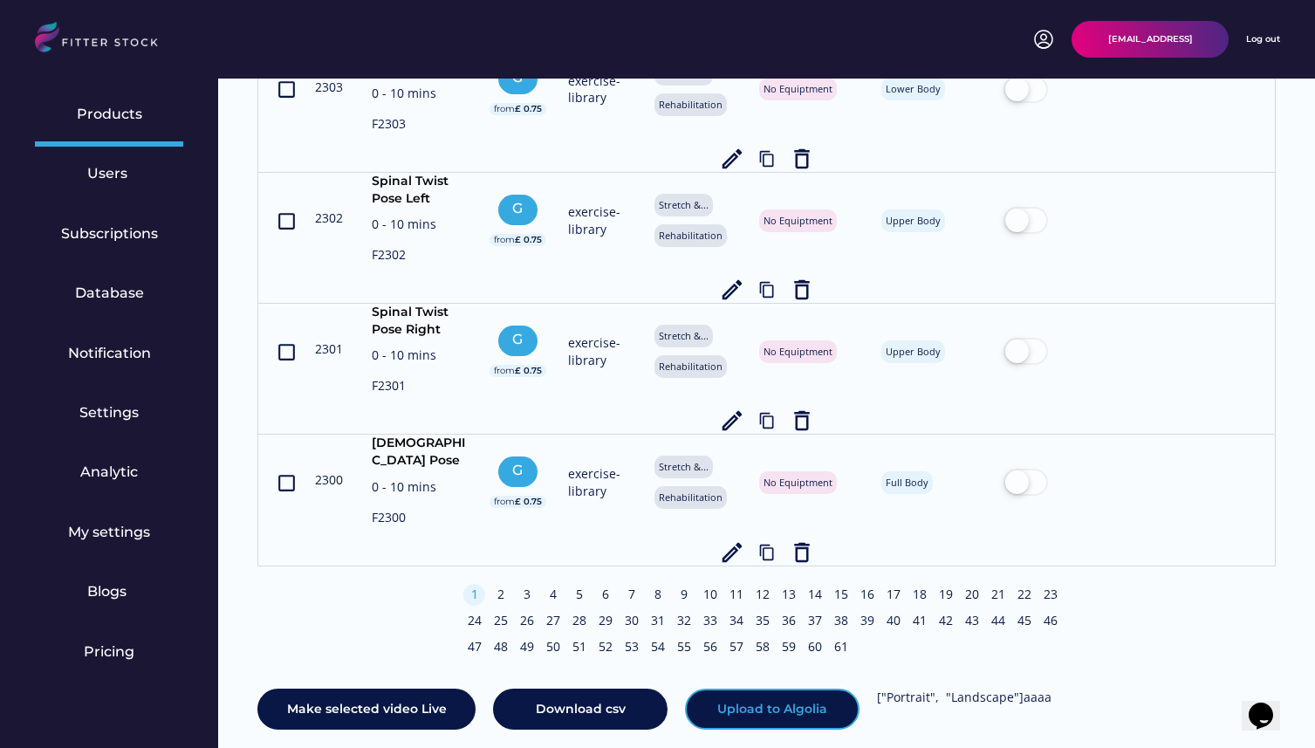
click at [763, 688] on button "Upload to Algolia" at bounding box center [772, 709] width 174 height 42
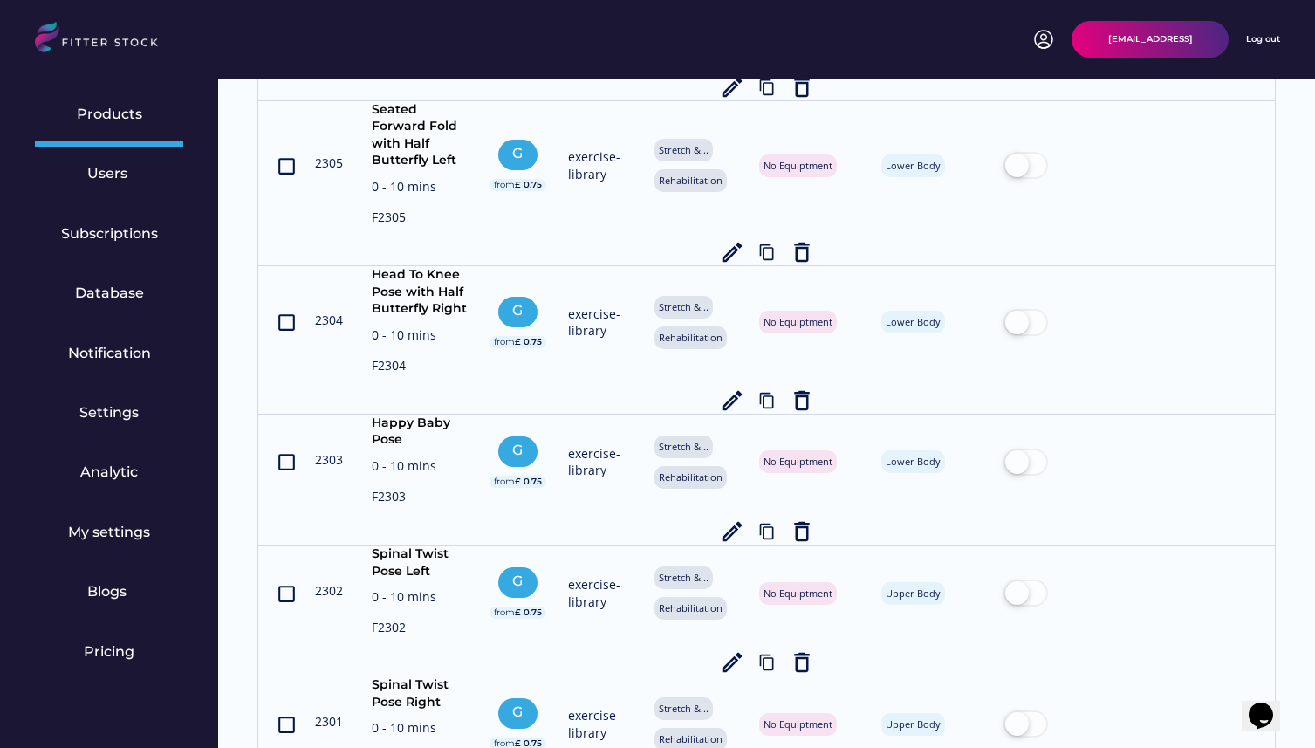
scroll to position [6752, 0]
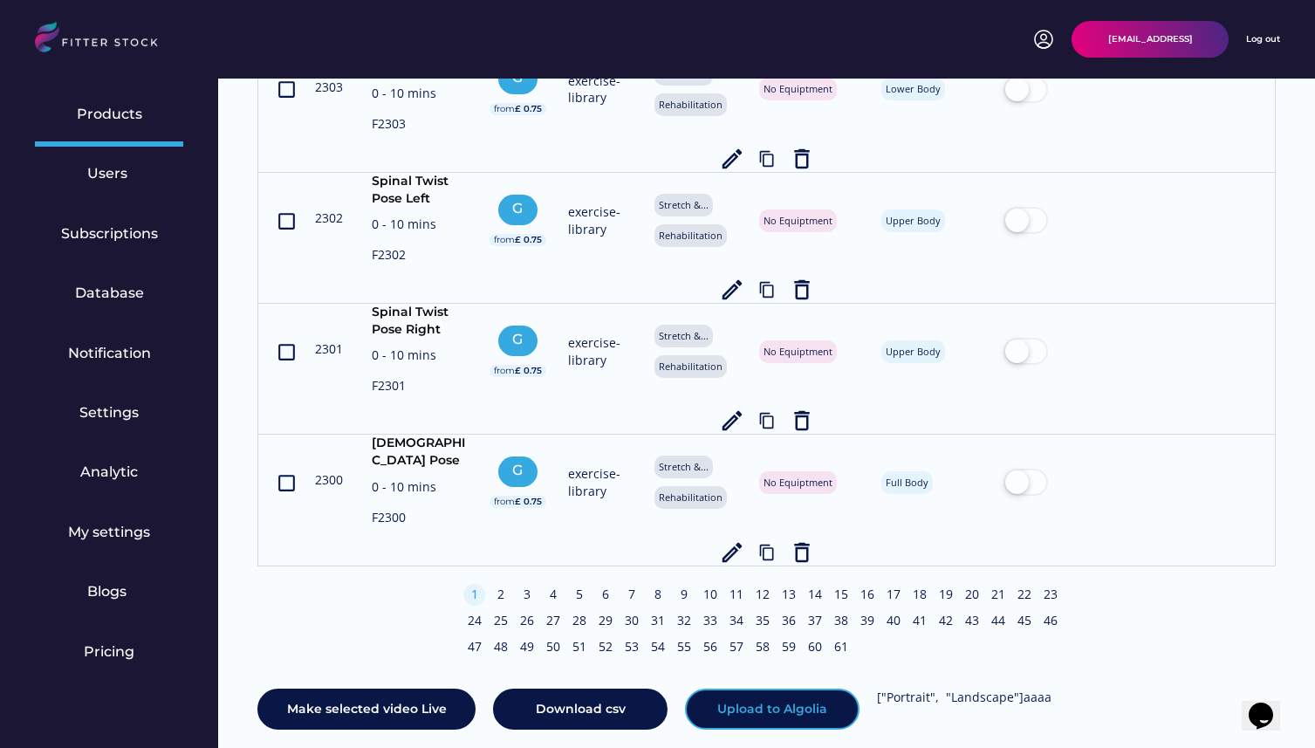
click at [749, 688] on button "Upload to Algolia" at bounding box center [772, 709] width 174 height 42
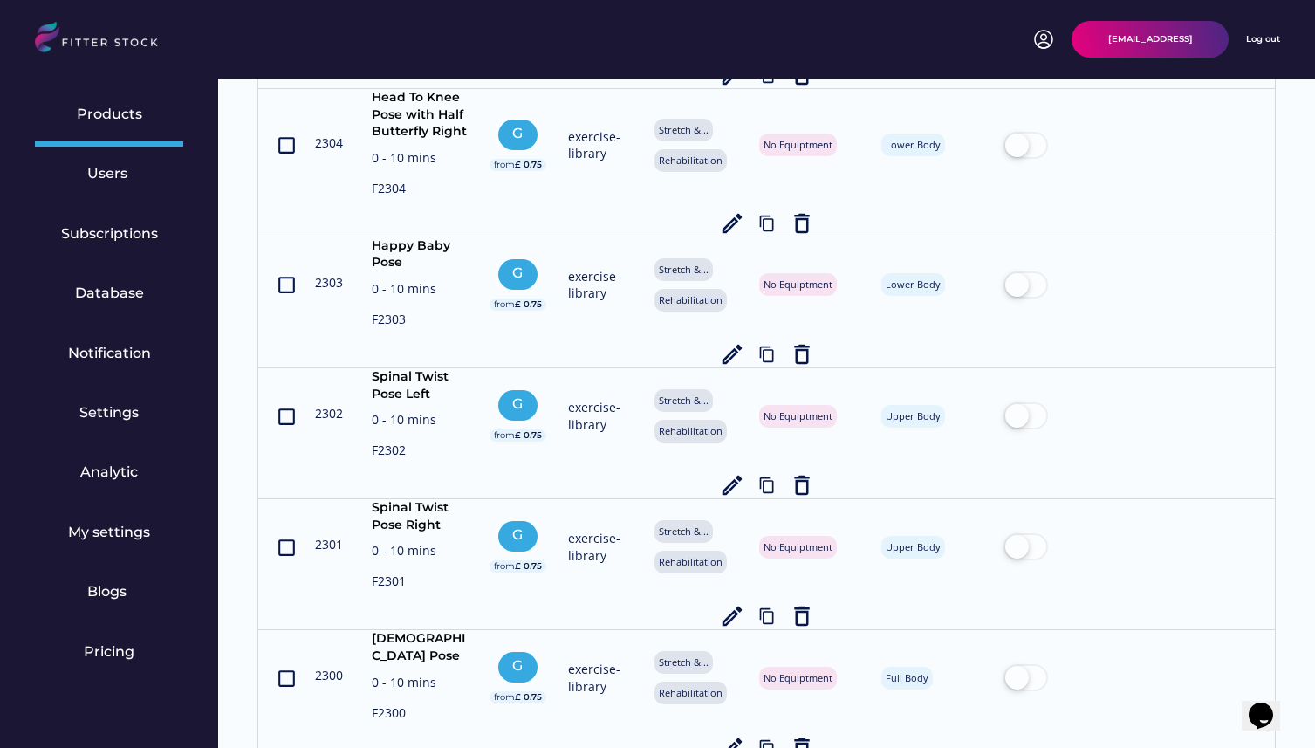
scroll to position [6752, 0]
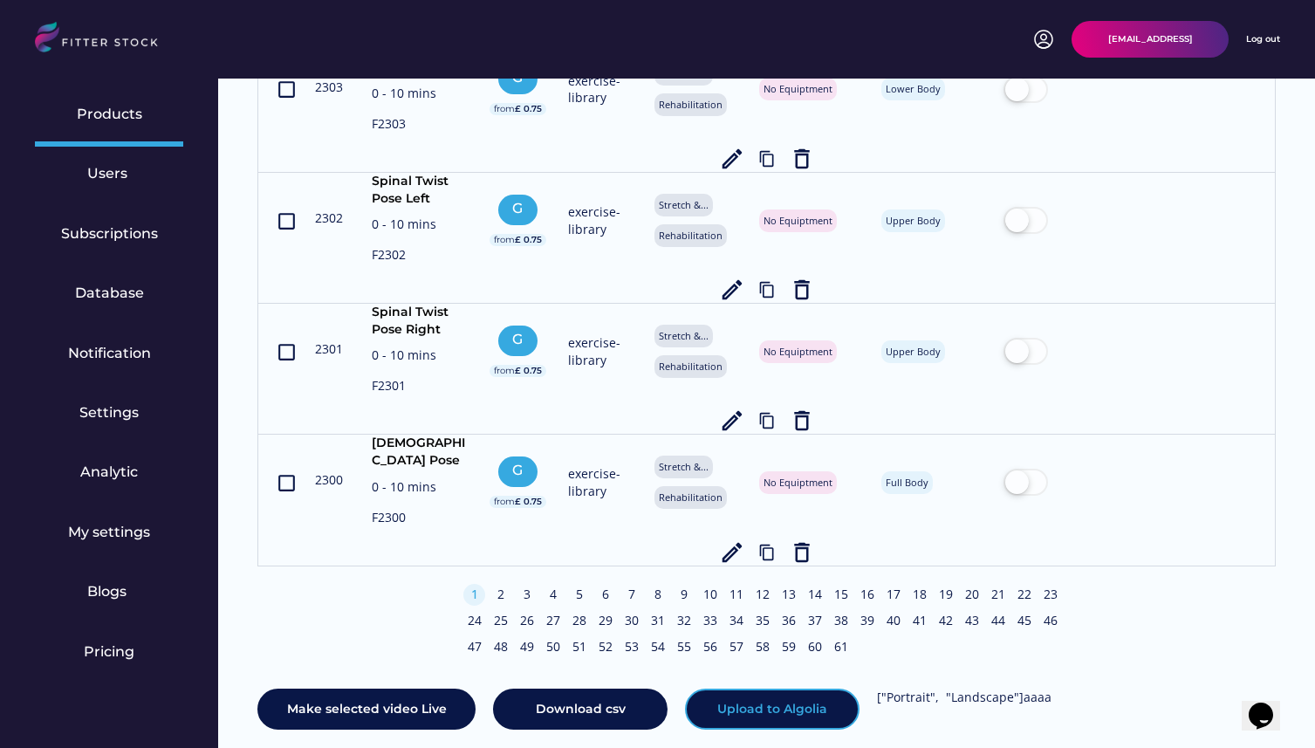
click at [768, 688] on button "Upload to Algolia" at bounding box center [772, 709] width 174 height 42
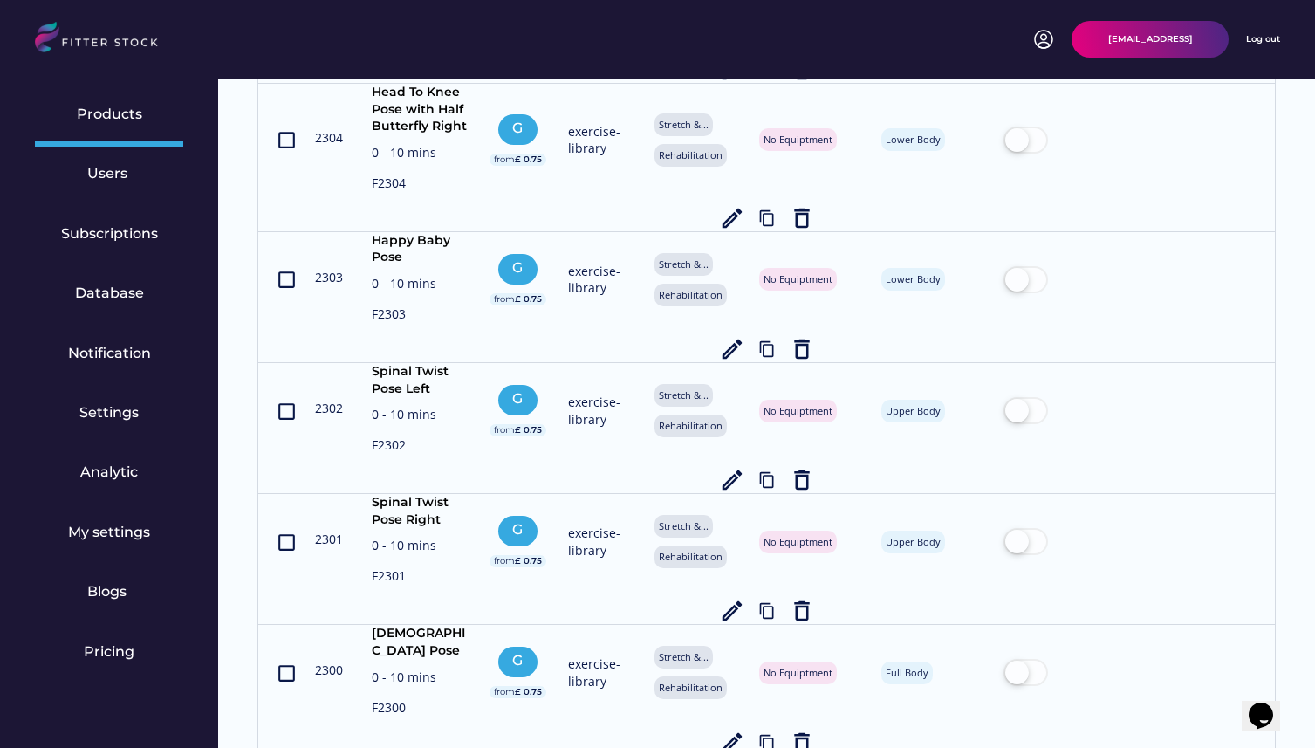
scroll to position [6752, 0]
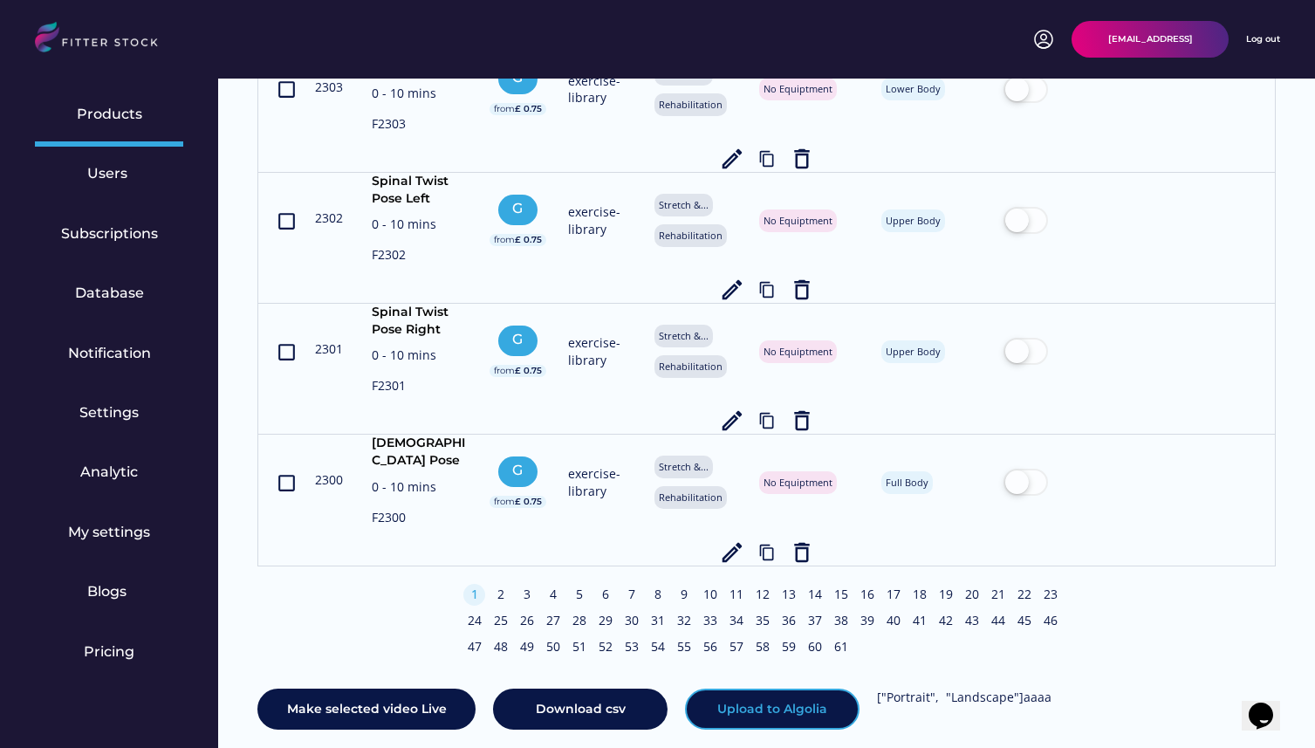
click at [755, 691] on button "Upload to Algolia" at bounding box center [772, 709] width 174 height 42
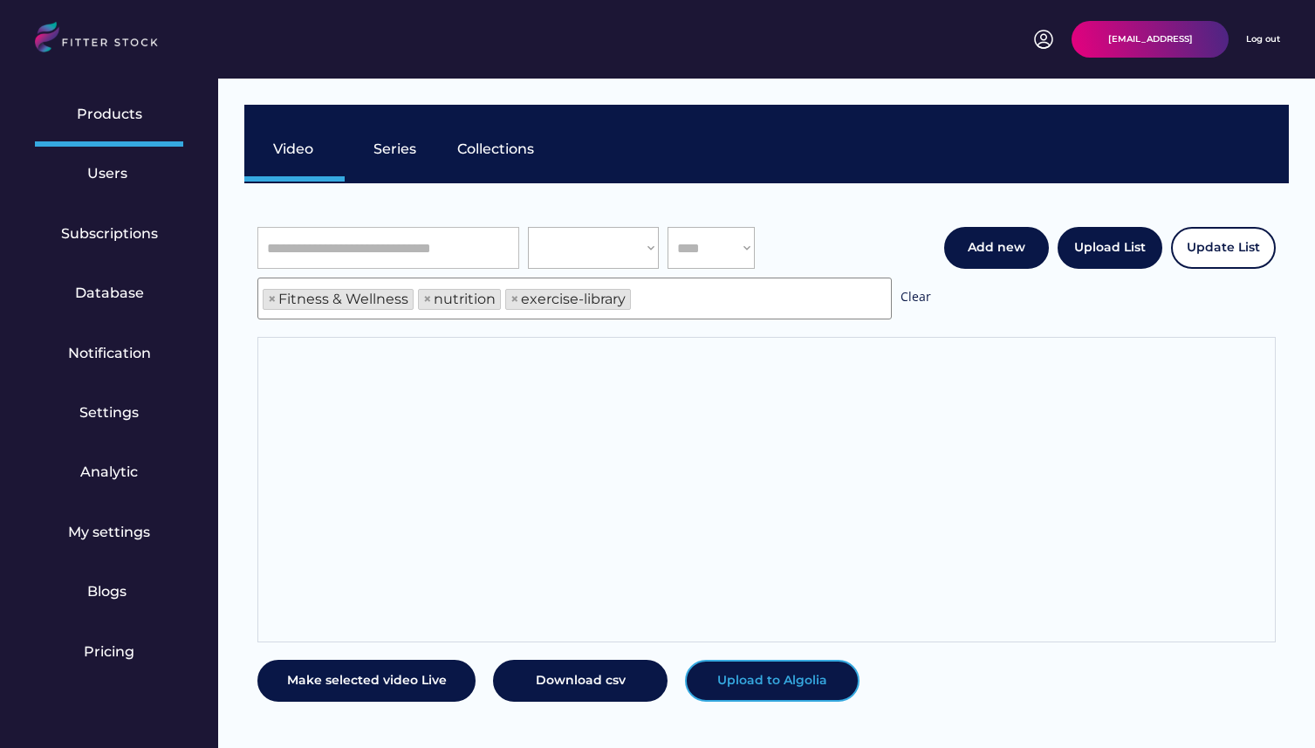
scroll to position [30, 0]
select select "**********"
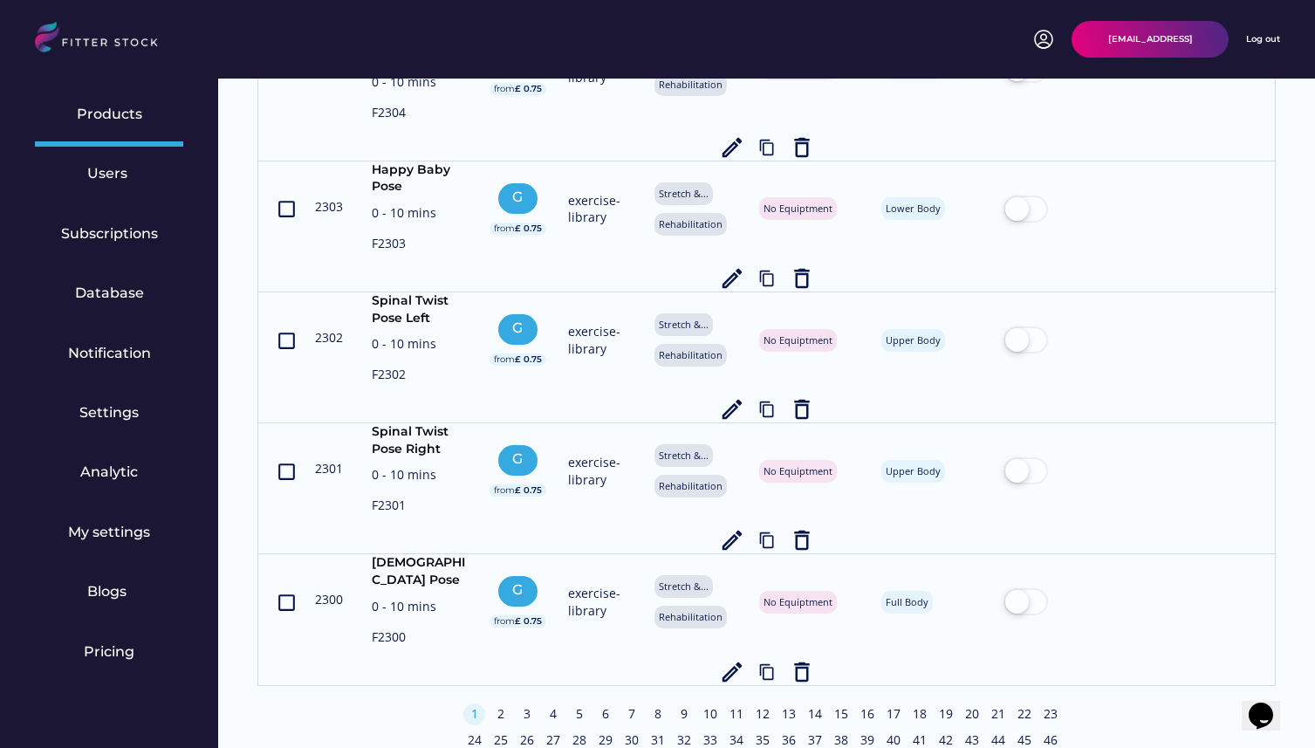
scroll to position [6752, 0]
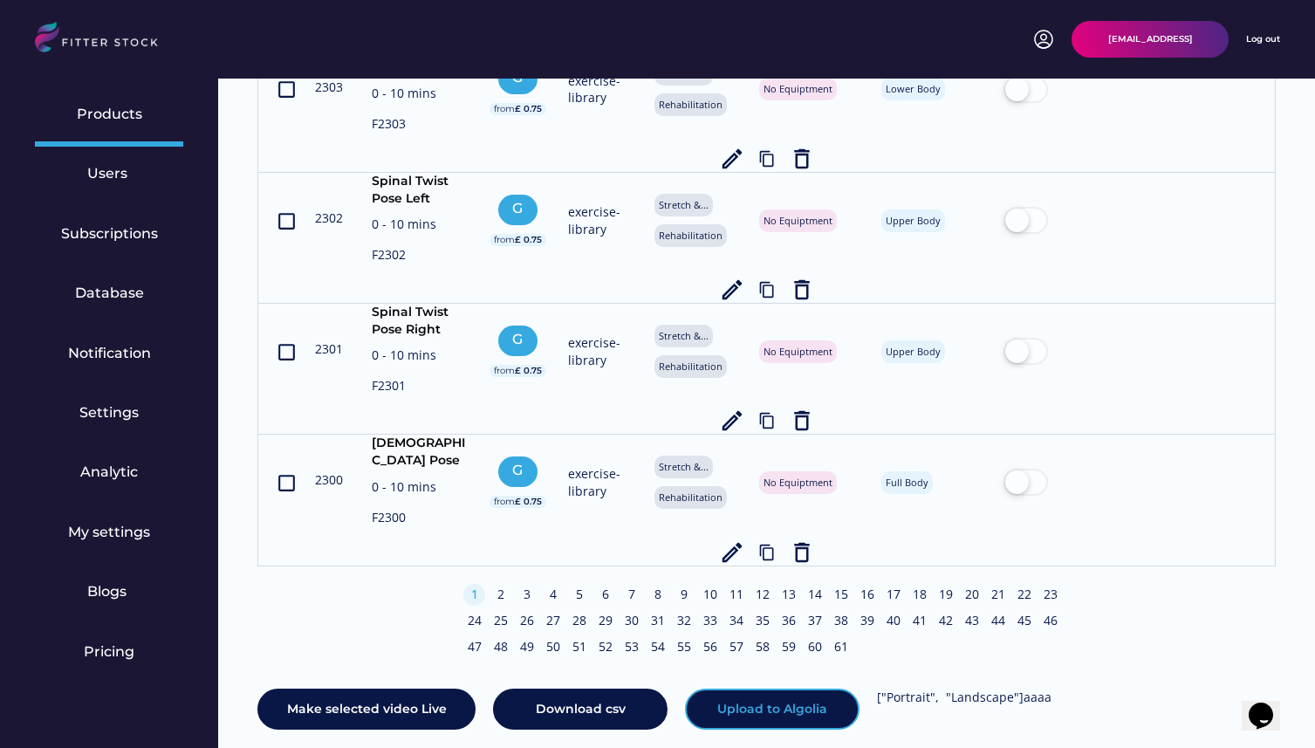
click at [782, 688] on button "Upload to Algolia" at bounding box center [772, 709] width 174 height 42
